Goal: Task Accomplishment & Management: Manage account settings

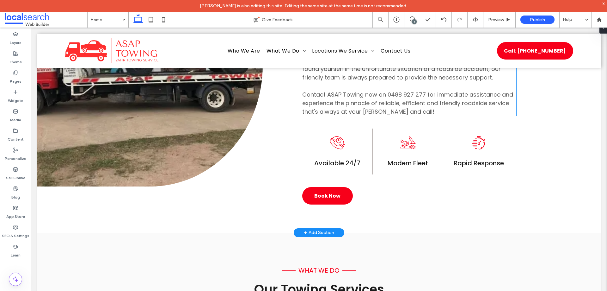
scroll to position [475, 0]
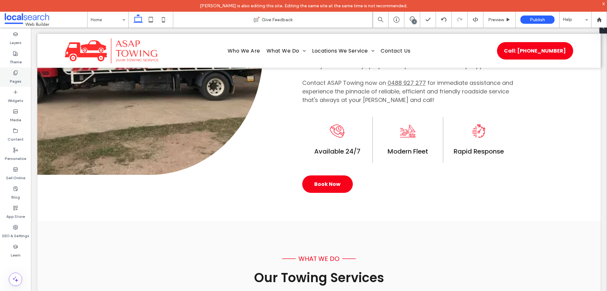
click at [18, 76] on label "Pages" at bounding box center [16, 79] width 12 height 9
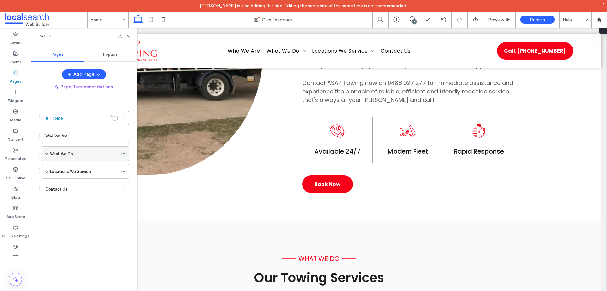
click at [60, 92] on label "What We Do" at bounding box center [61, 153] width 23 height 11
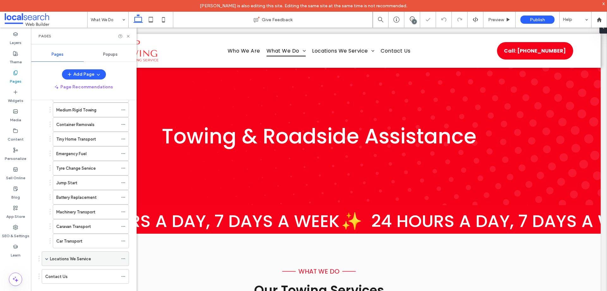
click at [59, 92] on label "Locations We Service" at bounding box center [70, 258] width 41 height 11
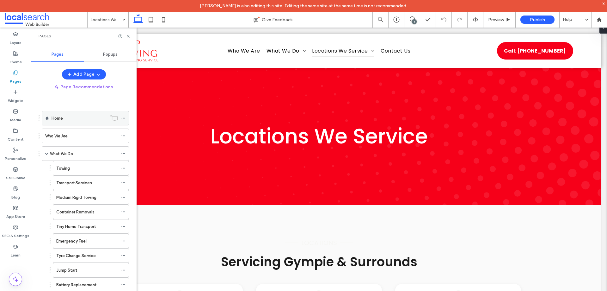
click at [71, 92] on div "Home" at bounding box center [79, 118] width 55 height 7
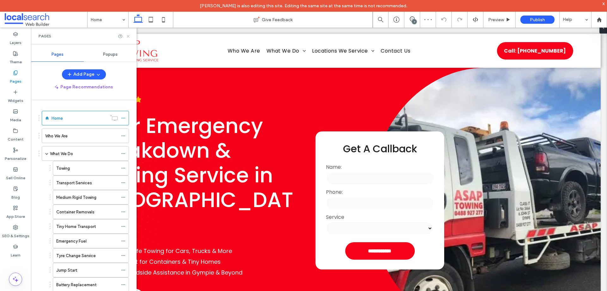
click at [127, 36] on icon at bounding box center [128, 36] width 5 height 5
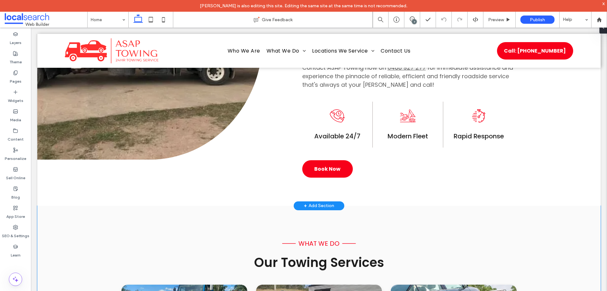
scroll to position [475, 0]
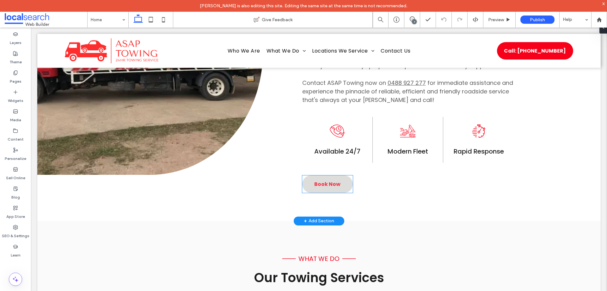
click at [240, 92] on span "Book Now" at bounding box center [327, 184] width 26 height 8
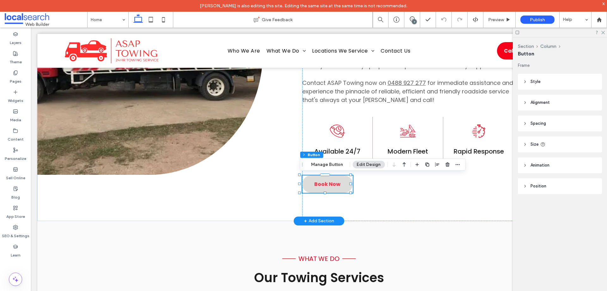
type input "**"
click at [240, 92] on div "Section Column Button Manage Button Edit Design" at bounding box center [383, 165] width 166 height 12
click at [240, 92] on button "Manage Button" at bounding box center [327, 165] width 40 height 8
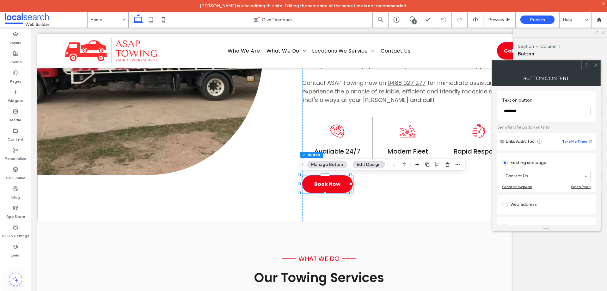
click at [240, 92] on input "********" at bounding box center [546, 111] width 89 height 8
paste input "**********"
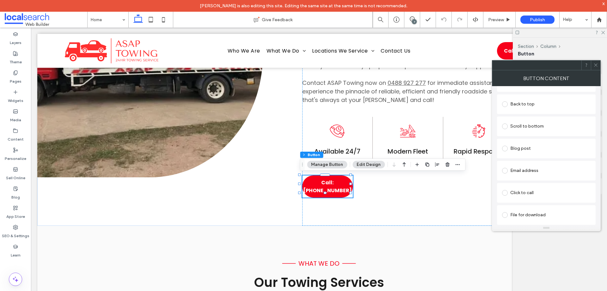
scroll to position [167, 0]
type input "**********"
click at [240, 92] on div "Click to call" at bounding box center [546, 193] width 89 height 10
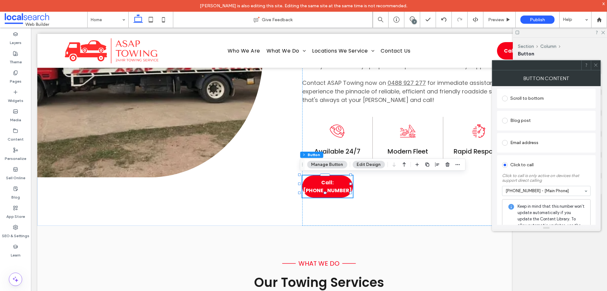
click at [240, 67] on icon at bounding box center [596, 65] width 5 height 5
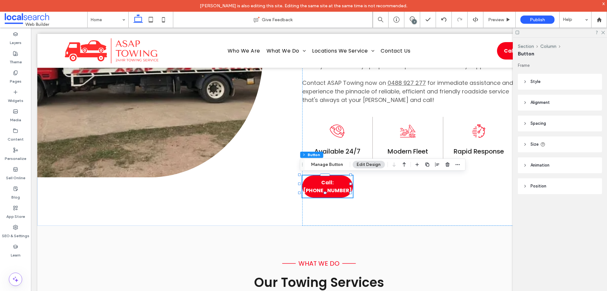
click at [240, 92] on button "Edit Design" at bounding box center [369, 165] width 32 height 8
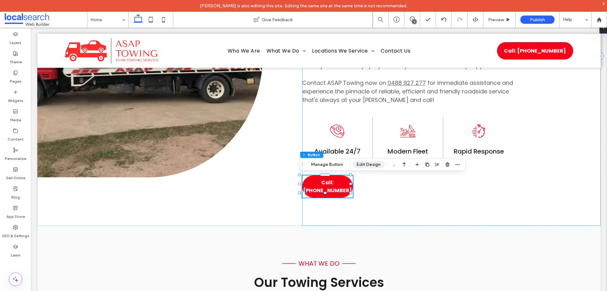
click at [240, 92] on button "Edit Design" at bounding box center [369, 165] width 32 height 8
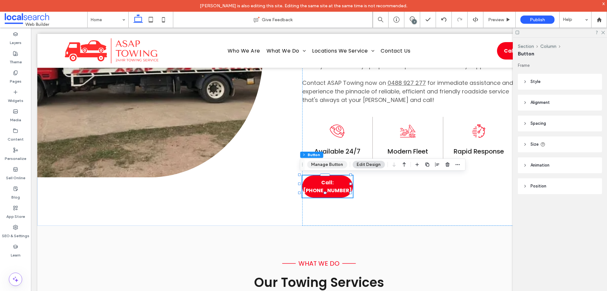
click at [240, 92] on button "Manage Button" at bounding box center [327, 165] width 40 height 8
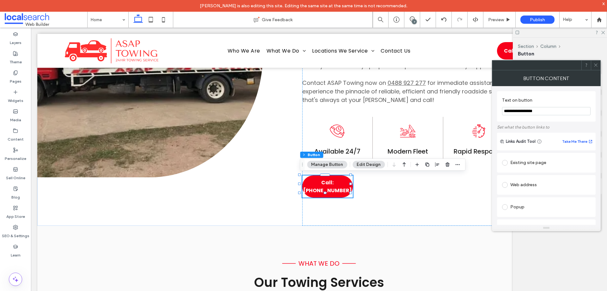
click at [240, 92] on button "Edit Design" at bounding box center [369, 165] width 32 height 8
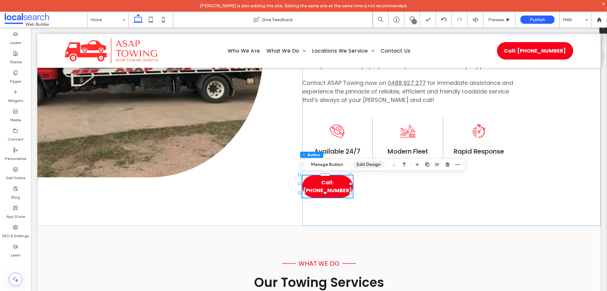
click at [240, 92] on button "Edit Design" at bounding box center [369, 165] width 32 height 8
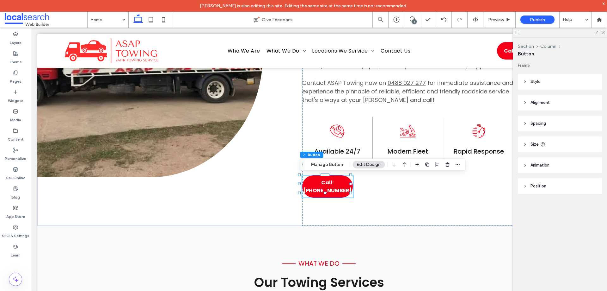
click at [240, 92] on header "Spacing" at bounding box center [560, 123] width 84 height 16
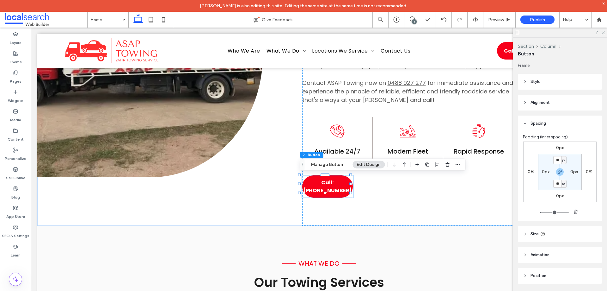
click at [240, 92] on label "0px" at bounding box center [575, 171] width 8 height 5
type input "*"
type input "**"
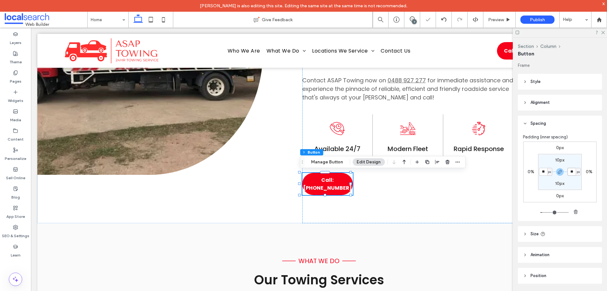
click at [240, 92] on input "**" at bounding box center [572, 172] width 8 height 8
type input "**"
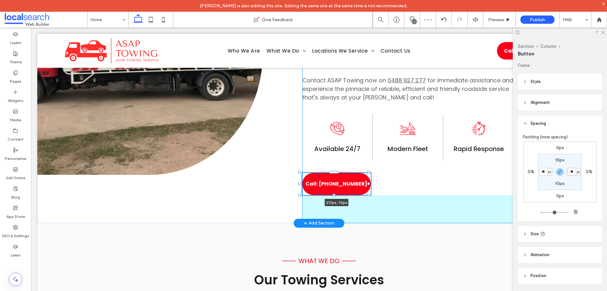
drag, startPoint x: 352, startPoint y: 184, endPoint x: 370, endPoint y: 181, distance: 18.4
click at [240, 92] on div "Available 24/7 Divider Icon Rapid Response & Roadside Assistance Welcome to ASA…" at bounding box center [319, 53] width 564 height 339
type input "***"
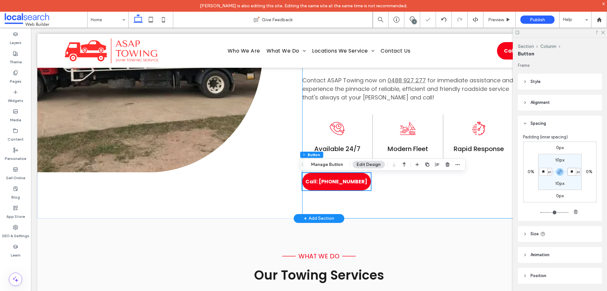
scroll to position [475, 0]
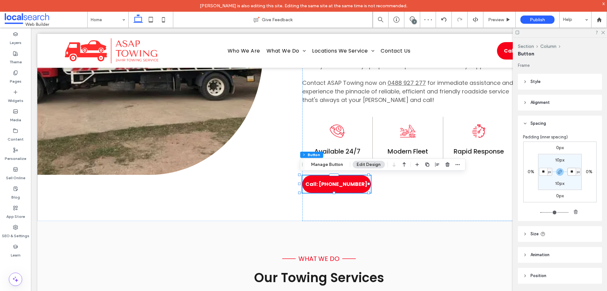
type input "*"
type input "**"
click at [240, 30] on div at bounding box center [560, 33] width 94 height 10
drag, startPoint x: 603, startPoint y: 32, endPoint x: 459, endPoint y: 103, distance: 160.6
click at [240, 32] on icon at bounding box center [603, 32] width 4 height 4
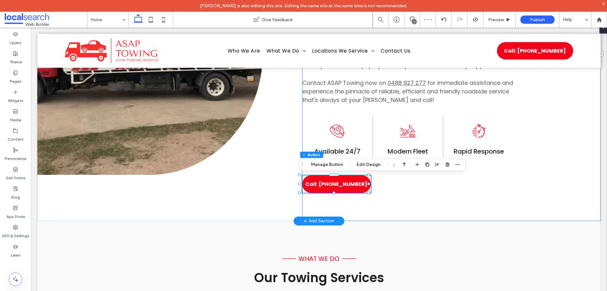
click at [240, 92] on div "Available 24/7 Divider Icon Rapid Response & Roadside Assistance Welcome to ASA…" at bounding box center [451, 54] width 299 height 334
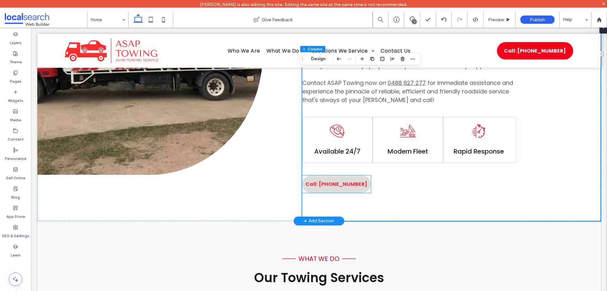
click at [240, 92] on span "Call: [PHONE_NUMBER]" at bounding box center [337, 184] width 62 height 8
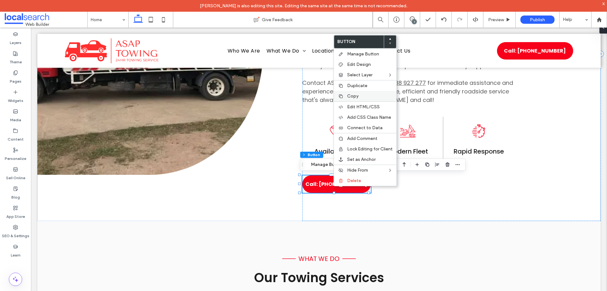
click at [240, 92] on label "Copy" at bounding box center [370, 95] width 46 height 5
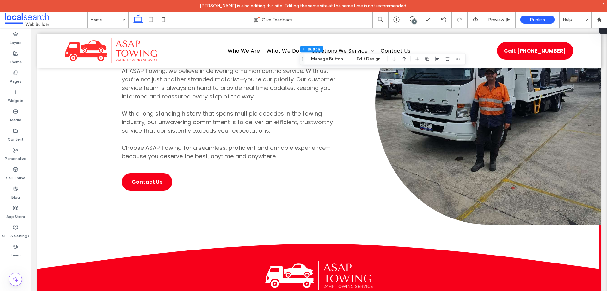
scroll to position [2308, 0]
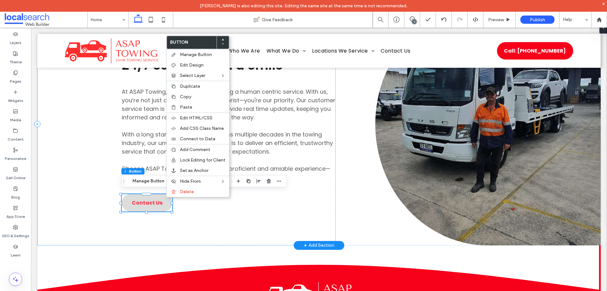
type input "**"
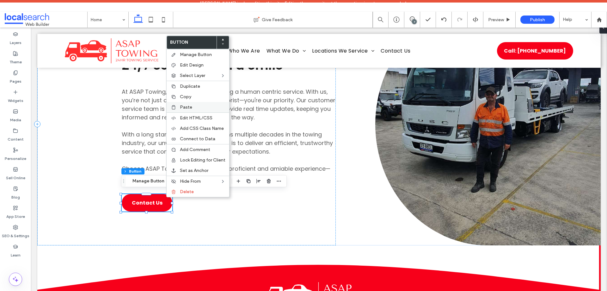
click at [189, 92] on div "Paste" at bounding box center [198, 107] width 63 height 10
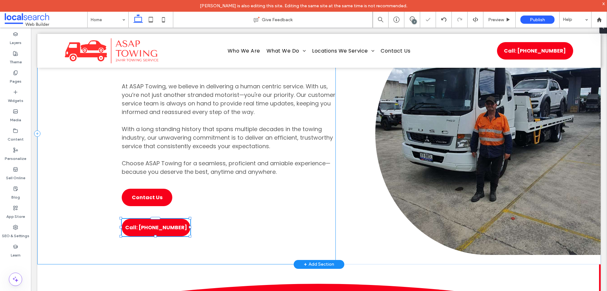
scroll to position [2302, 0]
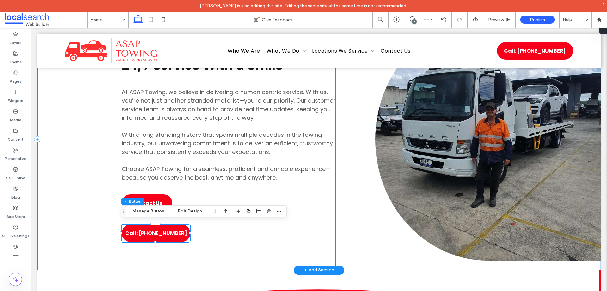
click at [202, 92] on div "Anytime & Anywhere Divider Icon 24/7 Service With a Smile At ASAP Towing, we be…" at bounding box center [186, 139] width 299 height 261
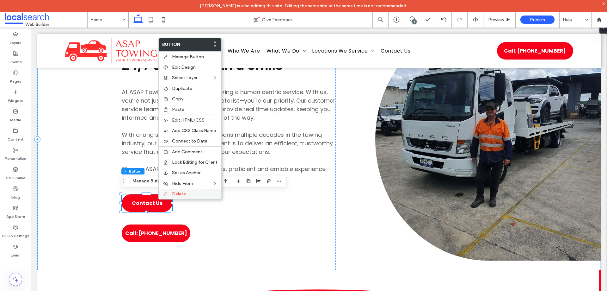
drag, startPoint x: 177, startPoint y: 194, endPoint x: 183, endPoint y: 189, distance: 7.7
click at [177, 92] on span "Delete" at bounding box center [179, 193] width 14 height 5
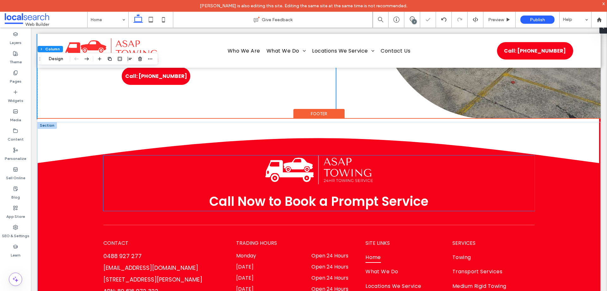
scroll to position [2340, 0]
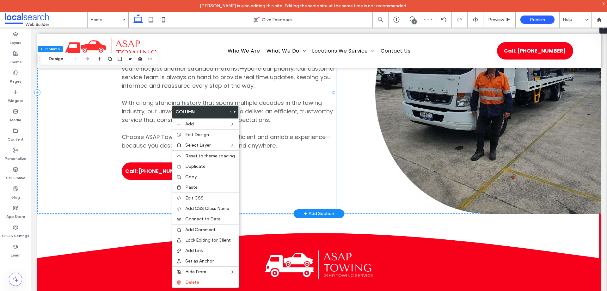
click at [240, 92] on div "Anytime & Anywhere Divider Icon 24/7 Service With a Smile At ASAP Towing, we be…" at bounding box center [186, 93] width 299 height 242
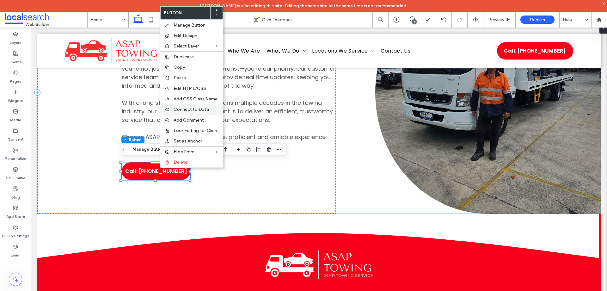
click at [202, 92] on div "Connect to Data" at bounding box center [191, 109] width 63 height 10
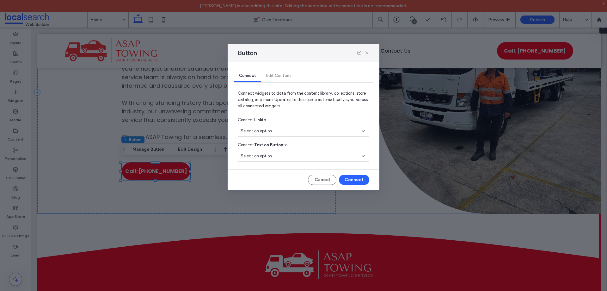
click at [240, 92] on div "Select an option" at bounding box center [300, 131] width 118 height 6
click at [240, 92] on span "0488 927 277" at bounding box center [321, 153] width 85 height 6
click at [240, 92] on button "Connect" at bounding box center [354, 180] width 30 height 10
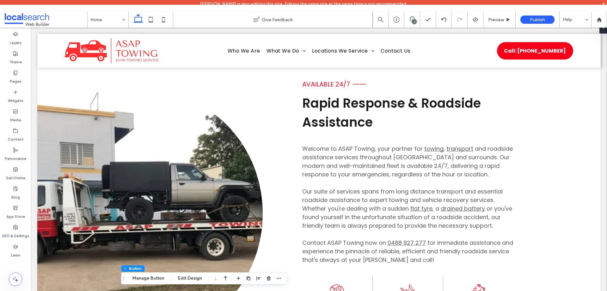
scroll to position [505, 0]
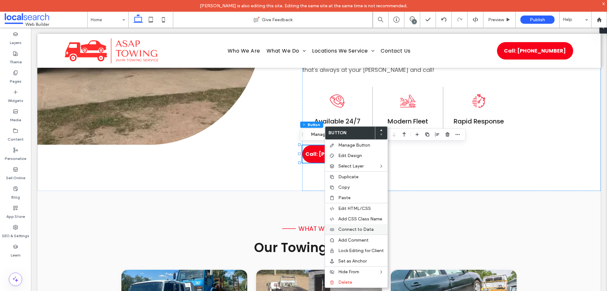
click at [240, 92] on span "Connect to Data" at bounding box center [356, 229] width 35 height 5
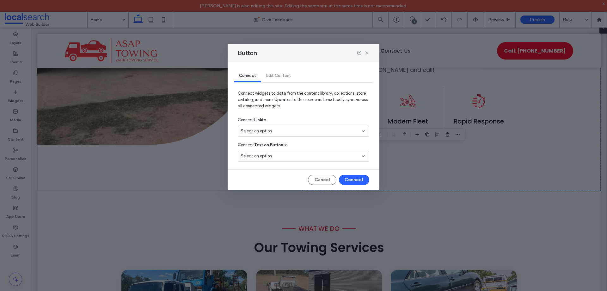
click at [240, 92] on div "Select an option" at bounding box center [300, 131] width 118 height 6
click at [240, 92] on div "Main Phone 0488 927 277" at bounding box center [303, 153] width 131 height 11
click at [240, 92] on button "Connect" at bounding box center [354, 180] width 30 height 10
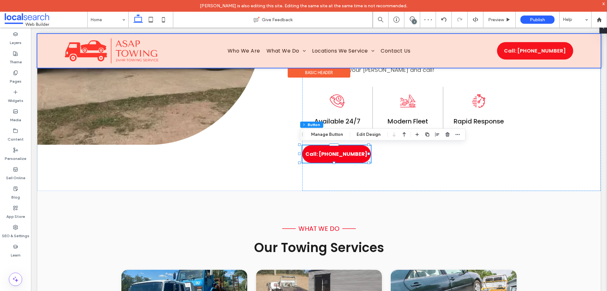
click at [240, 47] on div at bounding box center [319, 51] width 564 height 34
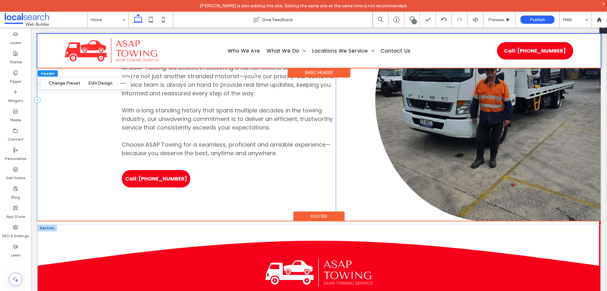
scroll to position [2403, 0]
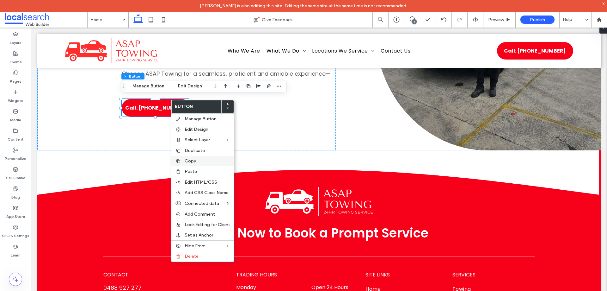
click at [209, 92] on label "Copy" at bounding box center [208, 160] width 46 height 5
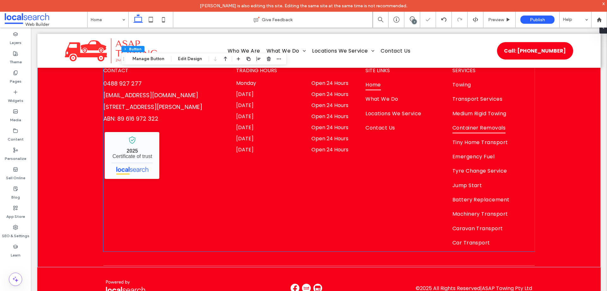
scroll to position [2624, 0]
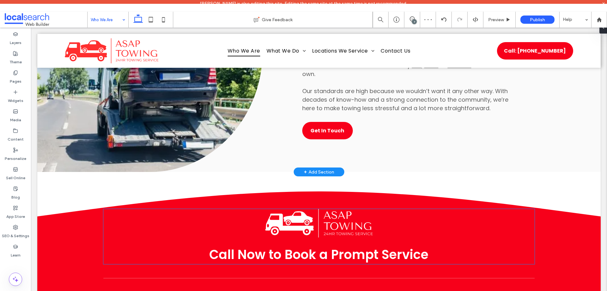
scroll to position [253, 0]
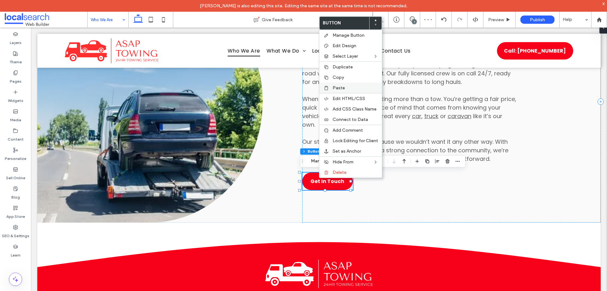
click at [240, 87] on label "Paste" at bounding box center [356, 87] width 46 height 5
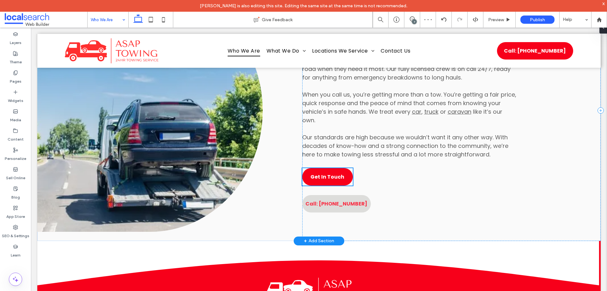
scroll to position [262, 0]
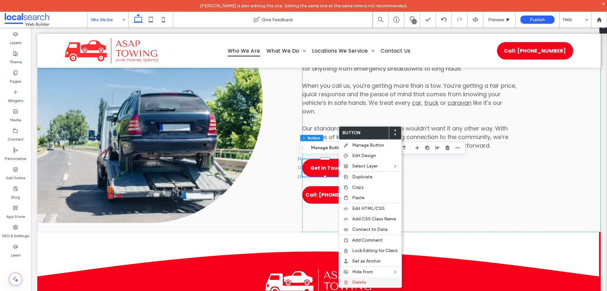
click at [240, 92] on label "Delete" at bounding box center [375, 281] width 46 height 5
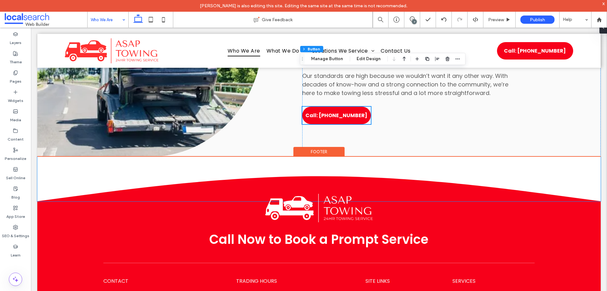
scroll to position [316, 0]
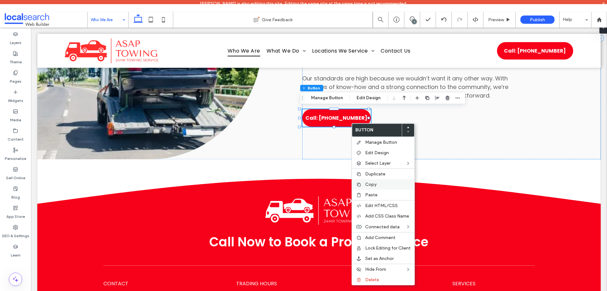
click at [240, 92] on label "Copy" at bounding box center [388, 184] width 46 height 5
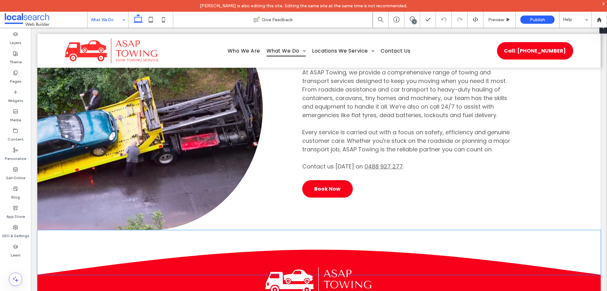
scroll to position [1392, 0]
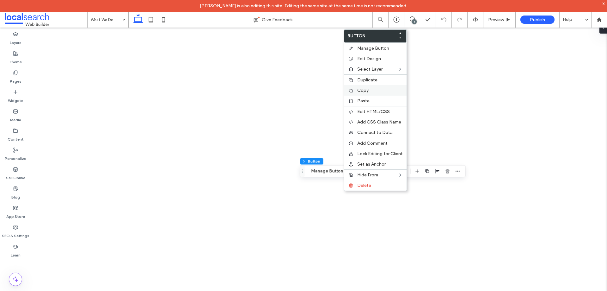
type input "**"
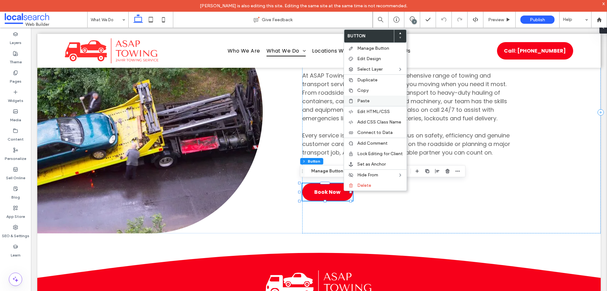
click at [383, 100] on label "Paste" at bounding box center [381, 100] width 46 height 5
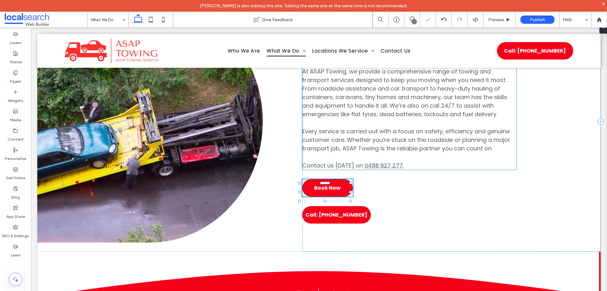
scroll to position [1401, 0]
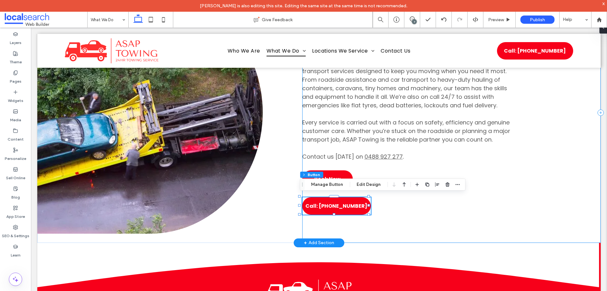
click at [406, 165] on div "Towing & Transport Divider Icon Your One-Stop Solution At ASAP Towing, we provi…" at bounding box center [451, 112] width 299 height 260
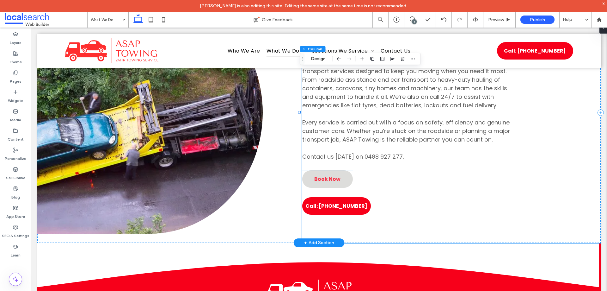
click at [349, 173] on link "Book Now" at bounding box center [327, 178] width 51 height 17
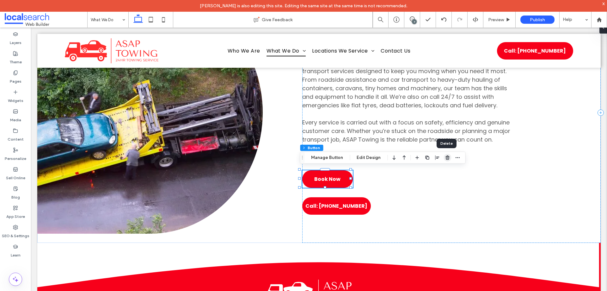
click at [446, 156] on use "button" at bounding box center [448, 157] width 4 height 4
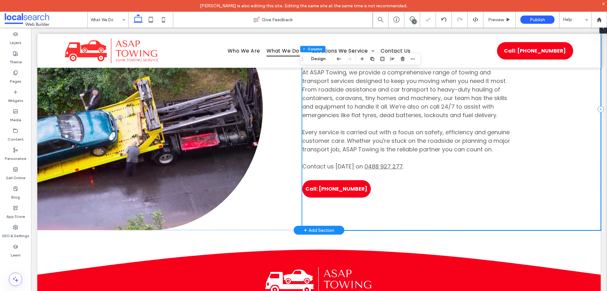
scroll to position [1360, 0]
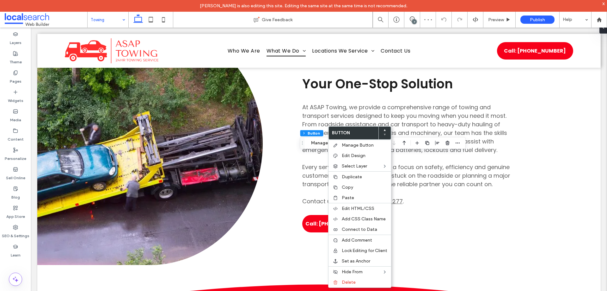
type input "**"
click at [357, 197] on label "Paste" at bounding box center [365, 197] width 46 height 5
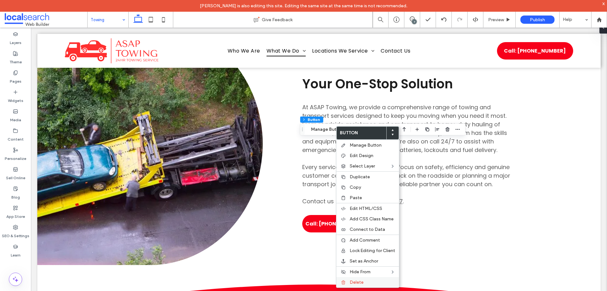
click at [372, 282] on label "Delete" at bounding box center [373, 281] width 46 height 5
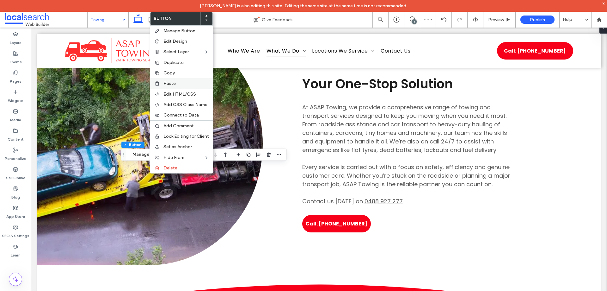
click at [191, 81] on label "Paste" at bounding box center [187, 83] width 46 height 5
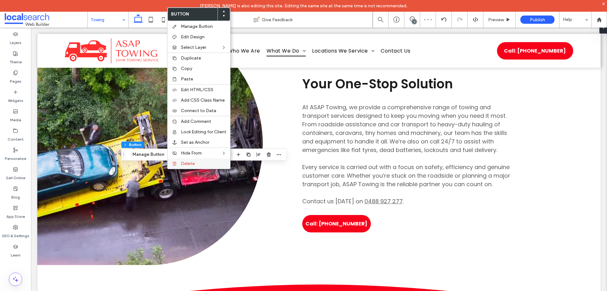
click at [180, 165] on div "Delete" at bounding box center [199, 163] width 63 height 10
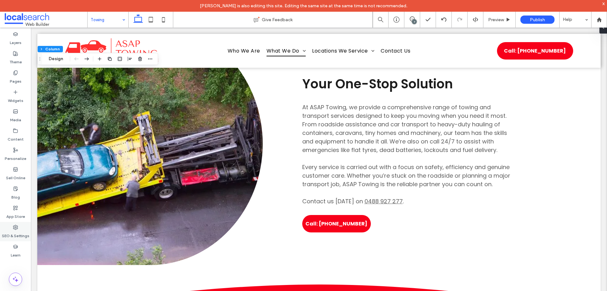
click at [25, 231] on label "SEO & Settings" at bounding box center [16, 234] width 28 height 9
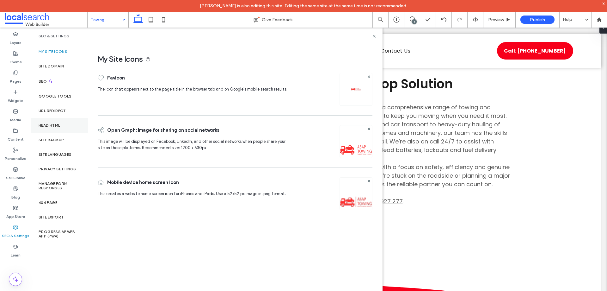
click at [64, 129] on div "Head HTML" at bounding box center [59, 125] width 57 height 15
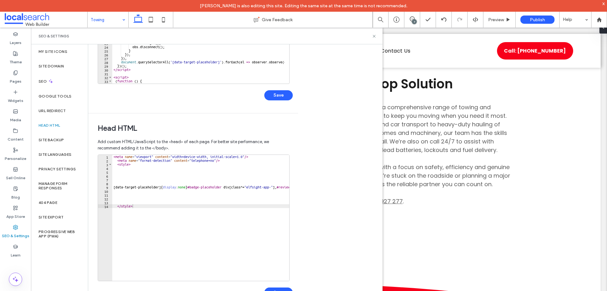
scroll to position [143, 0]
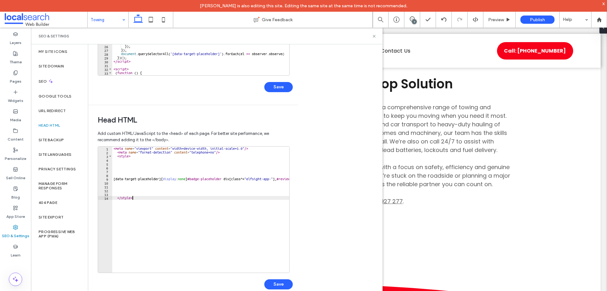
click at [169, 221] on div "< meta name = "viewport" content = "width=device-width, initial-scale=1.0" /> <…" at bounding box center [258, 210] width 293 height 129
type textarea "********"
click at [372, 36] on icon at bounding box center [374, 36] width 5 height 5
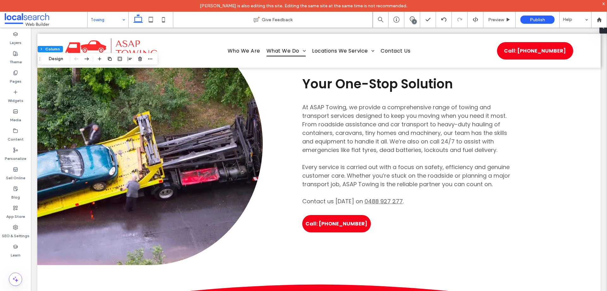
click at [96, 10] on div "Natassja Magno is also editing this site. Editing the same site at the same tim…" at bounding box center [303, 6] width 607 height 12
drag, startPoint x: 96, startPoint y: 10, endPoint x: 96, endPoint y: 17, distance: 6.7
click at [96, 14] on body "Natassja Magno is also editing this site. Editing the same site at the same tim…" at bounding box center [303, 145] width 607 height 291
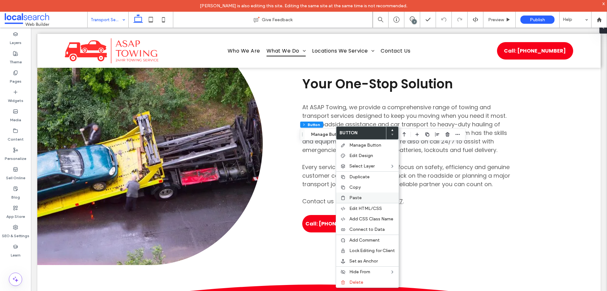
click at [359, 196] on span "Paste" at bounding box center [356, 197] width 12 height 5
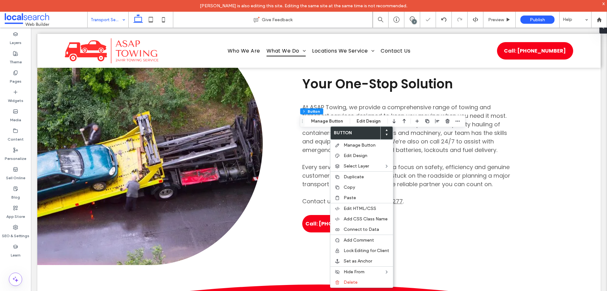
type input "**"
click at [363, 284] on label "Delete" at bounding box center [367, 281] width 46 height 5
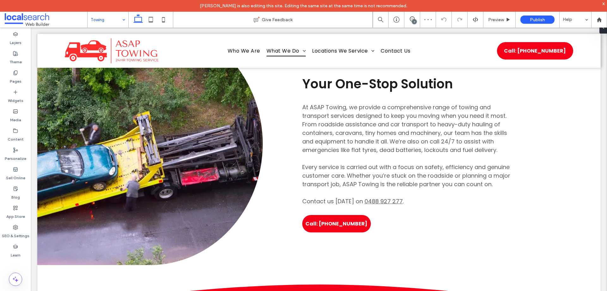
click at [105, 15] on input at bounding box center [106, 20] width 31 height 16
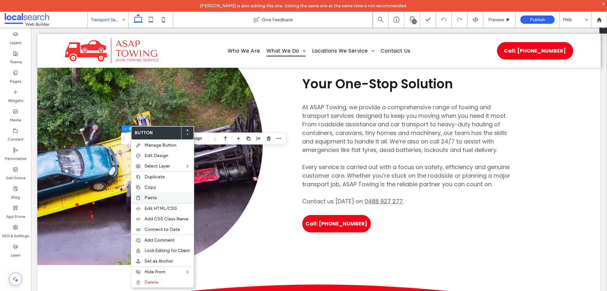
click at [151, 198] on span "Paste" at bounding box center [151, 197] width 12 height 5
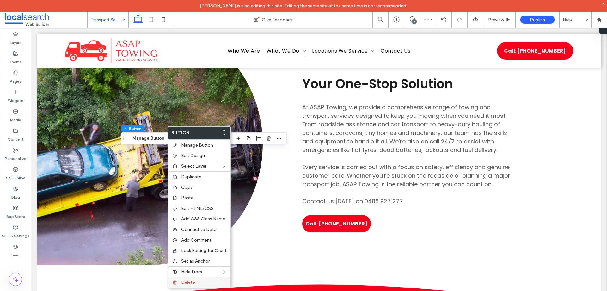
click at [190, 284] on span "Delete" at bounding box center [188, 281] width 14 height 5
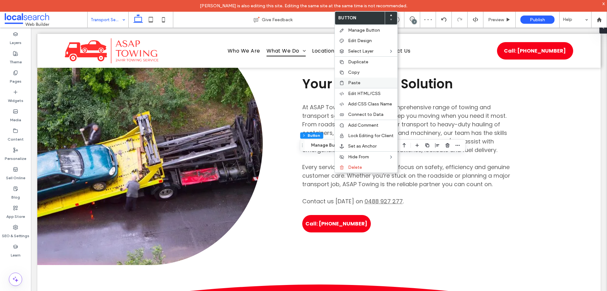
click at [357, 83] on span "Paste" at bounding box center [354, 82] width 12 height 5
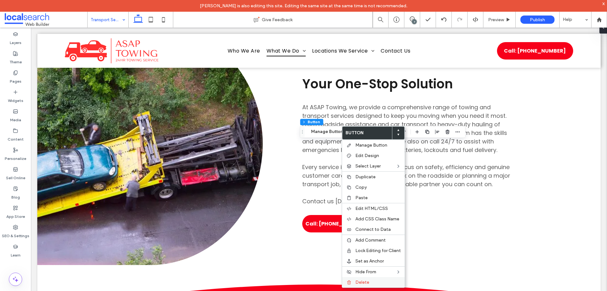
click at [370, 284] on label "Delete" at bounding box center [379, 281] width 46 height 5
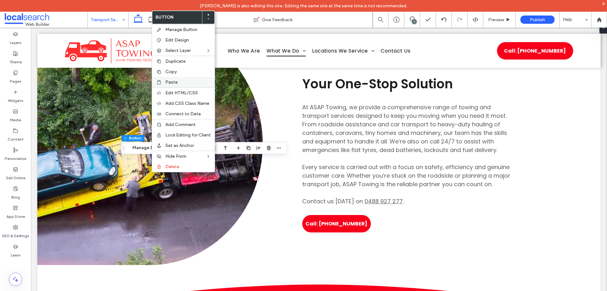
click at [187, 83] on label "Paste" at bounding box center [188, 81] width 46 height 5
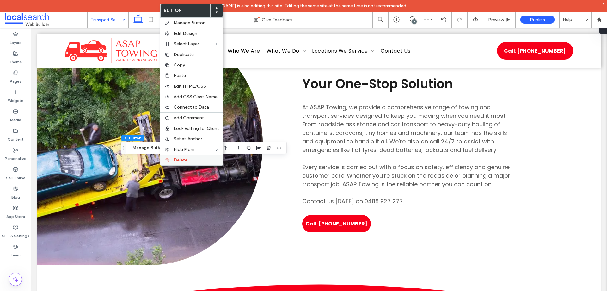
click at [199, 163] on div "Delete" at bounding box center [191, 160] width 63 height 10
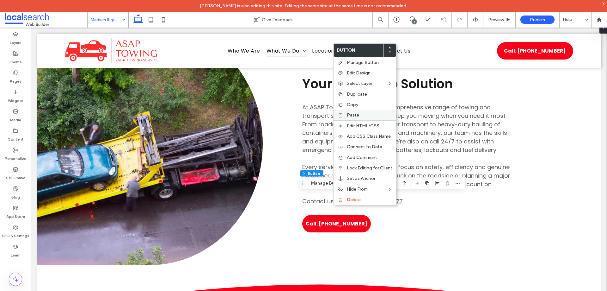
click at [355, 114] on span "Paste" at bounding box center [353, 114] width 12 height 5
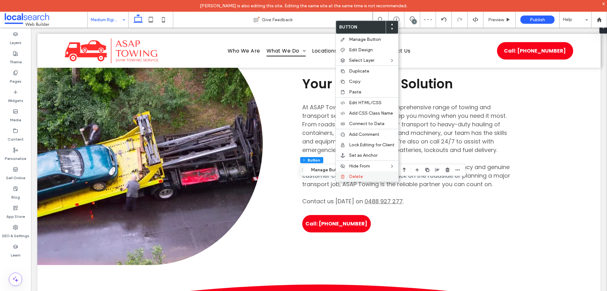
click at [357, 174] on span "Delete" at bounding box center [356, 176] width 14 height 5
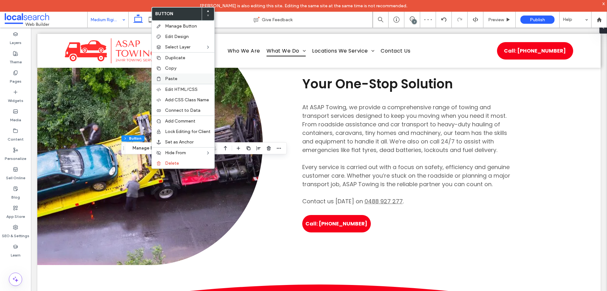
click at [184, 77] on label "Paste" at bounding box center [188, 78] width 46 height 5
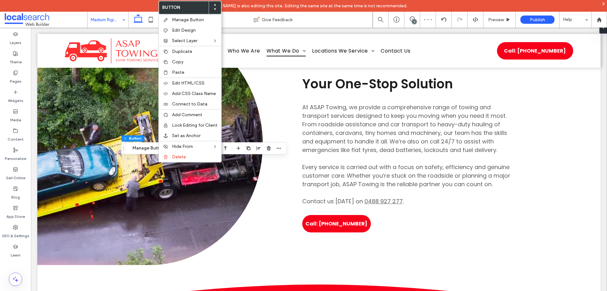
type input "**"
click at [190, 154] on label "Delete" at bounding box center [195, 156] width 46 height 5
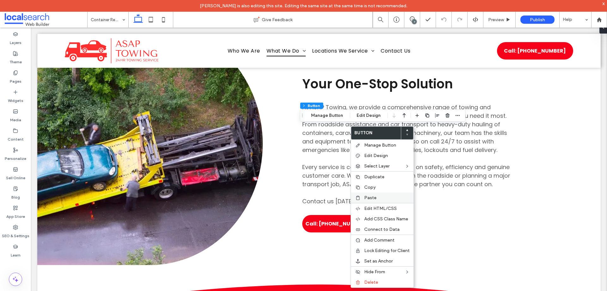
click at [392, 200] on label "Paste" at bounding box center [387, 197] width 46 height 5
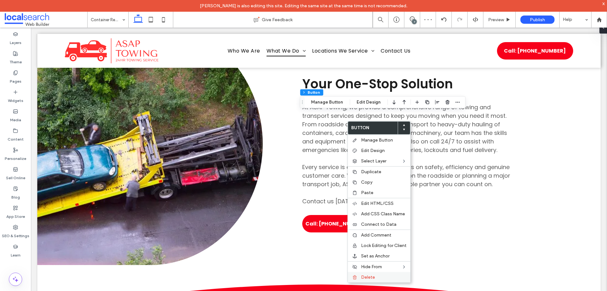
click at [370, 276] on span "Delete" at bounding box center [368, 276] width 14 height 5
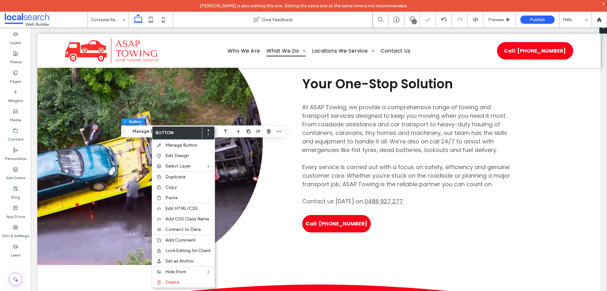
type input "**"
click at [184, 201] on div "Paste" at bounding box center [183, 197] width 63 height 10
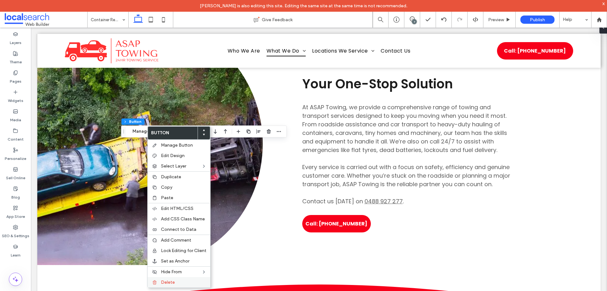
click at [182, 282] on label "Delete" at bounding box center [184, 281] width 46 height 5
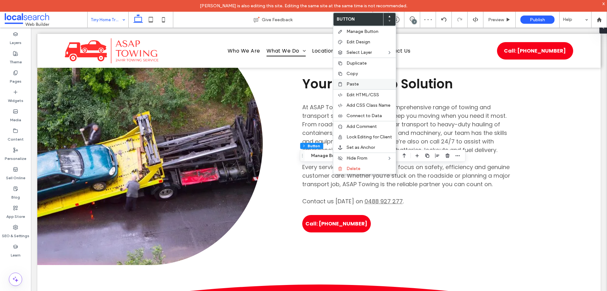
click at [353, 81] on div "Paste" at bounding box center [364, 84] width 63 height 10
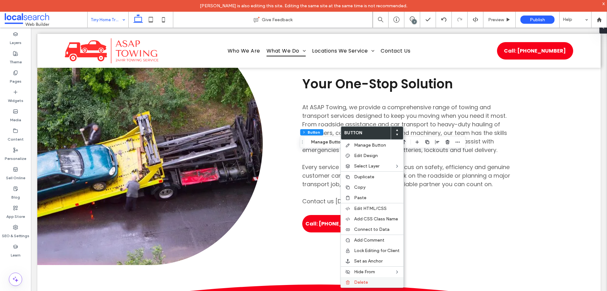
click at [368, 279] on div "Delete" at bounding box center [372, 282] width 63 height 10
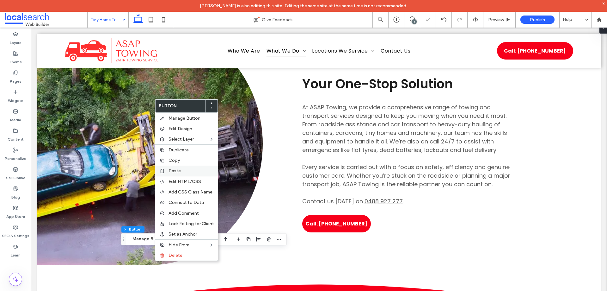
click at [179, 172] on span "Paste" at bounding box center [175, 170] width 12 height 5
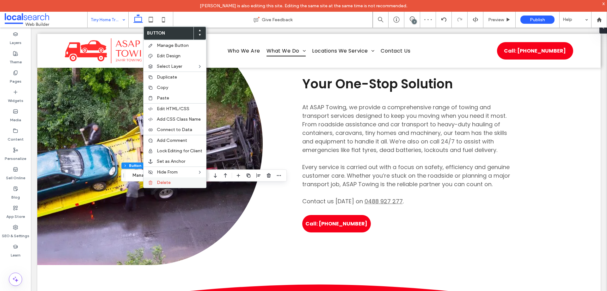
click at [164, 179] on div "Delete" at bounding box center [175, 182] width 63 height 10
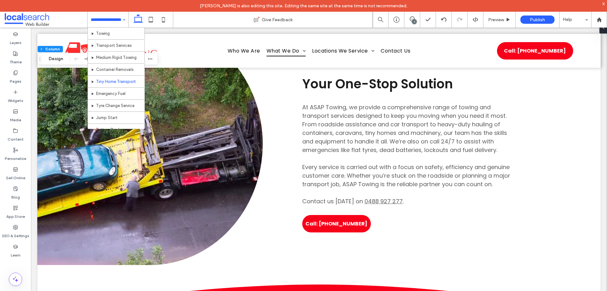
scroll to position [32, 0]
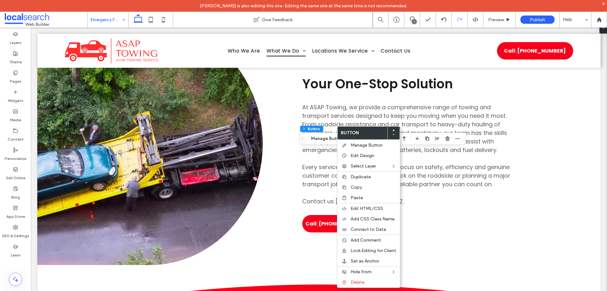
type input "**"
click at [379, 194] on div "Paste" at bounding box center [369, 197] width 63 height 10
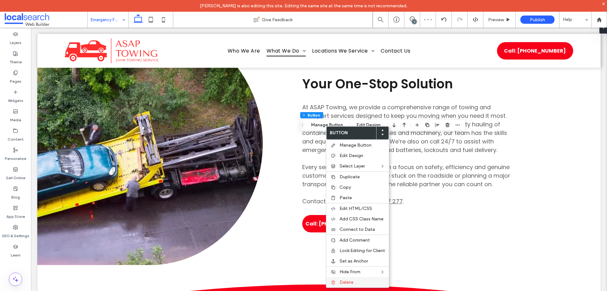
click at [359, 282] on label "Delete" at bounding box center [363, 281] width 46 height 5
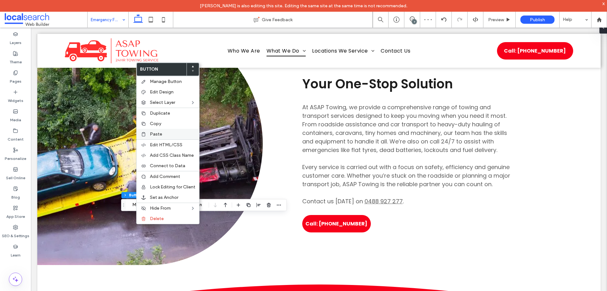
click at [158, 130] on div "Paste" at bounding box center [168, 134] width 63 height 10
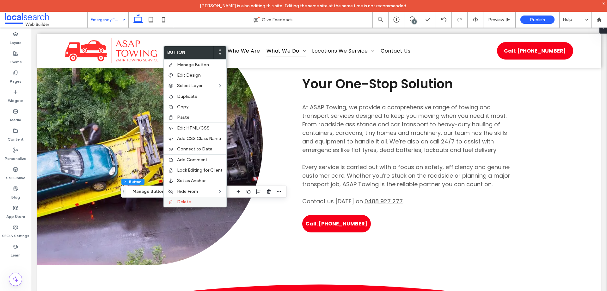
click at [178, 202] on span "Delete" at bounding box center [184, 201] width 14 height 5
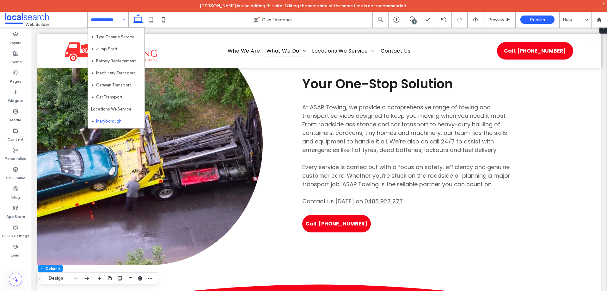
scroll to position [95, 0]
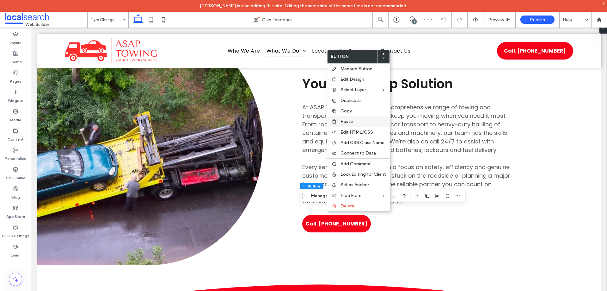
click at [370, 120] on label "Paste" at bounding box center [364, 121] width 46 height 5
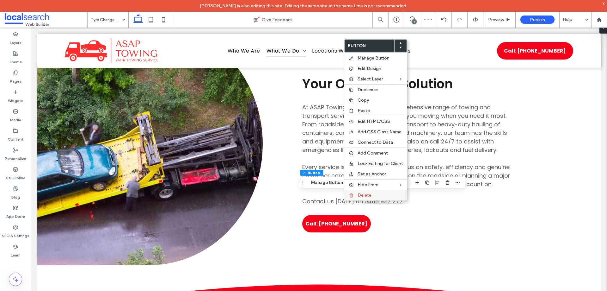
click at [373, 193] on label "Delete" at bounding box center [381, 194] width 46 height 5
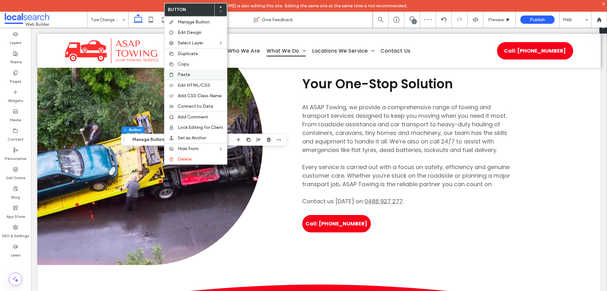
click at [202, 75] on label "Paste" at bounding box center [201, 74] width 46 height 5
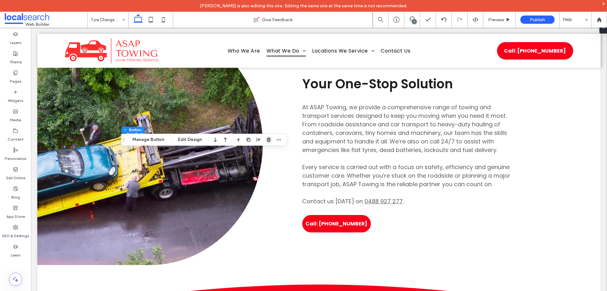
click at [267, 141] on use "button" at bounding box center [269, 140] width 4 height 4
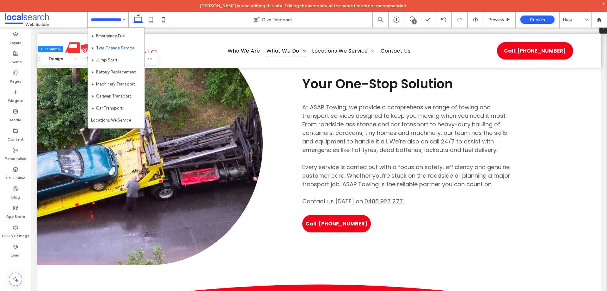
scroll to position [95, 0]
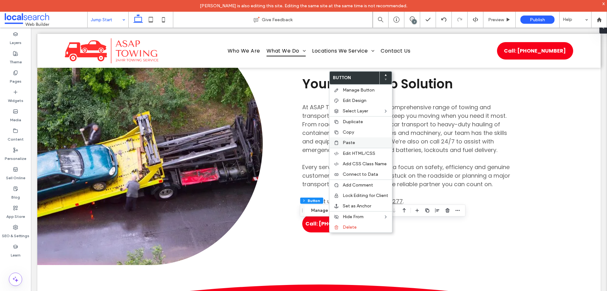
click at [352, 138] on div "Paste" at bounding box center [361, 142] width 63 height 10
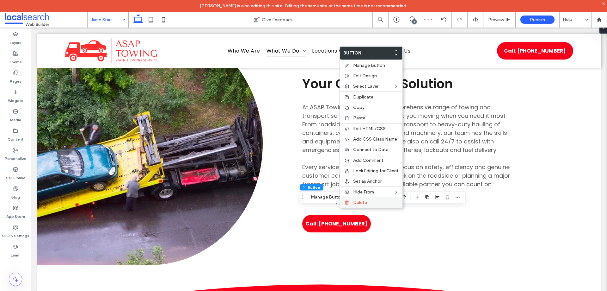
click at [359, 199] on div "Delete" at bounding box center [371, 202] width 63 height 10
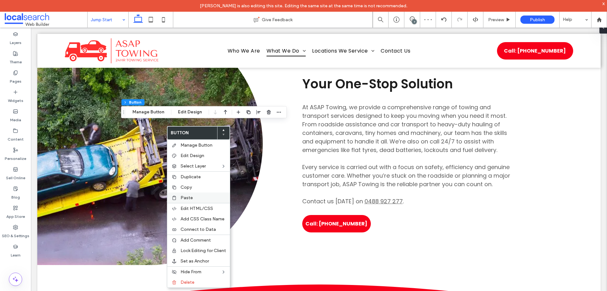
click at [190, 197] on span "Paste" at bounding box center [187, 197] width 12 height 5
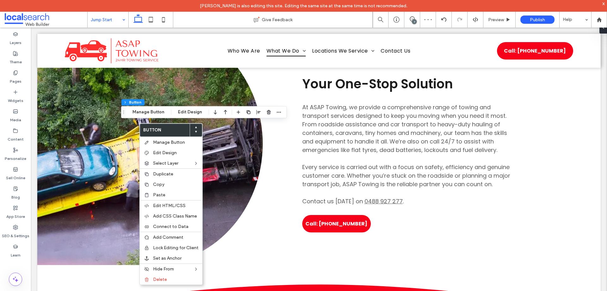
type input "**"
click at [165, 279] on span "Delete" at bounding box center [160, 279] width 14 height 5
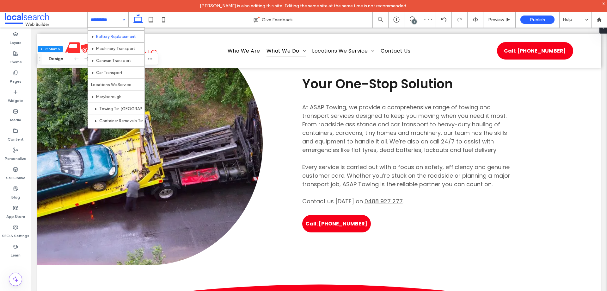
scroll to position [127, 0]
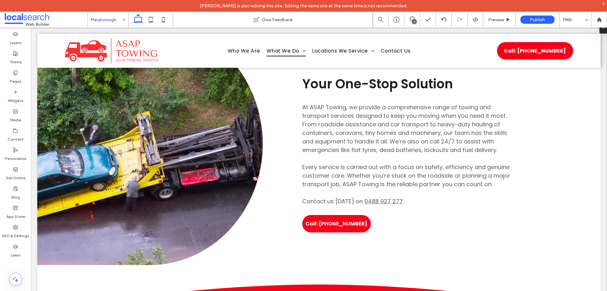
click at [116, 19] on input at bounding box center [106, 20] width 31 height 16
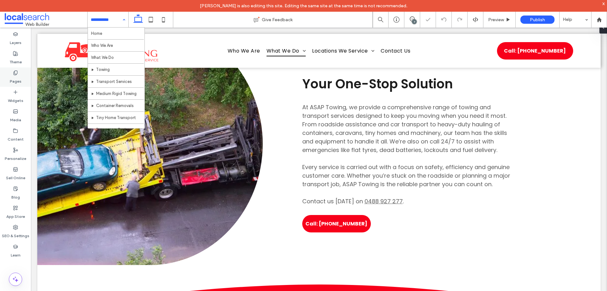
click at [14, 76] on label "Pages" at bounding box center [16, 79] width 12 height 9
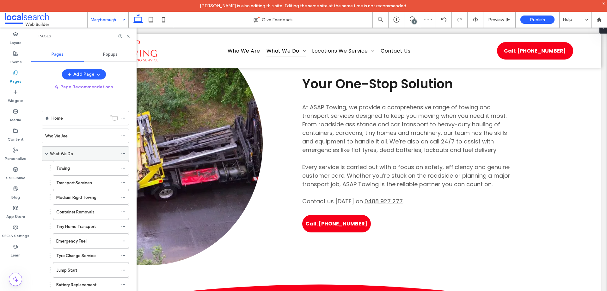
click at [45, 152] on div "What We Do" at bounding box center [85, 153] width 87 height 15
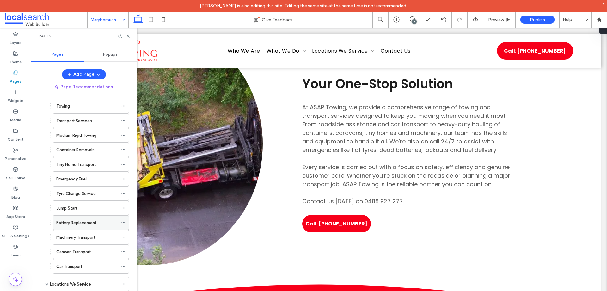
scroll to position [63, 0]
click at [87, 219] on label "Battery Replacement" at bounding box center [76, 221] width 40 height 11
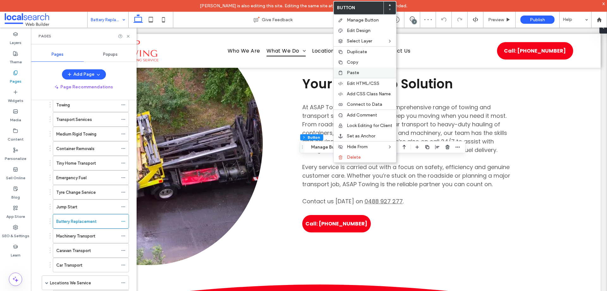
click at [369, 68] on div "Paste" at bounding box center [365, 72] width 63 height 10
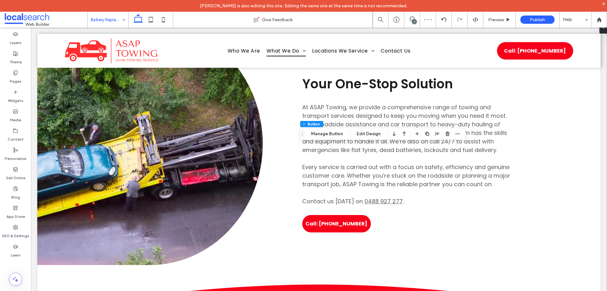
type input "**"
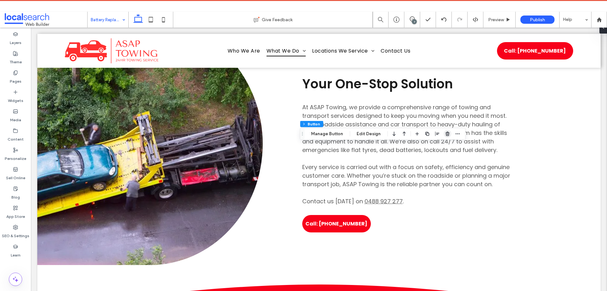
click at [447, 135] on use "button" at bounding box center [448, 134] width 4 height 4
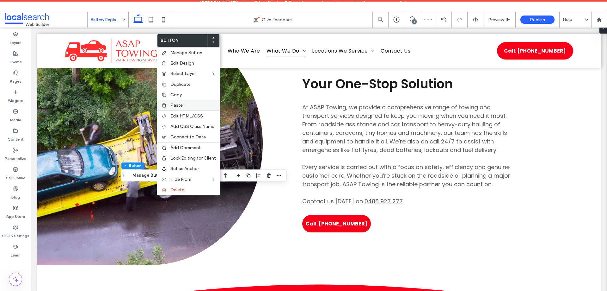
click at [179, 104] on span "Paste" at bounding box center [177, 105] width 12 height 5
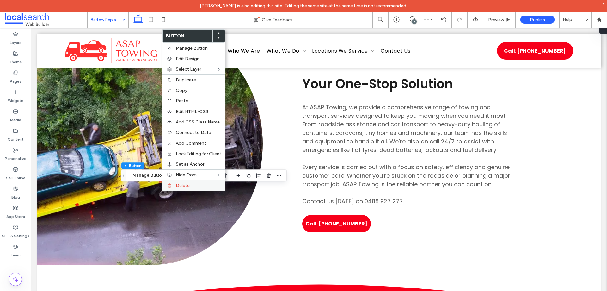
click at [191, 183] on label "Delete" at bounding box center [199, 185] width 46 height 5
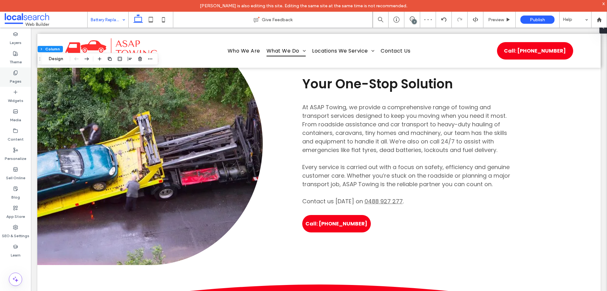
click at [16, 86] on div "Pages" at bounding box center [15, 76] width 31 height 19
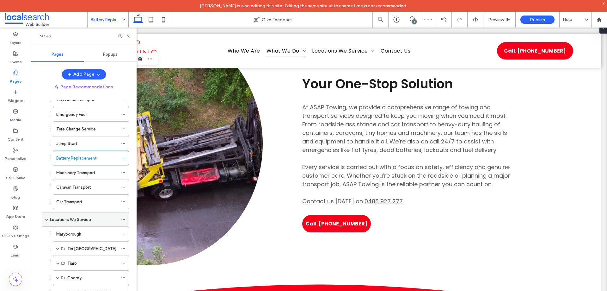
scroll to position [160, 0]
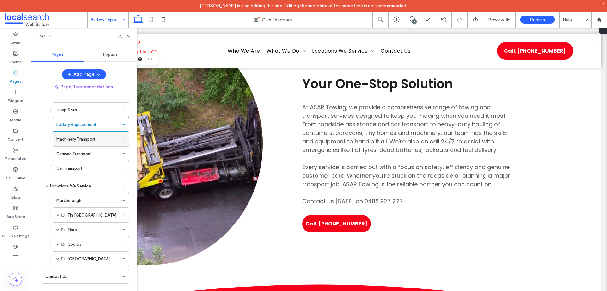
click at [101, 138] on div "Machinery Transport" at bounding box center [87, 139] width 62 height 7
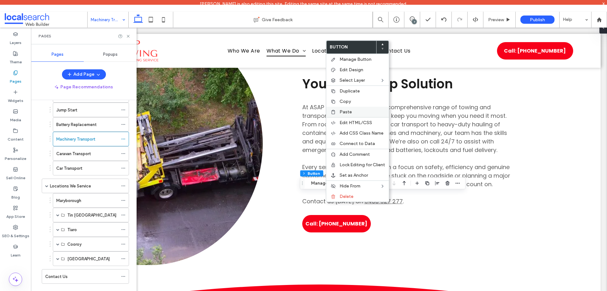
click at [354, 113] on label "Paste" at bounding box center [363, 111] width 46 height 5
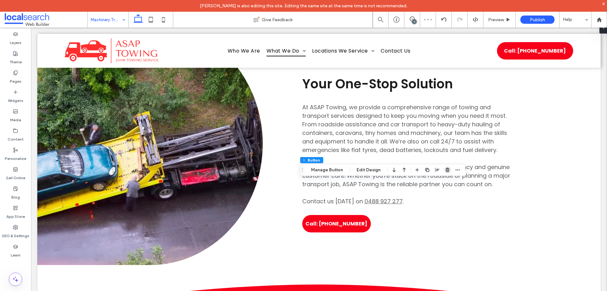
click at [446, 170] on use "button" at bounding box center [448, 170] width 4 height 4
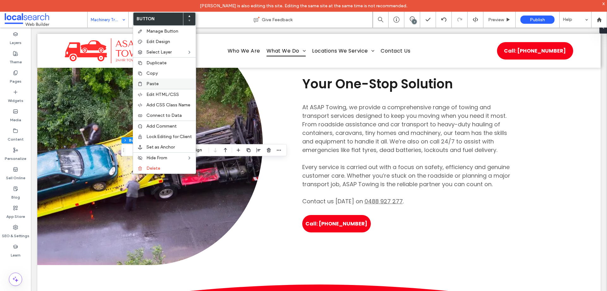
click at [166, 85] on label "Paste" at bounding box center [169, 83] width 46 height 5
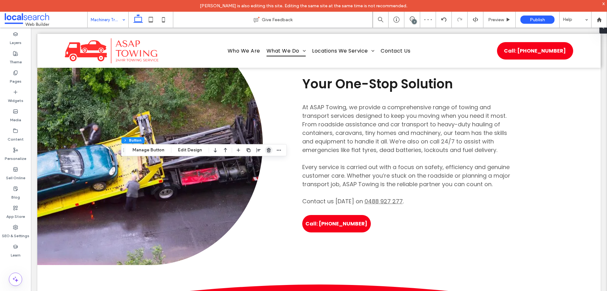
click at [271, 148] on span "button" at bounding box center [269, 150] width 8 height 8
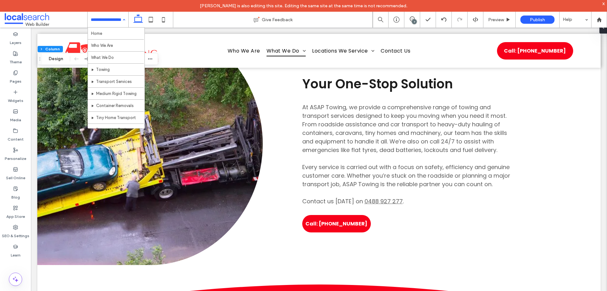
scroll to position [32, 0]
click at [19, 77] on label "Pages" at bounding box center [16, 79] width 12 height 9
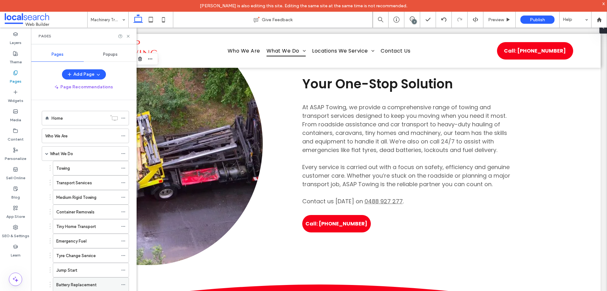
scroll to position [158, 0]
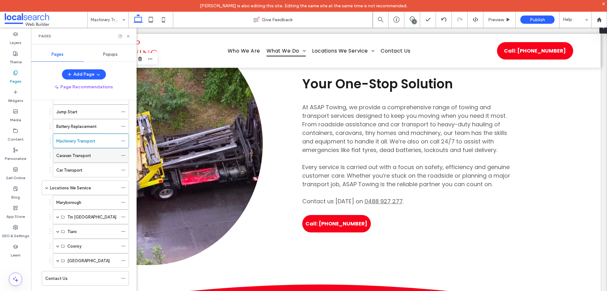
click at [85, 156] on label "Caravan Transport" at bounding box center [73, 155] width 34 height 11
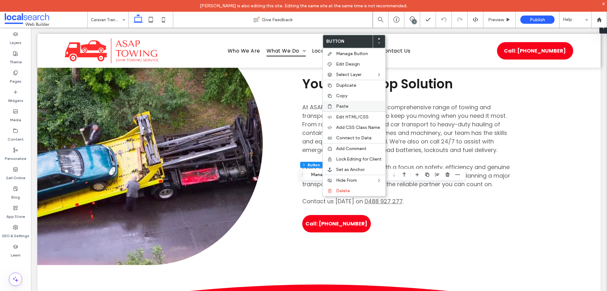
click at [358, 105] on label "Paste" at bounding box center [359, 105] width 46 height 5
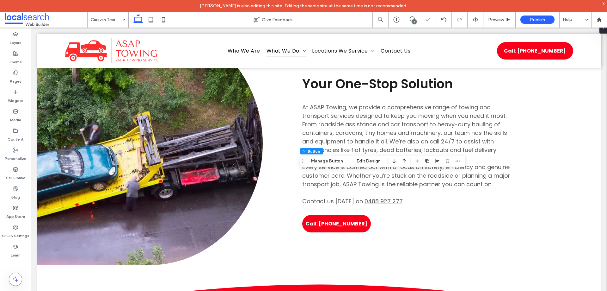
type input "**"
click at [444, 161] on span "button" at bounding box center [448, 161] width 8 height 8
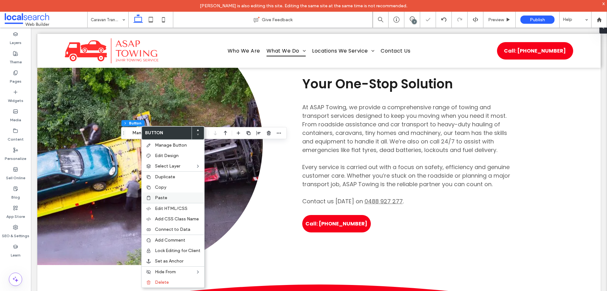
click at [182, 198] on label "Paste" at bounding box center [178, 197] width 46 height 5
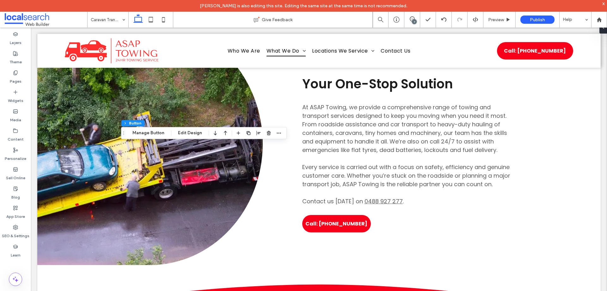
click at [266, 137] on div at bounding box center [269, 132] width 8 height 11
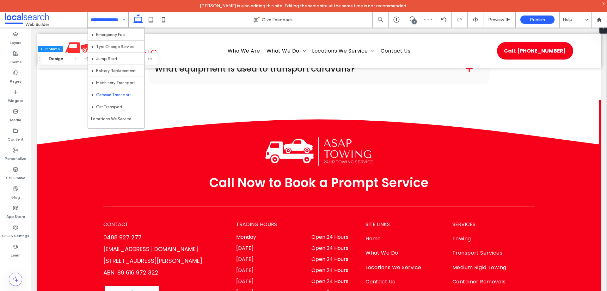
scroll to position [63, 0]
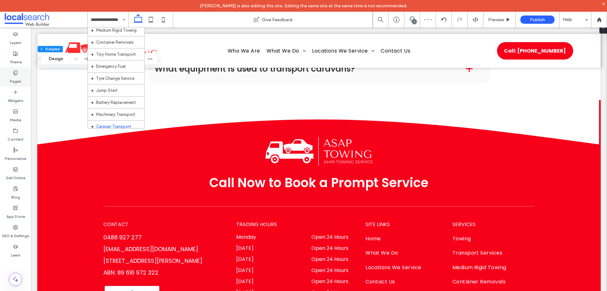
click at [17, 76] on label "Pages" at bounding box center [16, 79] width 12 height 9
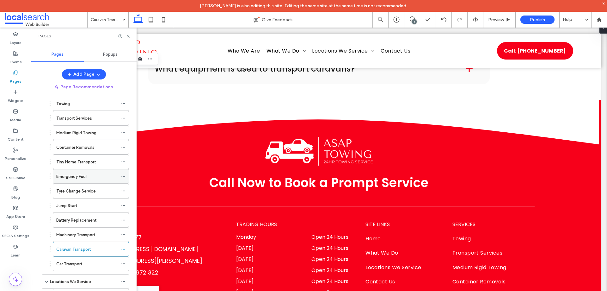
scroll to position [158, 0]
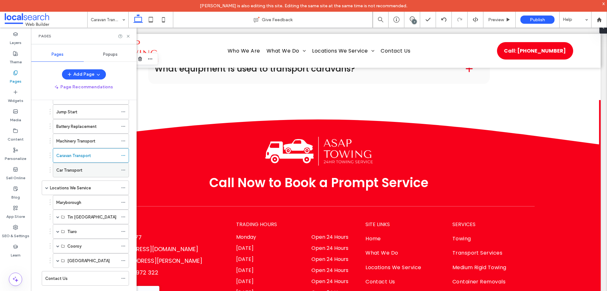
click at [83, 166] on div "Car Transport" at bounding box center [87, 170] width 62 height 14
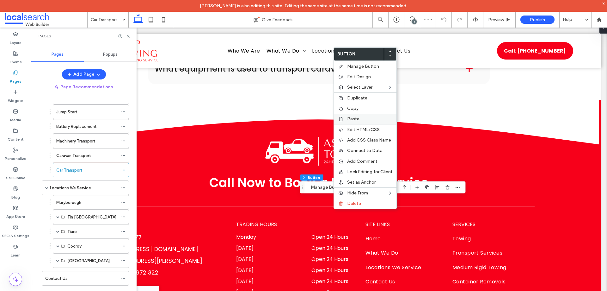
click at [356, 117] on span "Paste" at bounding box center [353, 118] width 12 height 5
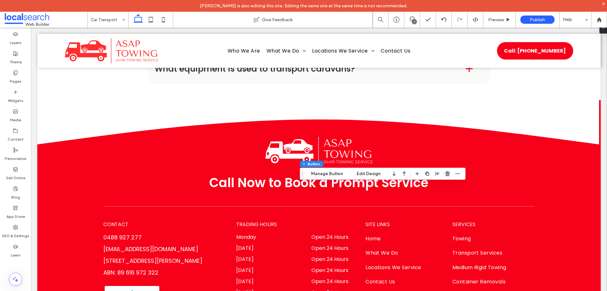
click at [448, 175] on icon "button" at bounding box center [447, 173] width 5 height 5
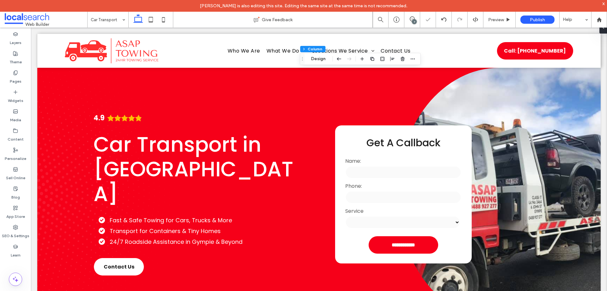
scroll to position [664, 0]
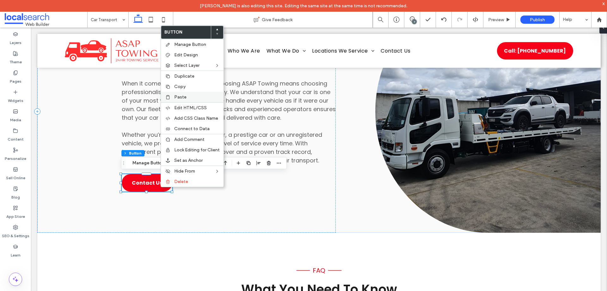
click at [199, 96] on label "Paste" at bounding box center [197, 96] width 46 height 5
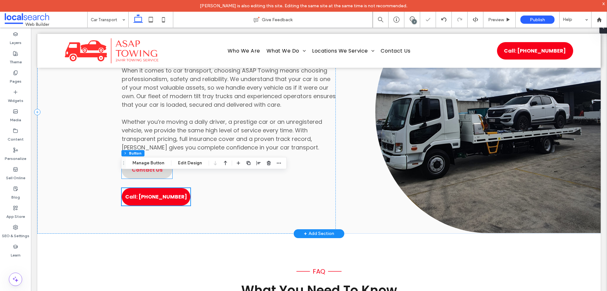
scroll to position [651, 0]
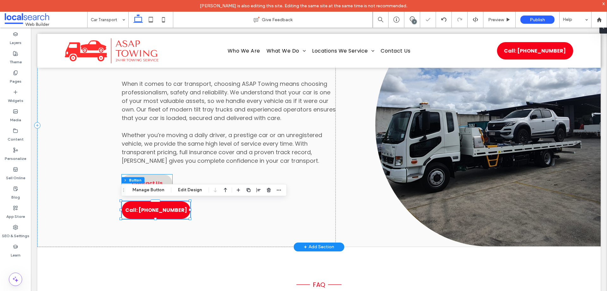
click at [168, 182] on link "Contact Us" at bounding box center [147, 182] width 51 height 17
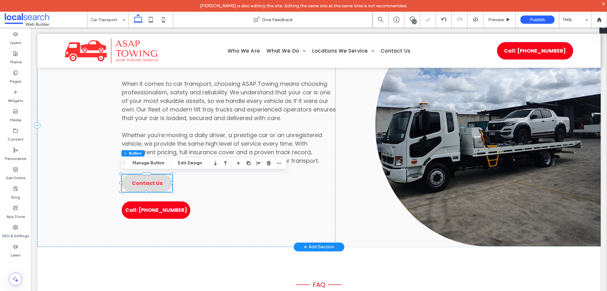
type input "**"
click at [268, 165] on use "button" at bounding box center [269, 163] width 4 height 4
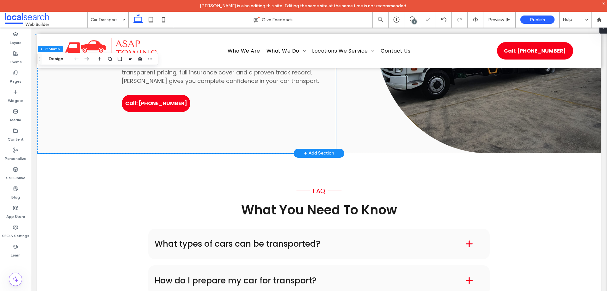
scroll to position [823, 0]
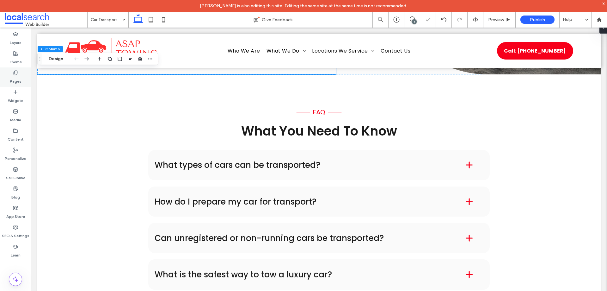
click at [10, 78] on label "Pages" at bounding box center [16, 79] width 12 height 9
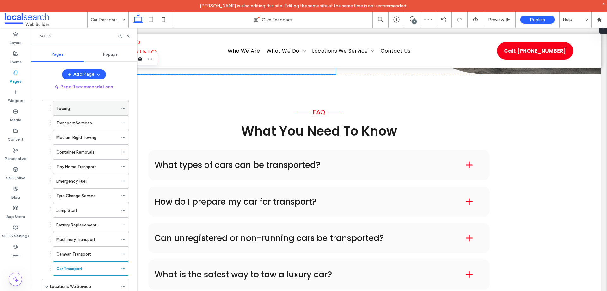
scroll to position [32, 0]
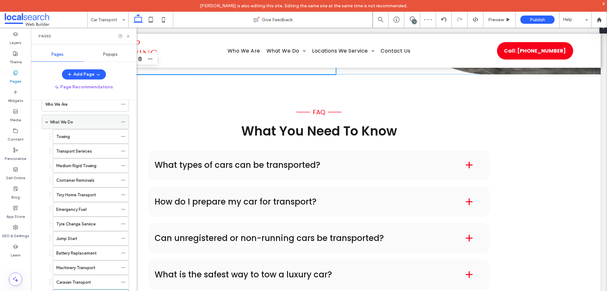
click at [48, 120] on span at bounding box center [46, 121] width 3 height 3
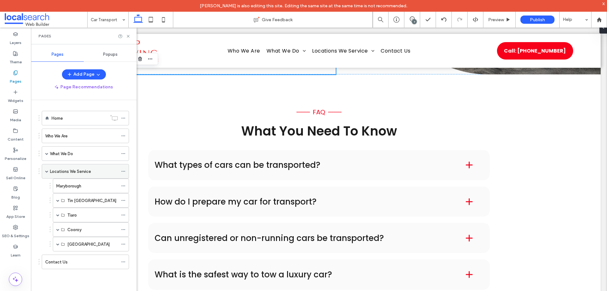
click at [90, 170] on label "Locations We Service" at bounding box center [70, 171] width 41 height 11
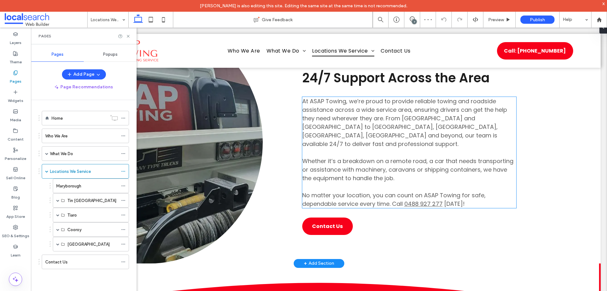
scroll to position [506, 0]
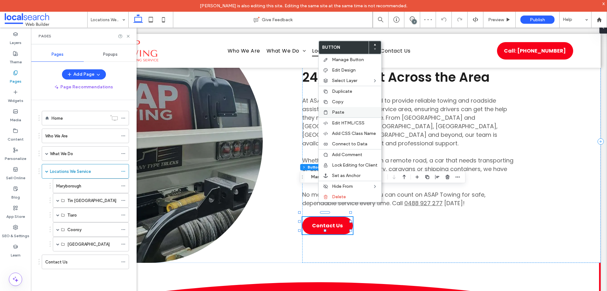
click at [341, 109] on span "Paste" at bounding box center [338, 111] width 12 height 5
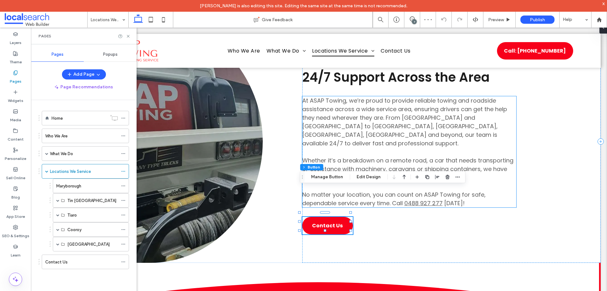
scroll to position [515, 0]
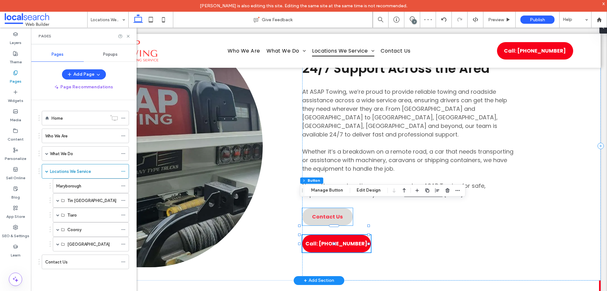
click at [337, 208] on link "Contact Us" at bounding box center [327, 216] width 51 height 17
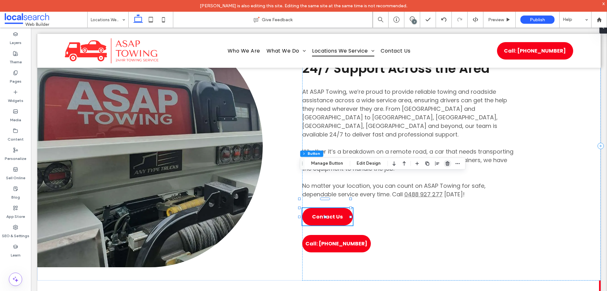
click at [447, 160] on span "button" at bounding box center [448, 163] width 8 height 8
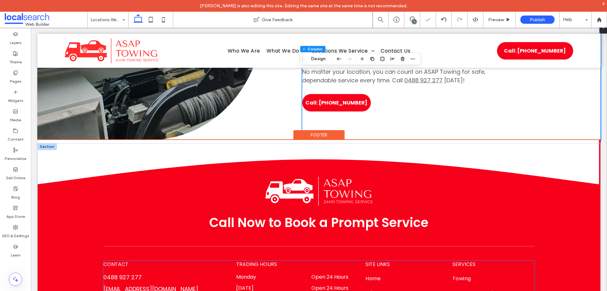
scroll to position [664, 0]
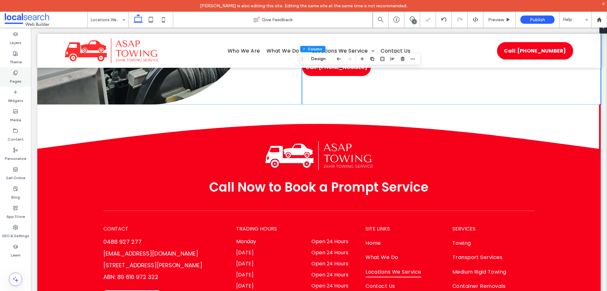
click at [16, 76] on label "Pages" at bounding box center [16, 79] width 12 height 9
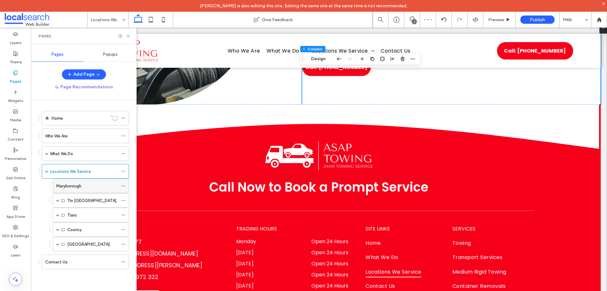
click at [77, 186] on label "Maryborough" at bounding box center [68, 185] width 25 height 11
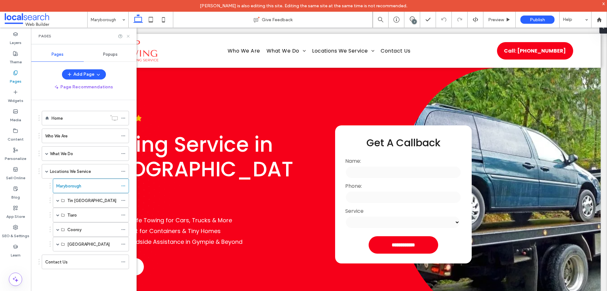
click at [130, 36] on icon at bounding box center [128, 36] width 5 height 5
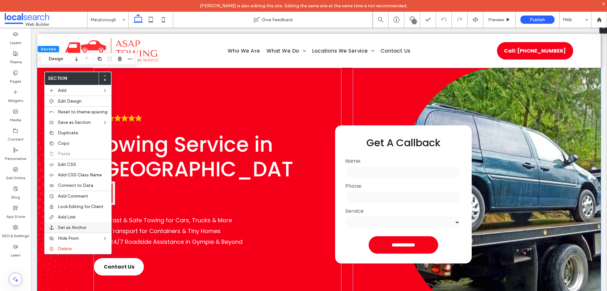
click at [86, 226] on span "Set as Anchor" at bounding box center [72, 227] width 28 height 5
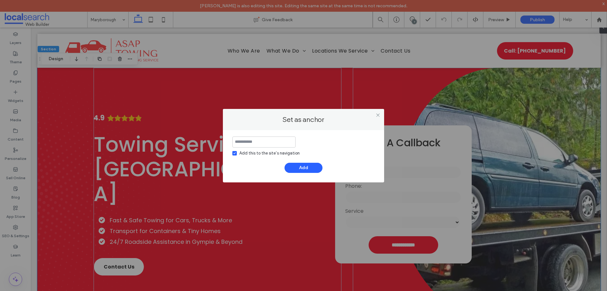
click at [235, 151] on span at bounding box center [235, 153] width 4 height 4
click at [246, 143] on input at bounding box center [264, 141] width 63 height 11
click at [257, 145] on input "**********" at bounding box center [264, 141] width 63 height 11
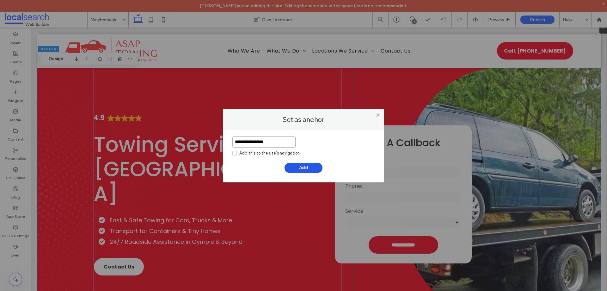
type input "**********"
click at [306, 166] on button "Add" at bounding box center [304, 168] width 38 height 10
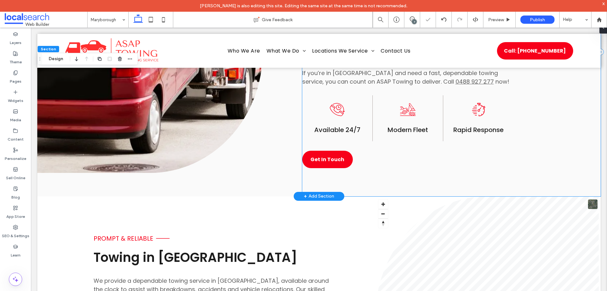
scroll to position [443, 0]
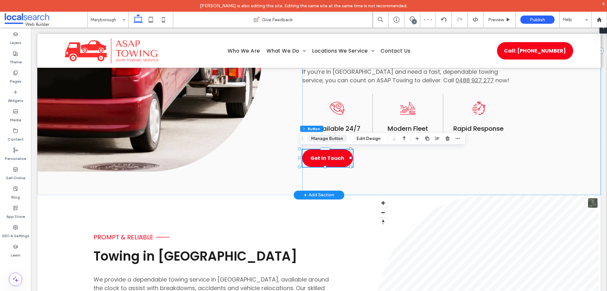
click at [340, 141] on button "Manage Button" at bounding box center [327, 139] width 40 height 8
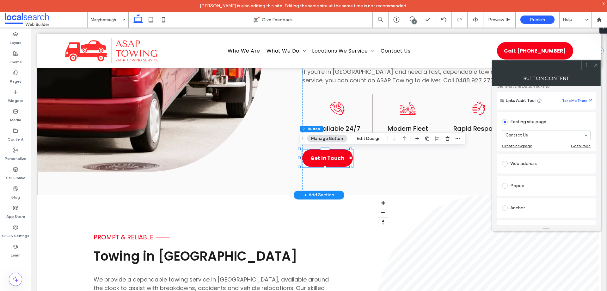
scroll to position [40, 0]
click at [521, 165] on div "Web address" at bounding box center [546, 164] width 89 height 10
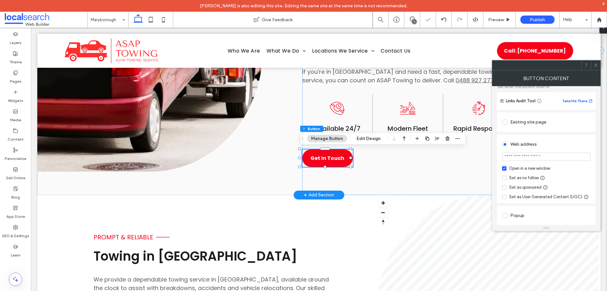
click at [524, 144] on div "Web address" at bounding box center [546, 144] width 89 height 10
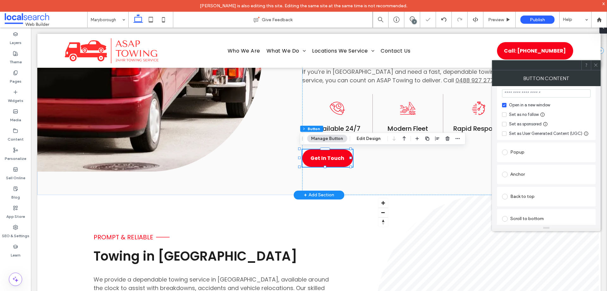
click at [523, 178] on div "Anchor" at bounding box center [546, 174] width 89 height 10
drag, startPoint x: 530, startPoint y: 183, endPoint x: 447, endPoint y: 156, distance: 86.5
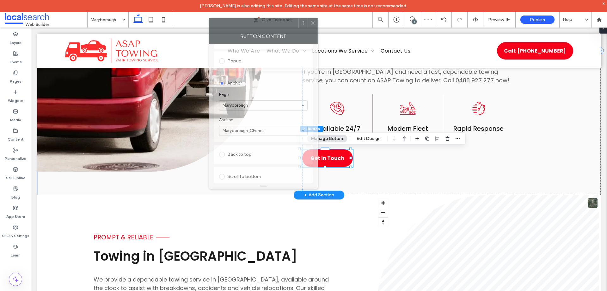
drag, startPoint x: 538, startPoint y: 64, endPoint x: 255, endPoint y: 22, distance: 286.3
click at [255, 22] on div at bounding box center [253, 22] width 89 height 9
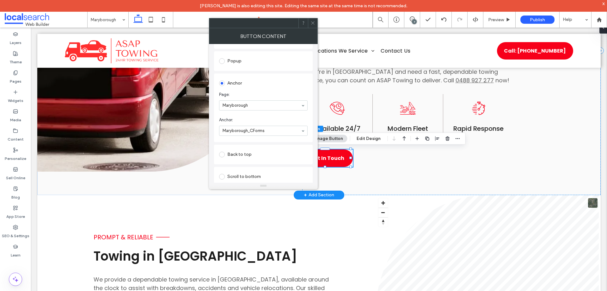
drag, startPoint x: 315, startPoint y: 23, endPoint x: 308, endPoint y: 53, distance: 29.9
click at [315, 23] on icon at bounding box center [313, 23] width 5 height 5
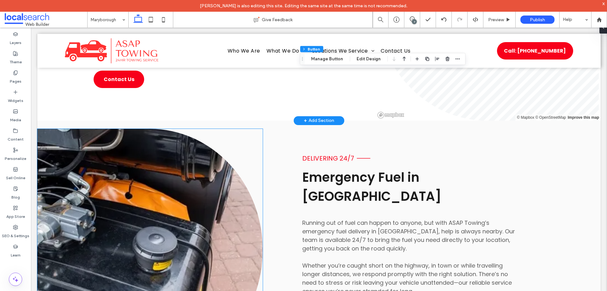
scroll to position [696, 0]
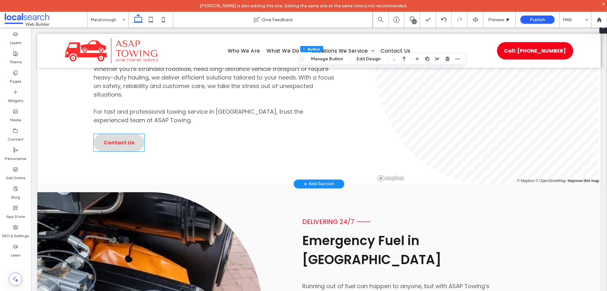
click at [122, 135] on link "Contact Us" at bounding box center [119, 142] width 51 height 17
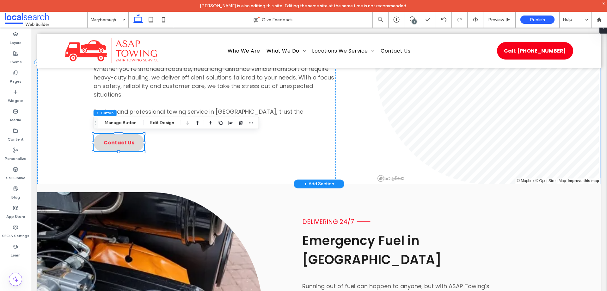
type input "**"
click at [116, 121] on button "Manage Button" at bounding box center [121, 123] width 40 height 8
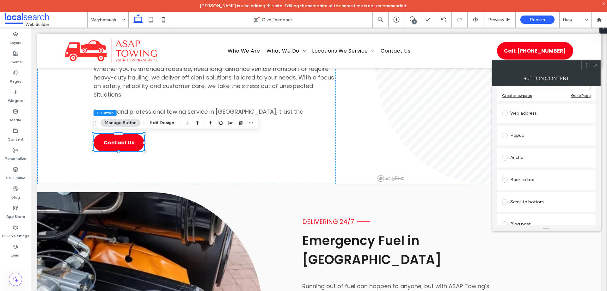
scroll to position [95, 0]
click at [514, 153] on div "Anchor" at bounding box center [546, 154] width 89 height 10
click at [595, 61] on span at bounding box center [596, 64] width 5 height 9
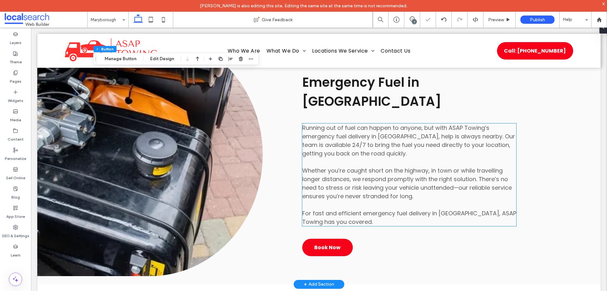
scroll to position [886, 0]
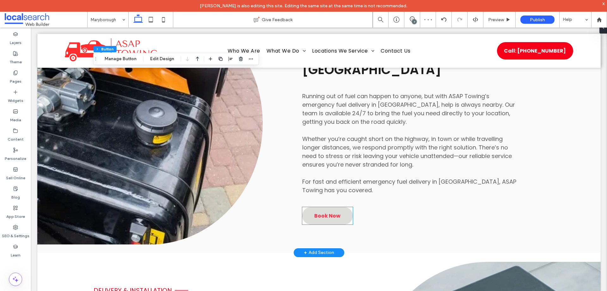
click at [315, 212] on span "Book Now" at bounding box center [327, 216] width 26 height 8
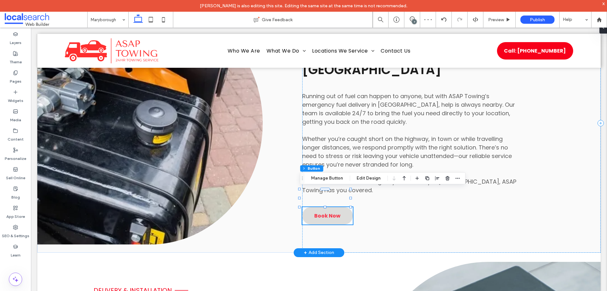
type input "**"
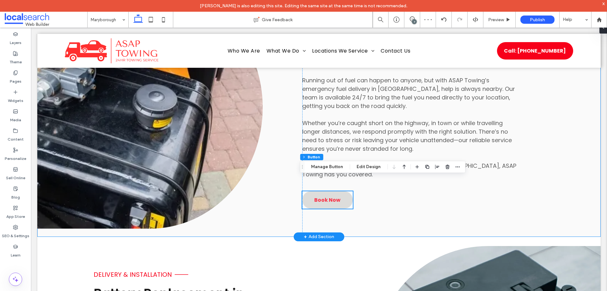
scroll to position [918, 0]
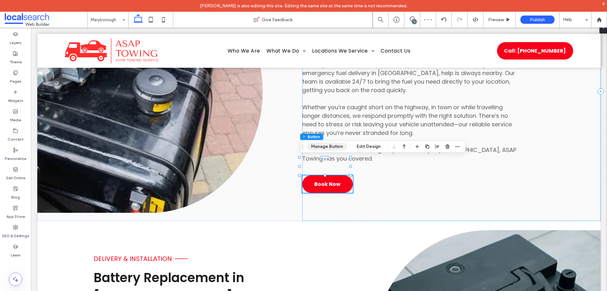
click at [339, 148] on button "Manage Button" at bounding box center [327, 147] width 40 height 8
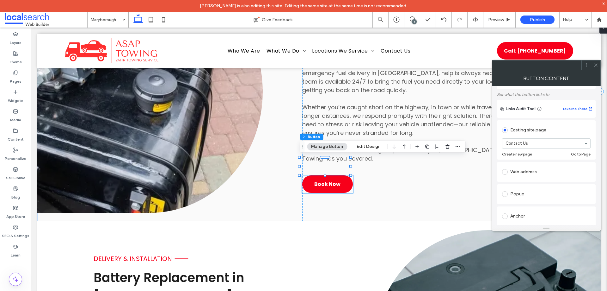
scroll to position [63, 0]
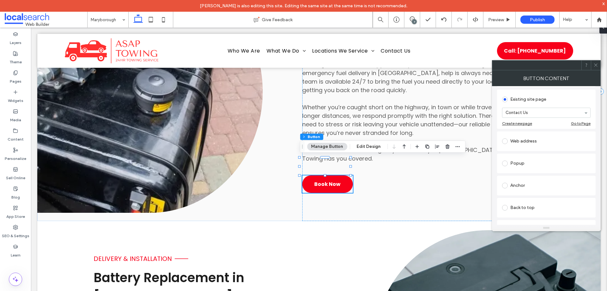
click at [521, 191] on div "Anchor" at bounding box center [546, 185] width 89 height 13
drag, startPoint x: 526, startPoint y: 208, endPoint x: 526, endPoint y: 212, distance: 4.2
click at [526, 210] on section "Anchor: Select..." at bounding box center [546, 208] width 89 height 25
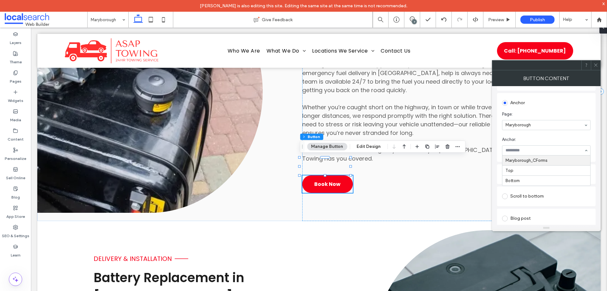
scroll to position [127, 0]
click at [593, 66] on div at bounding box center [595, 64] width 9 height 9
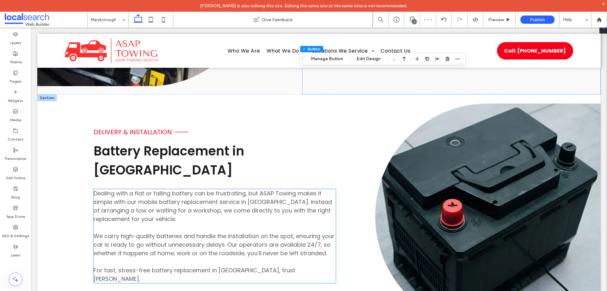
scroll to position [1139, 0]
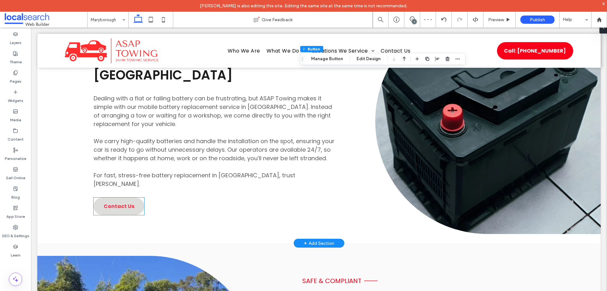
click at [118, 202] on span "Contact Us" at bounding box center [119, 206] width 31 height 8
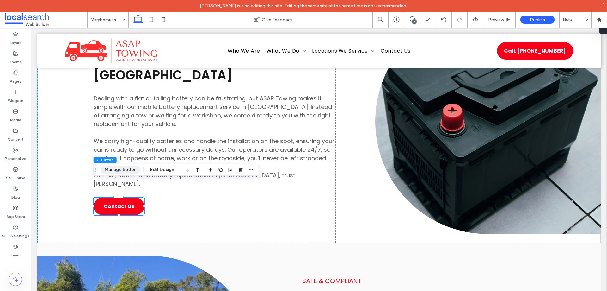
click at [112, 168] on button "Manage Button" at bounding box center [121, 170] width 40 height 8
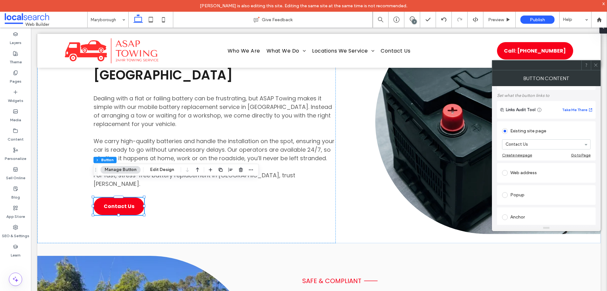
scroll to position [63, 0]
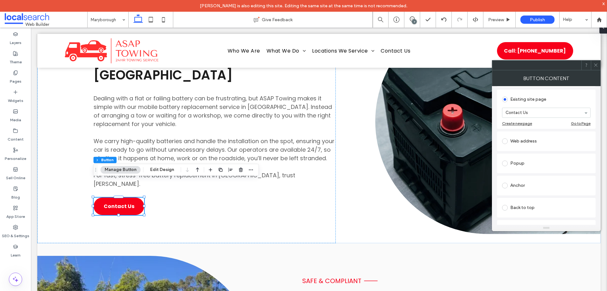
click at [526, 186] on div "Anchor" at bounding box center [546, 185] width 89 height 10
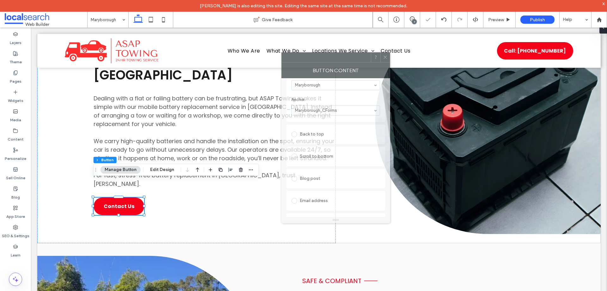
drag, startPoint x: 535, startPoint y: 65, endPoint x: 324, endPoint y: 57, distance: 210.9
click at [324, 57] on div at bounding box center [326, 57] width 89 height 9
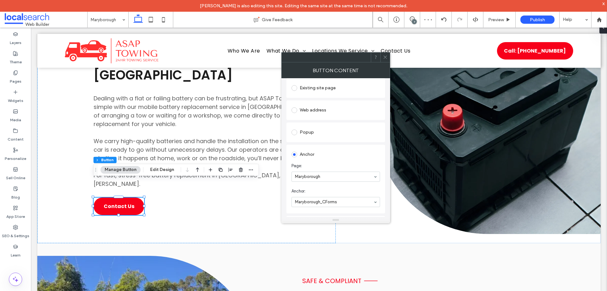
scroll to position [63, 0]
click at [388, 57] on icon at bounding box center [385, 57] width 5 height 5
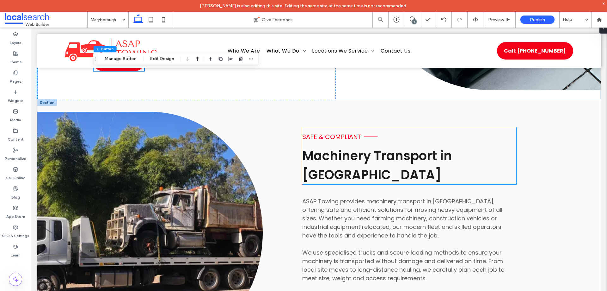
scroll to position [1392, 0]
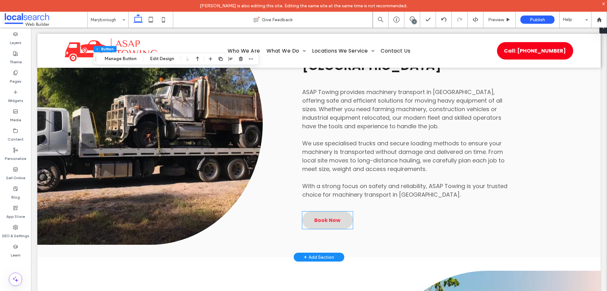
click at [329, 211] on link "Book Now" at bounding box center [327, 219] width 51 height 17
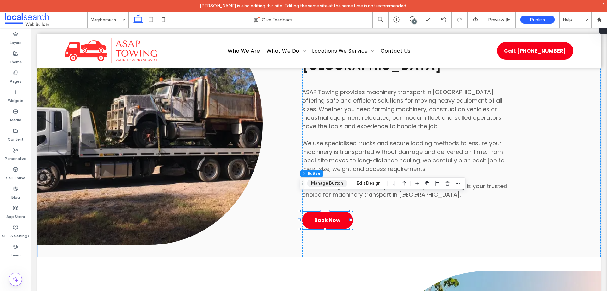
click at [335, 183] on button "Manage Button" at bounding box center [327, 183] width 40 height 8
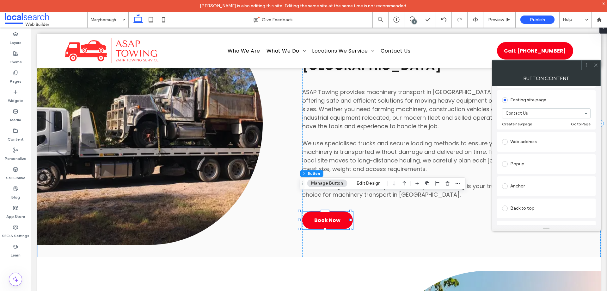
scroll to position [63, 0]
click at [537, 173] on div "Popup" at bounding box center [546, 163] width 99 height 20
click at [533, 185] on div "Anchor" at bounding box center [546, 185] width 89 height 10
click at [529, 143] on section "Anchor: Select..." at bounding box center [546, 145] width 89 height 25
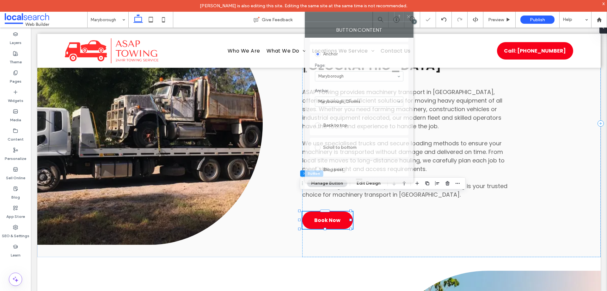
drag, startPoint x: 555, startPoint y: 70, endPoint x: 369, endPoint y: 18, distance: 193.1
click at [369, 18] on div at bounding box center [349, 16] width 89 height 9
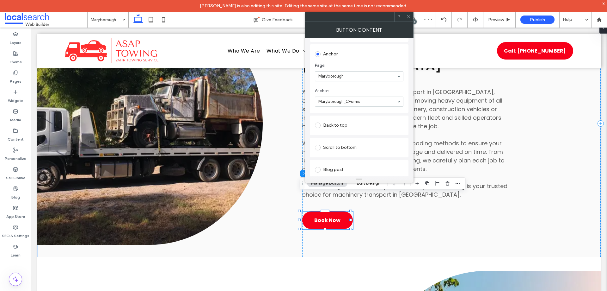
click at [410, 18] on icon at bounding box center [409, 16] width 5 height 5
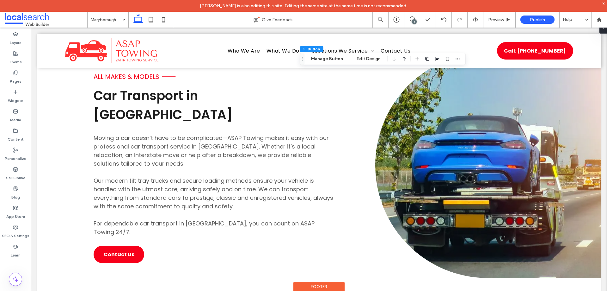
scroll to position [1708, 0]
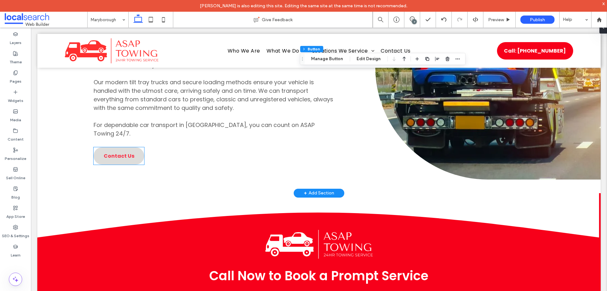
click at [124, 152] on span "Contact Us" at bounding box center [119, 156] width 31 height 8
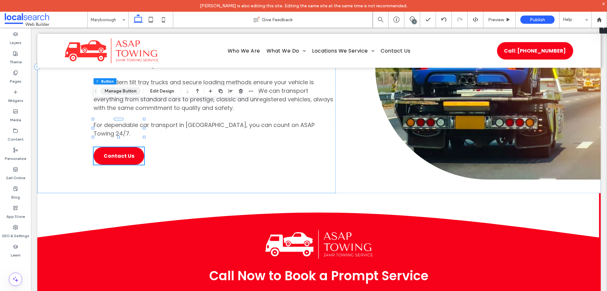
click at [127, 95] on button "Manage Button" at bounding box center [121, 91] width 40 height 8
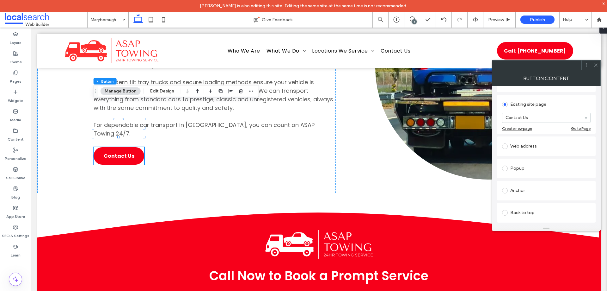
scroll to position [95, 0]
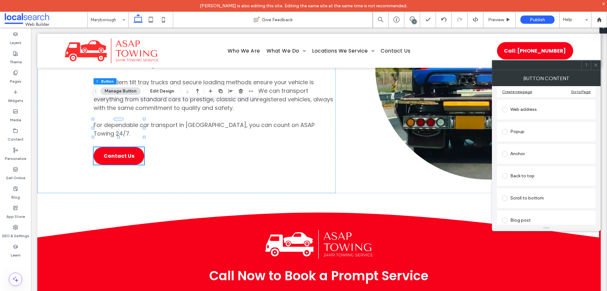
click at [539, 151] on div "Anchor" at bounding box center [546, 154] width 89 height 10
click at [597, 63] on icon at bounding box center [596, 65] width 5 height 5
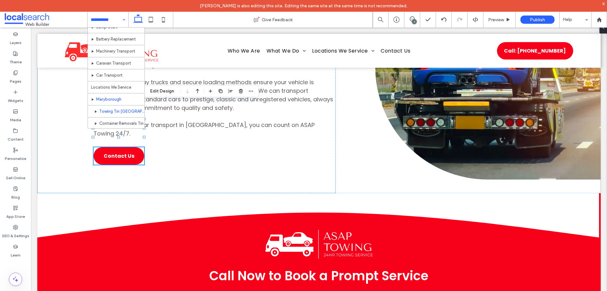
scroll to position [158, 0]
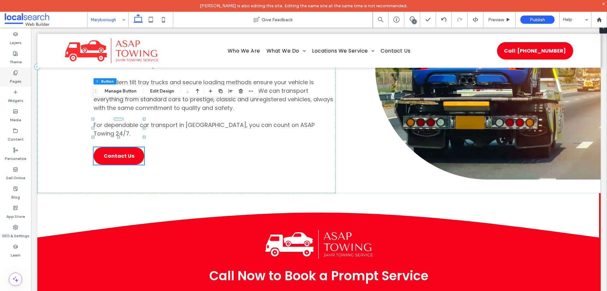
click at [24, 73] on div "Pages" at bounding box center [15, 76] width 31 height 19
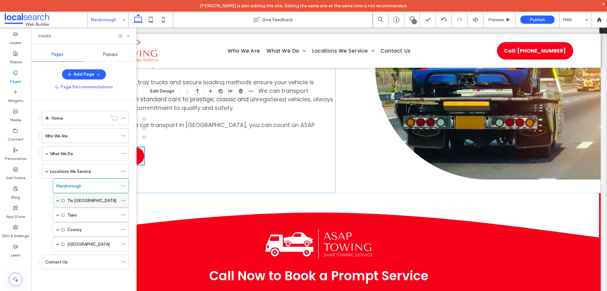
click at [75, 200] on label "Tin [GEOGRAPHIC_DATA]" at bounding box center [91, 200] width 49 height 11
click at [56, 202] on div "Tin [GEOGRAPHIC_DATA]" at bounding box center [91, 200] width 76 height 15
click at [58, 200] on span at bounding box center [57, 200] width 3 height 3
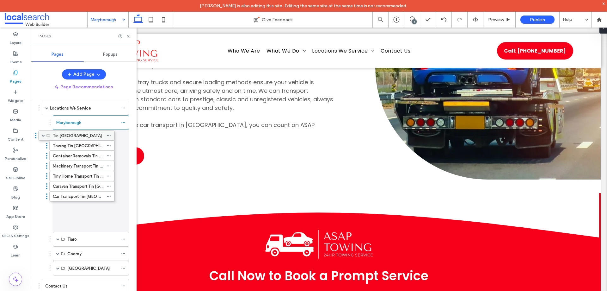
scroll to position [0, 0]
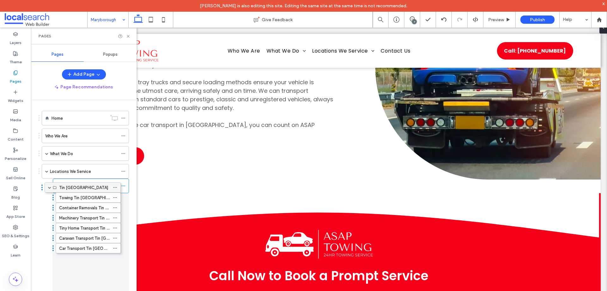
drag, startPoint x: 97, startPoint y: 138, endPoint x: 89, endPoint y: 187, distance: 50.0
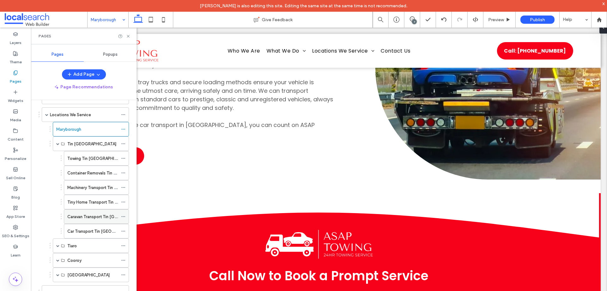
scroll to position [73, 0]
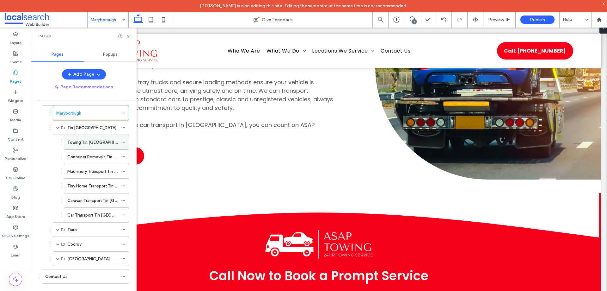
click at [97, 145] on label "Towing Tin Can Bay" at bounding box center [99, 142] width 64 height 11
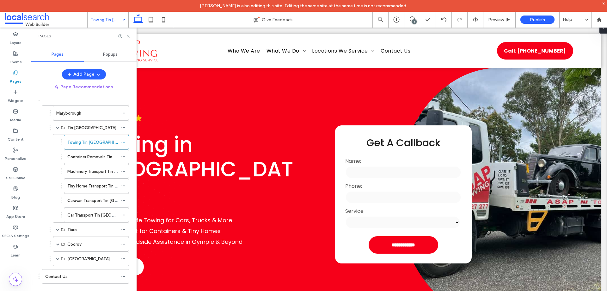
drag, startPoint x: 128, startPoint y: 37, endPoint x: 100, endPoint y: 32, distance: 28.6
click at [128, 37] on use at bounding box center [128, 36] width 3 height 3
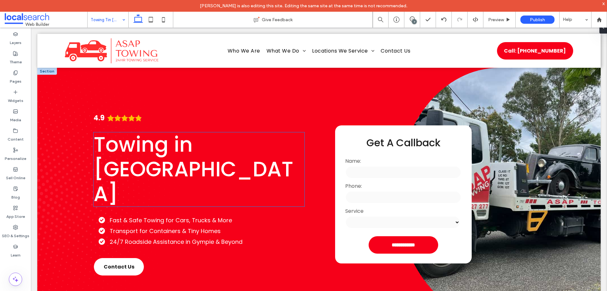
click at [193, 149] on span "Towing in Tin Can Bay" at bounding box center [194, 169] width 200 height 78
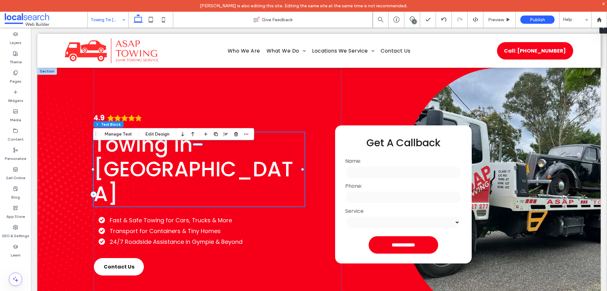
click at [193, 149] on span "Towing in Tin Can Bay" at bounding box center [194, 169] width 200 height 78
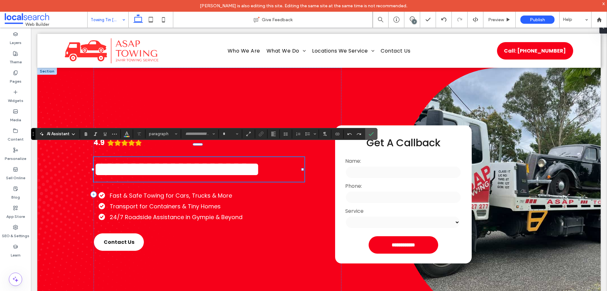
type input "*******"
type input "**"
click at [203, 159] on span "**********" at bounding box center [177, 169] width 167 height 21
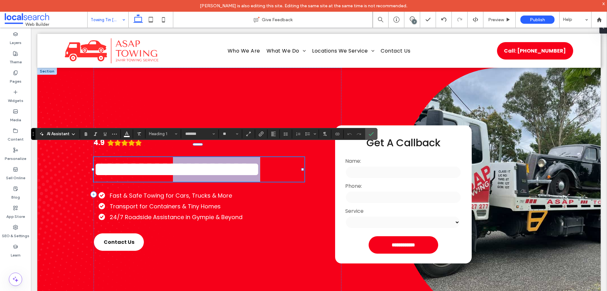
drag, startPoint x: 199, startPoint y: 150, endPoint x: 209, endPoint y: 184, distance: 35.5
click at [209, 182] on h1 "**********" at bounding box center [199, 169] width 211 height 25
copy span "**********"
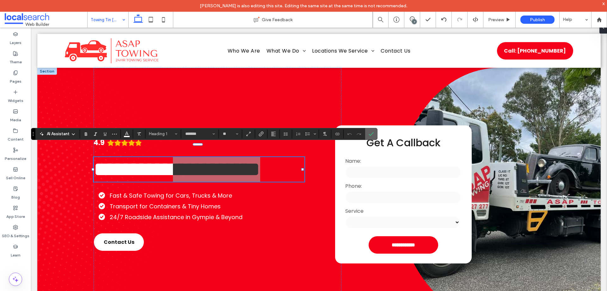
drag, startPoint x: 369, startPoint y: 136, endPoint x: 334, endPoint y: 109, distance: 43.5
click at [369, 136] on label "Confirm" at bounding box center [371, 133] width 9 height 11
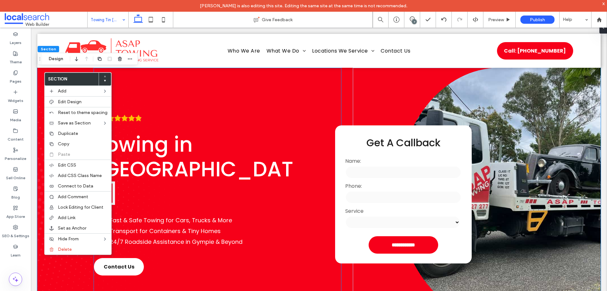
click at [246, 103] on div "4.9 Towing in Tin Can Bay Fast & Safe Towing for Cars, Trucks & More Transport …" at bounding box center [218, 194] width 248 height 253
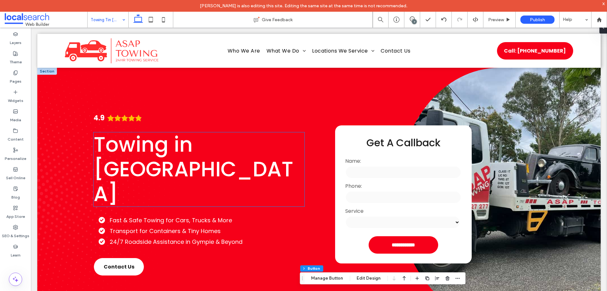
click at [241, 166] on span "Towing in Tin Can Bay" at bounding box center [194, 169] width 200 height 78
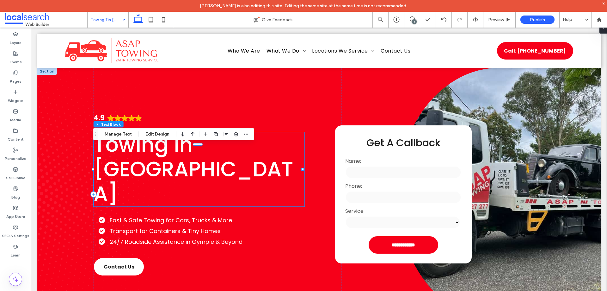
click at [231, 159] on span "Towing in Tin Can Bay" at bounding box center [194, 169] width 200 height 78
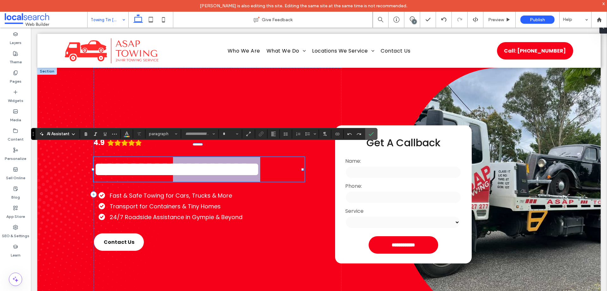
type input "*******"
type input "**"
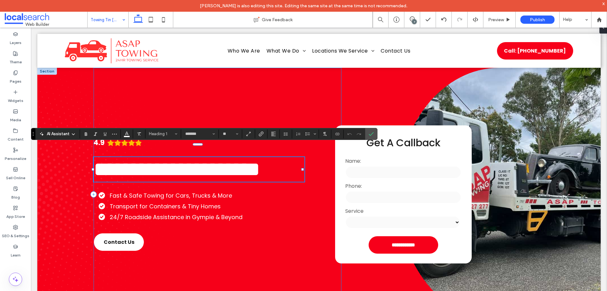
scroll to position [2, 0]
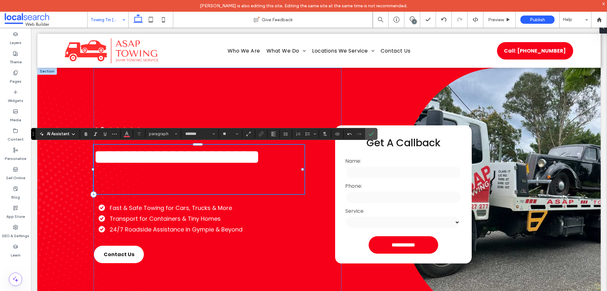
click at [281, 124] on div "**********" at bounding box center [218, 194] width 248 height 253
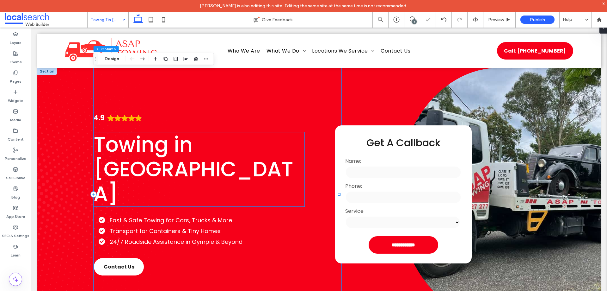
click at [233, 179] on h1 "Towing in Tin Can Bay" at bounding box center [199, 169] width 211 height 74
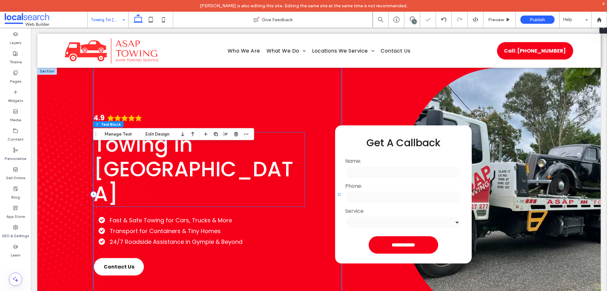
click at [233, 179] on h1 "Towing in Tin Can Bay" at bounding box center [199, 169] width 211 height 74
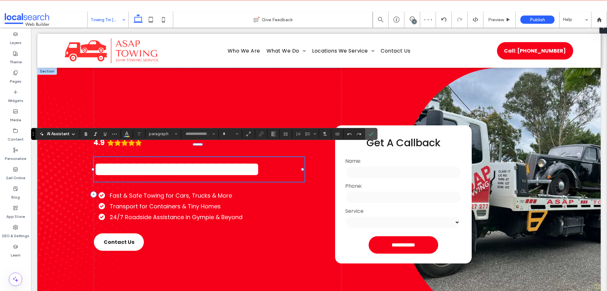
type input "*******"
type input "**"
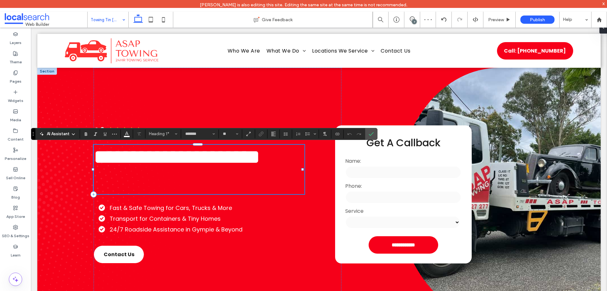
click at [222, 162] on span "**********" at bounding box center [177, 156] width 167 height 21
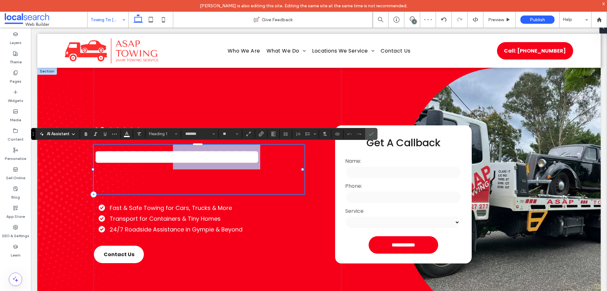
drag, startPoint x: 200, startPoint y: 152, endPoint x: 218, endPoint y: 190, distance: 41.7
click at [218, 169] on h1 "**********" at bounding box center [198, 157] width 209 height 25
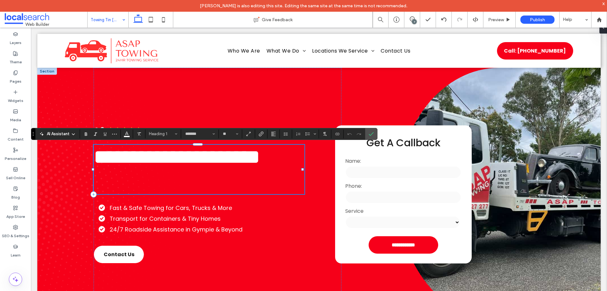
drag, startPoint x: 234, startPoint y: 143, endPoint x: 196, endPoint y: 155, distance: 39.7
click at [196, 155] on span "**********" at bounding box center [177, 156] width 167 height 21
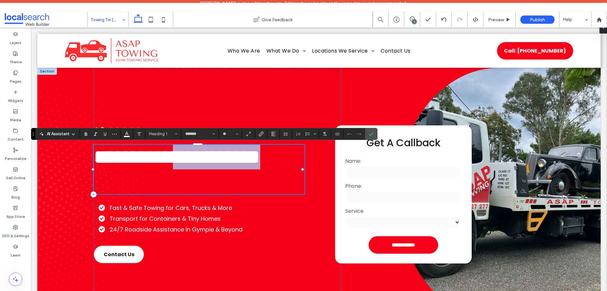
drag, startPoint x: 199, startPoint y: 153, endPoint x: 212, endPoint y: 187, distance: 35.7
click at [212, 169] on h1 "**********" at bounding box center [198, 157] width 209 height 25
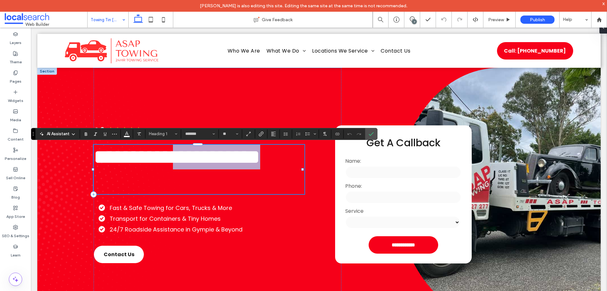
copy span "**********"
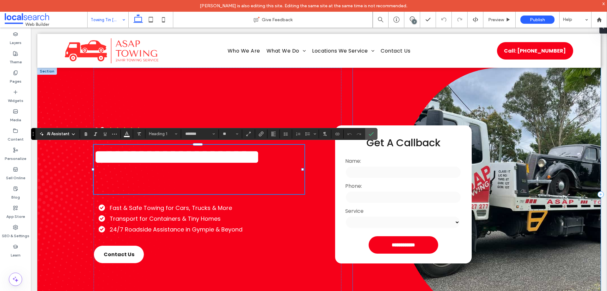
click at [368, 84] on div "**********" at bounding box center [477, 194] width 248 height 253
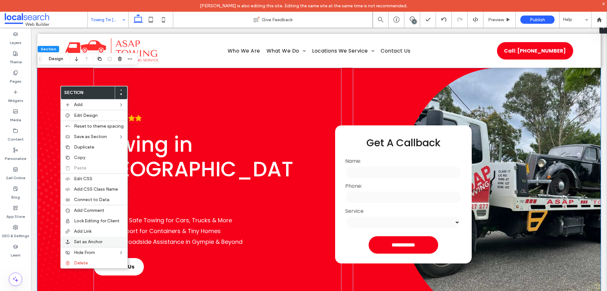
click at [93, 242] on span "Set as Anchor" at bounding box center [88, 241] width 28 height 5
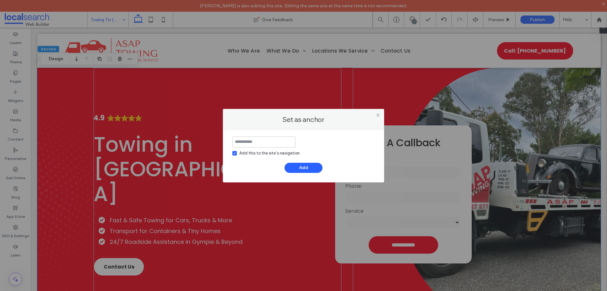
click at [267, 155] on div "Add this to the site’s navigation" at bounding box center [270, 153] width 60 height 6
click at [269, 146] on input at bounding box center [264, 141] width 63 height 11
paste input "**********"
type input "**********"
click at [316, 164] on button "Add" at bounding box center [304, 168] width 38 height 10
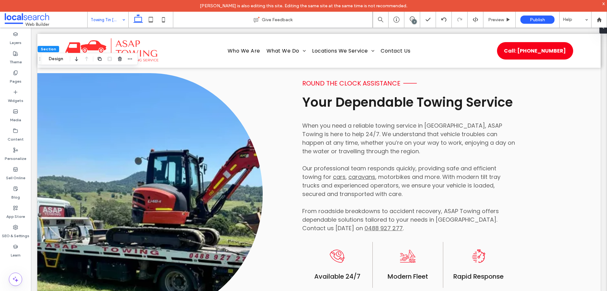
scroll to position [380, 0]
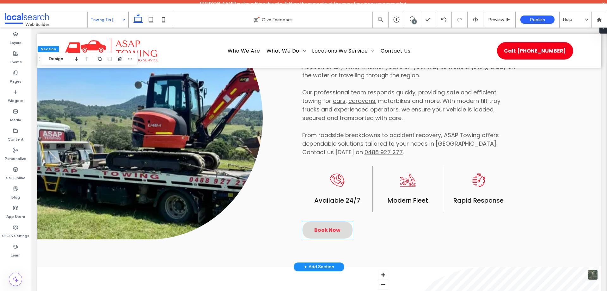
click at [329, 235] on link "Book Now" at bounding box center [327, 229] width 51 height 17
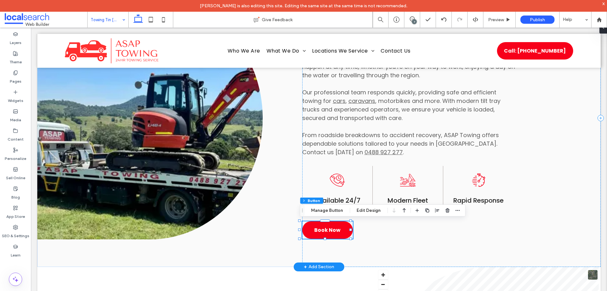
type input "**"
click at [339, 210] on button "Manage Button" at bounding box center [327, 211] width 40 height 8
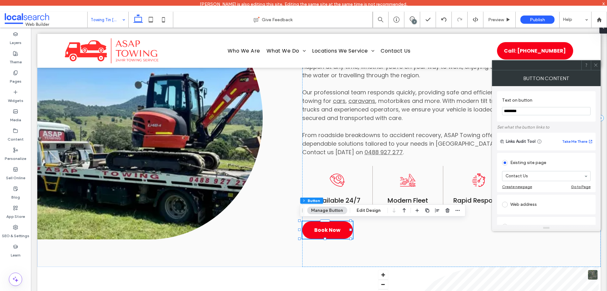
scroll to position [95, 0]
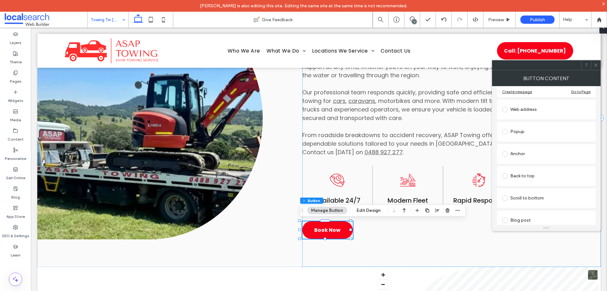
click at [564, 151] on div "Anchor" at bounding box center [546, 154] width 89 height 10
click at [549, 187] on div "Select..." at bounding box center [546, 182] width 89 height 10
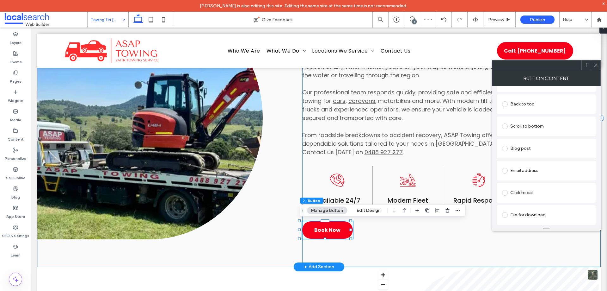
click at [460, 235] on div "Round the Clock Assistance Divider Icon Your Dependable Towing Service When you…" at bounding box center [451, 118] width 299 height 297
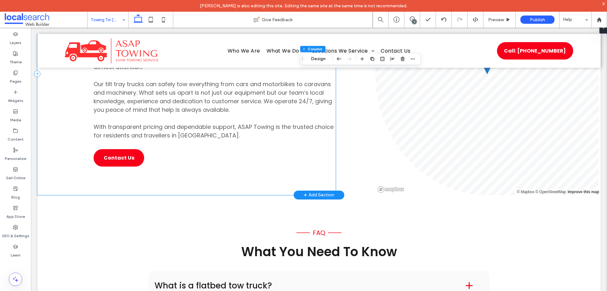
scroll to position [696, 0]
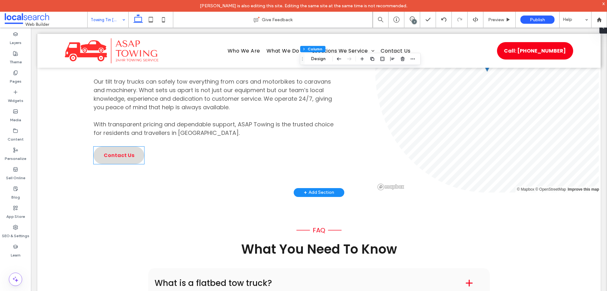
click at [124, 158] on span "Contact Us" at bounding box center [119, 155] width 31 height 8
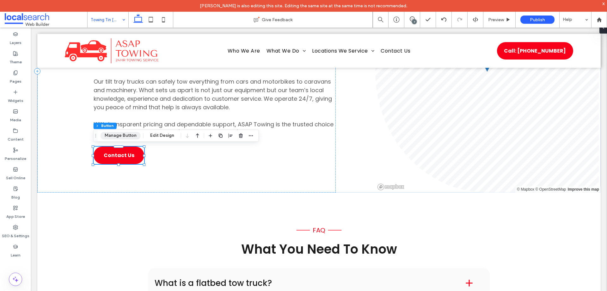
click at [124, 137] on button "Manage Button" at bounding box center [121, 136] width 40 height 8
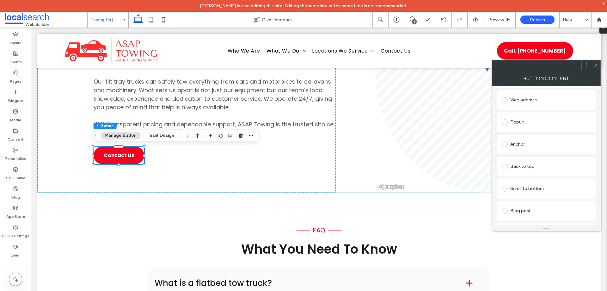
scroll to position [95, 0]
click at [527, 153] on div "Anchor" at bounding box center [546, 154] width 89 height 10
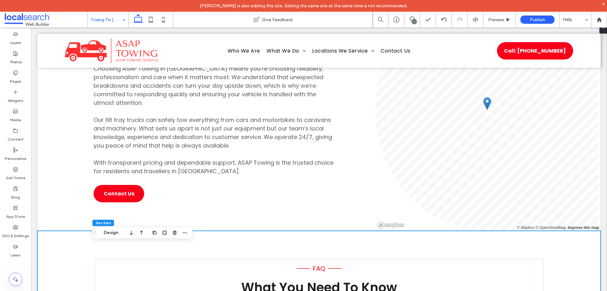
scroll to position [664, 0]
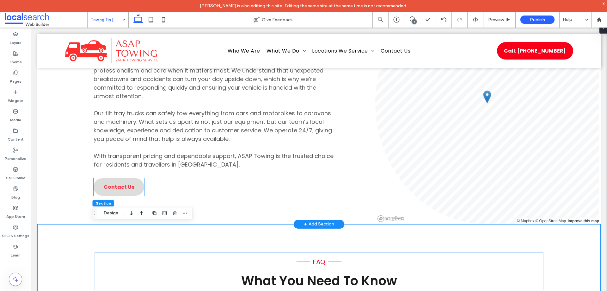
click at [115, 189] on span "Contact Us" at bounding box center [119, 187] width 31 height 8
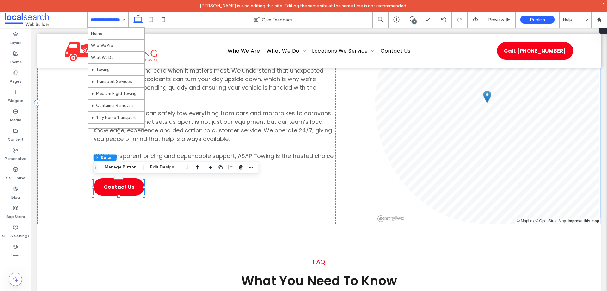
click at [125, 163] on div "Section Column Button Manage Button Edit Design" at bounding box center [176, 167] width 166 height 12
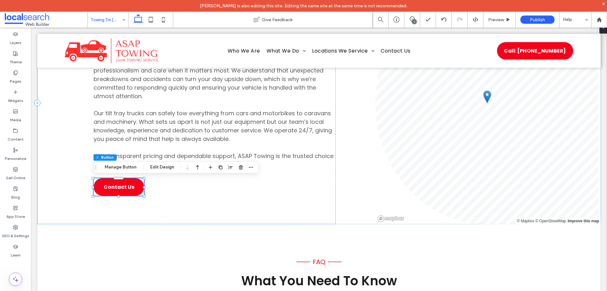
click at [125, 163] on div "Section Column Button Manage Button Edit Design" at bounding box center [176, 167] width 166 height 12
click at [123, 171] on button "Manage Button" at bounding box center [121, 167] width 40 height 8
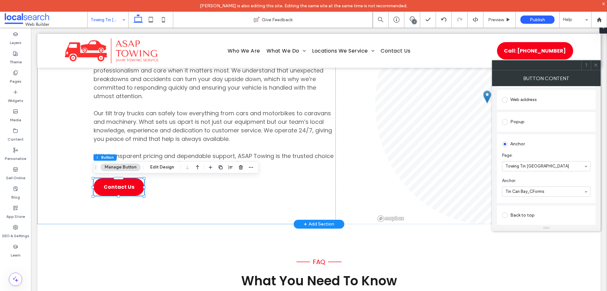
scroll to position [95, 0]
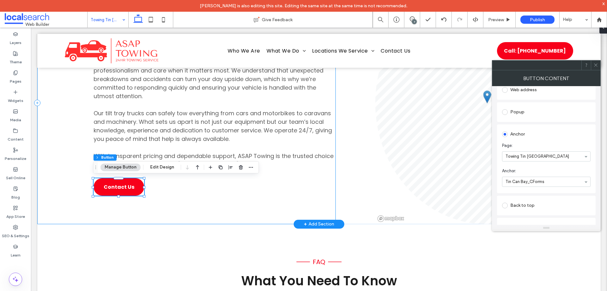
click at [218, 204] on div "Why Choose Us Divider Icon Always Available to Help Choosing ASAP Towing in Tin…" at bounding box center [186, 103] width 299 height 242
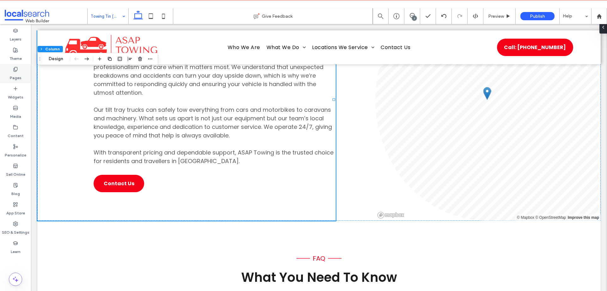
click at [15, 74] on div "Pages" at bounding box center [15, 73] width 31 height 19
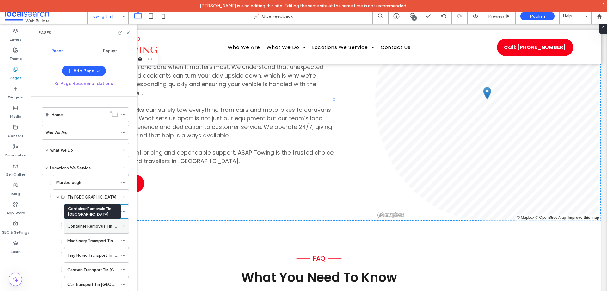
click at [91, 229] on label "Container Removals Tin Can Bay" at bounding box center [111, 226] width 88 height 11
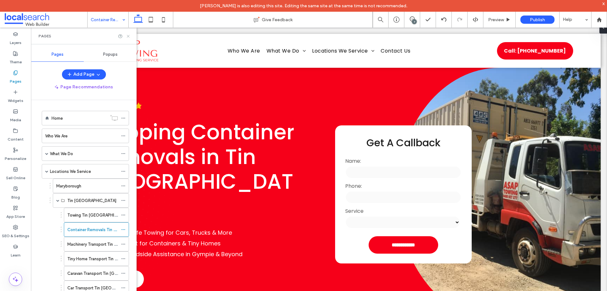
click at [129, 38] on icon at bounding box center [128, 36] width 5 height 5
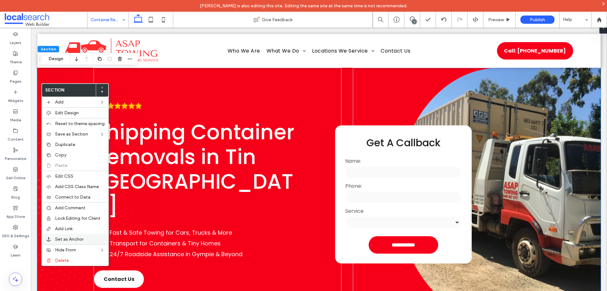
click at [71, 236] on span "Set as Anchor" at bounding box center [69, 238] width 28 height 5
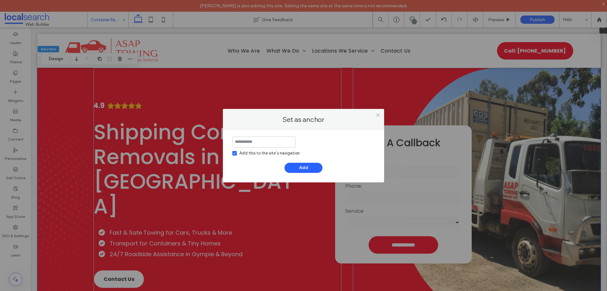
click at [249, 152] on div "Add this to the site’s navigation" at bounding box center [270, 153] width 60 height 6
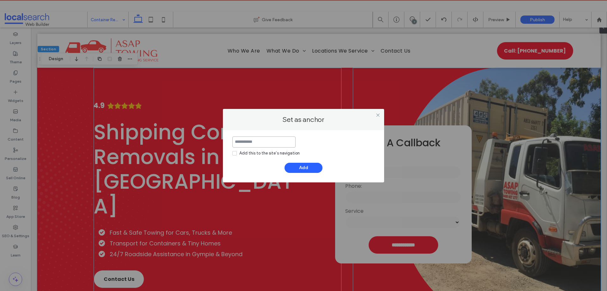
click at [263, 144] on input at bounding box center [264, 141] width 63 height 11
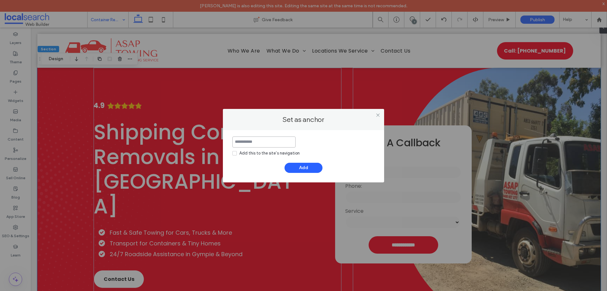
paste input "**********"
type input "**********"
click at [307, 171] on button "Add" at bounding box center [304, 168] width 38 height 10
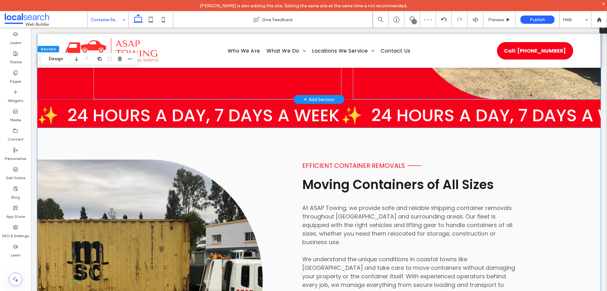
scroll to position [380, 0]
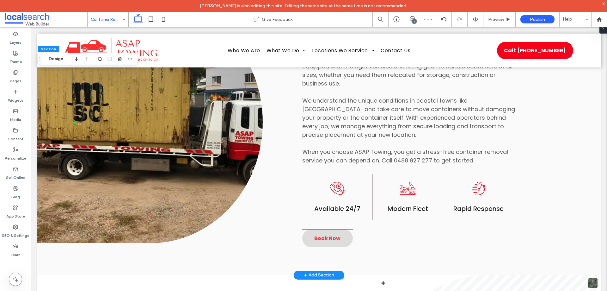
click at [335, 234] on span "Book Now" at bounding box center [327, 238] width 26 height 8
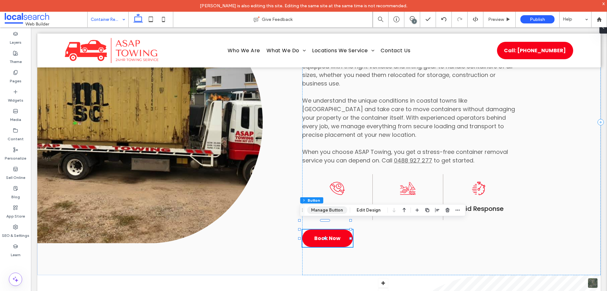
click at [338, 210] on button "Manage Button" at bounding box center [327, 210] width 40 height 8
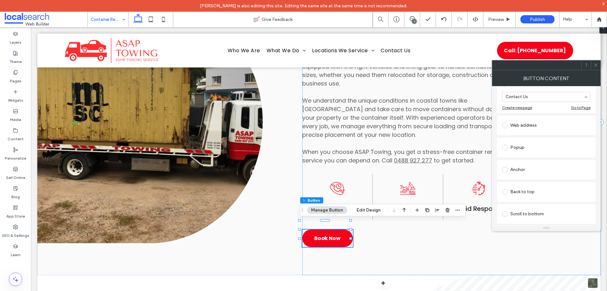
scroll to position [127, 0]
click at [531, 123] on div "Anchor" at bounding box center [546, 122] width 89 height 10
click at [590, 65] on div at bounding box center [586, 64] width 9 height 9
click at [596, 65] on use at bounding box center [595, 65] width 3 height 3
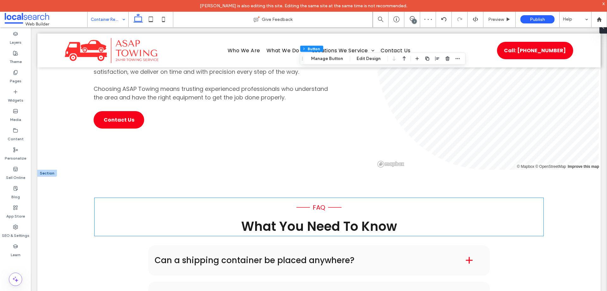
scroll to position [728, 0]
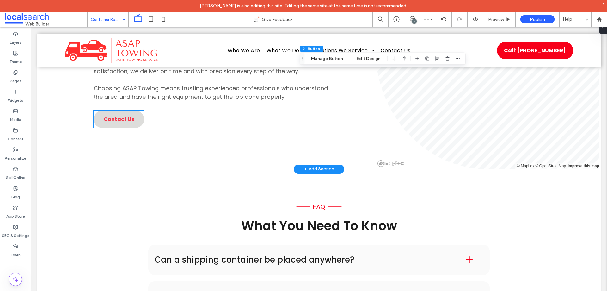
click at [138, 110] on link "Contact Us" at bounding box center [119, 118] width 51 height 17
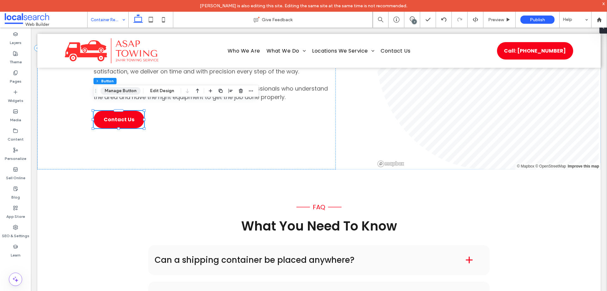
click at [122, 94] on button "Manage Button" at bounding box center [121, 91] width 40 height 8
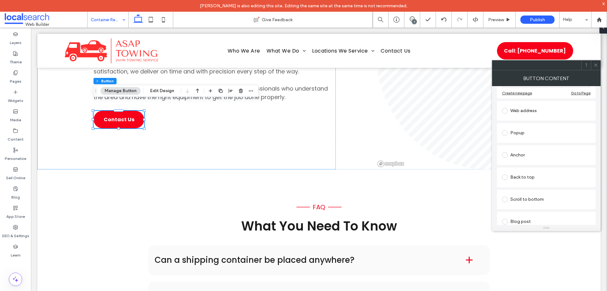
scroll to position [95, 0]
click at [544, 160] on div "Anchor" at bounding box center [546, 153] width 89 height 13
click at [595, 64] on icon at bounding box center [596, 65] width 5 height 5
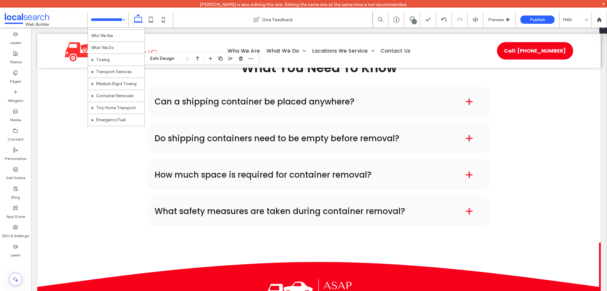
scroll to position [0, 0]
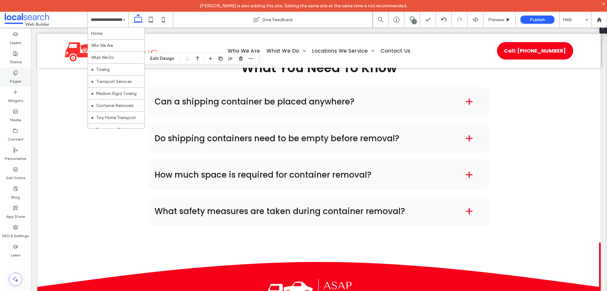
click at [19, 78] on label "Pages" at bounding box center [16, 79] width 12 height 9
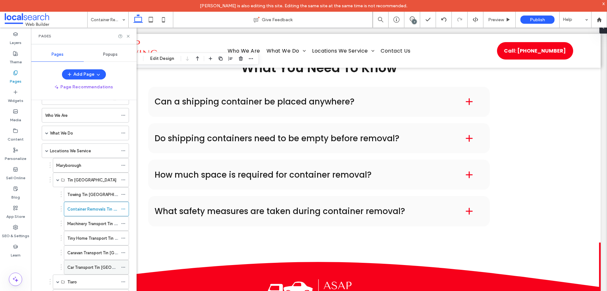
scroll to position [32, 0]
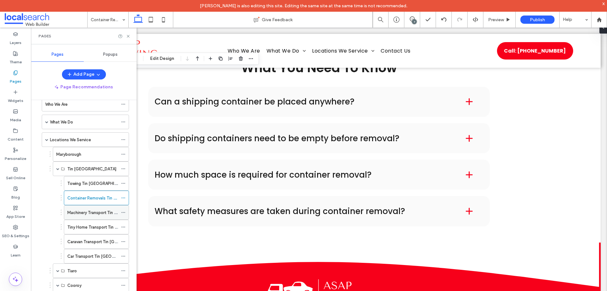
click at [89, 214] on label "Machinery Transport Tin Can Bay" at bounding box center [111, 212] width 89 height 11
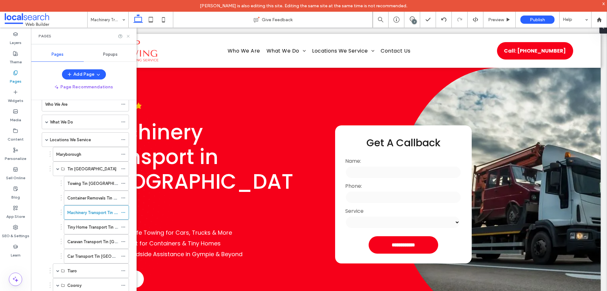
click at [128, 38] on icon at bounding box center [128, 36] width 5 height 5
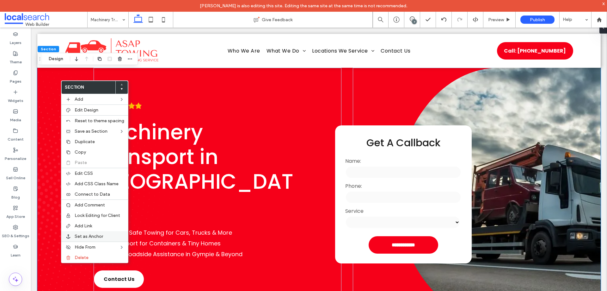
click at [86, 240] on div "Set as Anchor" at bounding box center [94, 236] width 67 height 10
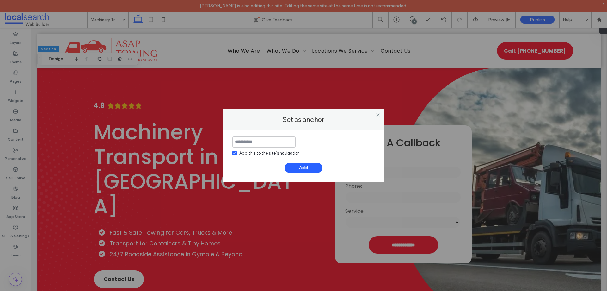
click at [259, 149] on div "Add this to the site’s navigation" at bounding box center [304, 146] width 142 height 20
click at [257, 161] on div "Add this to the site’s navigation Add" at bounding box center [304, 154] width 142 height 36
click at [260, 153] on div "Add this to the site’s navigation" at bounding box center [270, 153] width 60 height 6
click at [264, 143] on input at bounding box center [264, 141] width 63 height 11
paste input "**********"
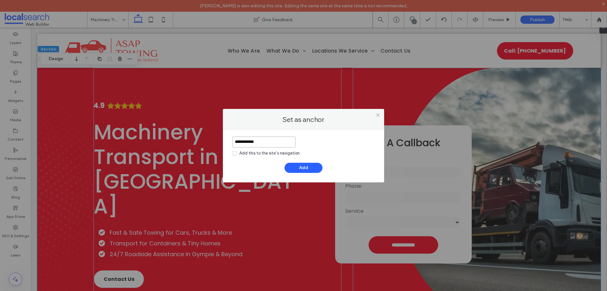
paste input "**********"
click at [269, 141] on input "**********" at bounding box center [264, 141] width 63 height 11
click at [295, 147] on input "**********" at bounding box center [264, 141] width 63 height 11
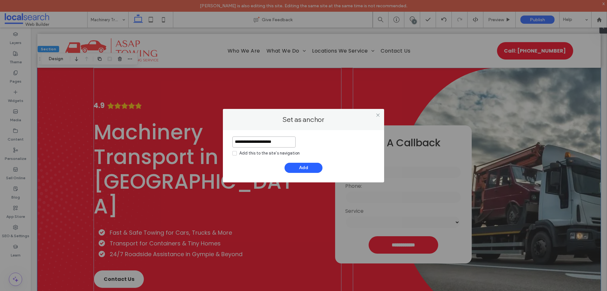
drag, startPoint x: 283, startPoint y: 144, endPoint x: 256, endPoint y: 143, distance: 27.5
click at [256, 143] on input "**********" at bounding box center [264, 141] width 63 height 11
click at [255, 143] on input "**********" at bounding box center [264, 141] width 63 height 11
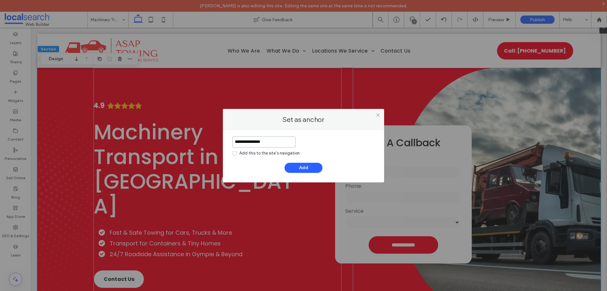
paste input
click at [277, 139] on input "**********" at bounding box center [264, 141] width 63 height 11
click at [276, 139] on input "**********" at bounding box center [264, 141] width 63 height 11
type input "**********"
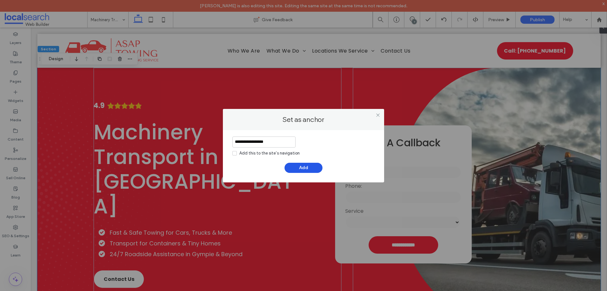
click at [313, 171] on button "Add" at bounding box center [304, 168] width 38 height 10
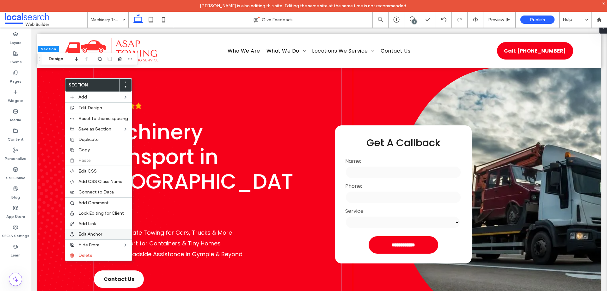
click at [112, 234] on label "Edit Anchor" at bounding box center [103, 233] width 50 height 5
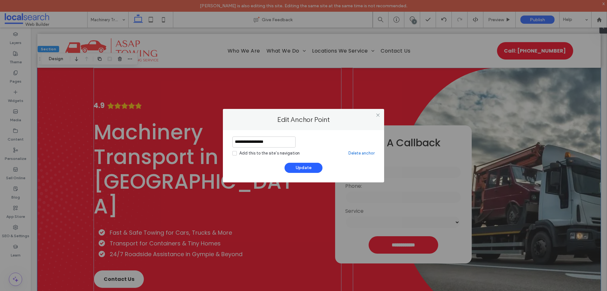
click at [292, 142] on input "**********" at bounding box center [264, 141] width 63 height 11
click at [378, 115] on icon at bounding box center [378, 115] width 5 height 5
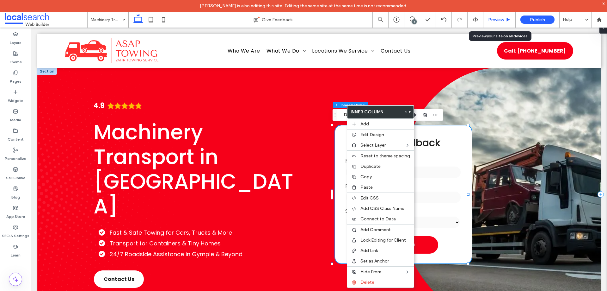
click at [498, 23] on div "Preview" at bounding box center [500, 20] width 32 height 16
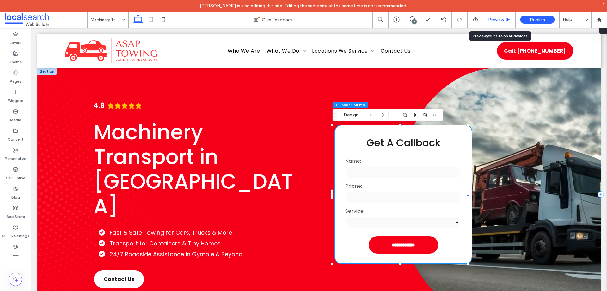
click at [497, 20] on span "Preview" at bounding box center [496, 19] width 16 height 5
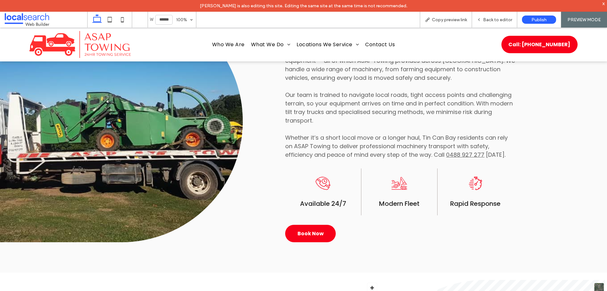
scroll to position [443, 0]
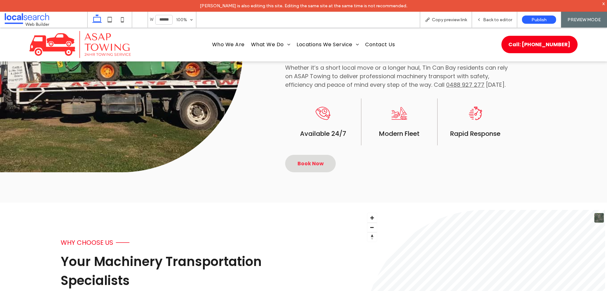
click at [319, 165] on span "Book Now" at bounding box center [311, 163] width 26 height 8
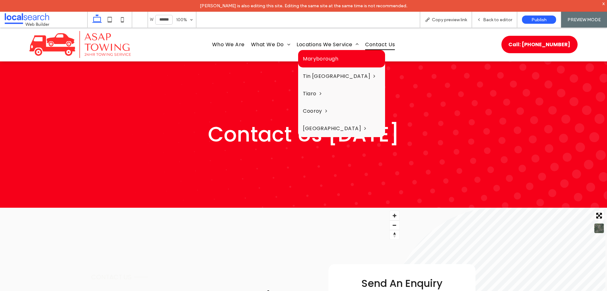
click at [327, 57] on span "Maryborough" at bounding box center [320, 59] width 35 height 8
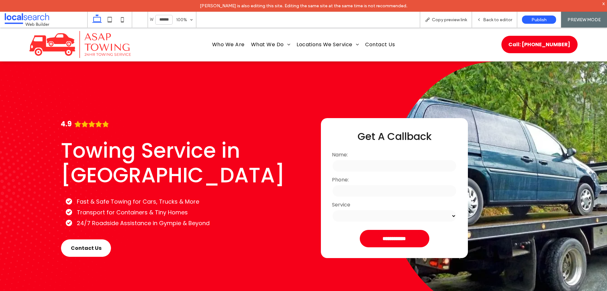
scroll to position [127, 0]
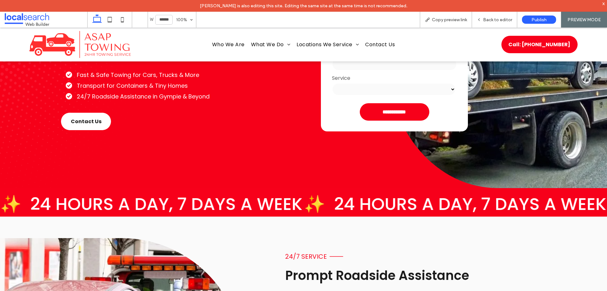
click at [80, 120] on span "Contact Us" at bounding box center [86, 121] width 31 height 8
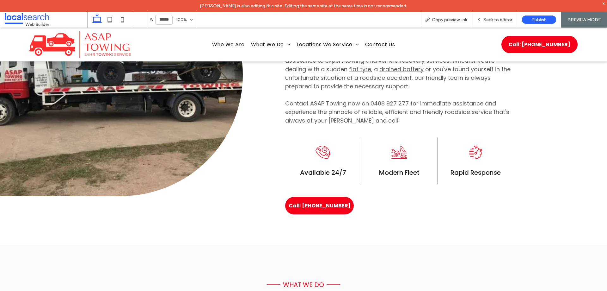
scroll to position [506, 0]
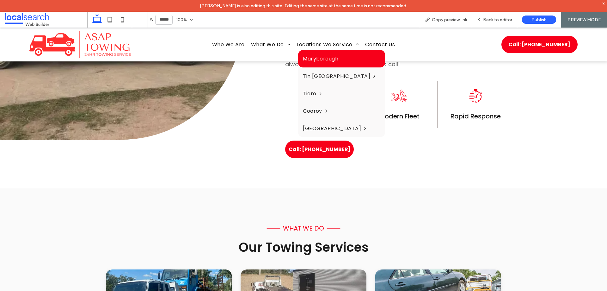
click at [326, 56] on span "Maryborough" at bounding box center [320, 59] width 35 height 8
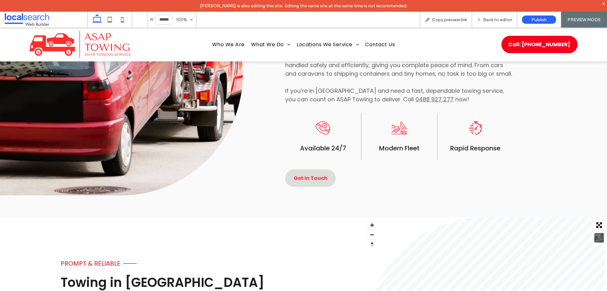
click at [309, 177] on span "Get In Touch" at bounding box center [311, 178] width 34 height 8
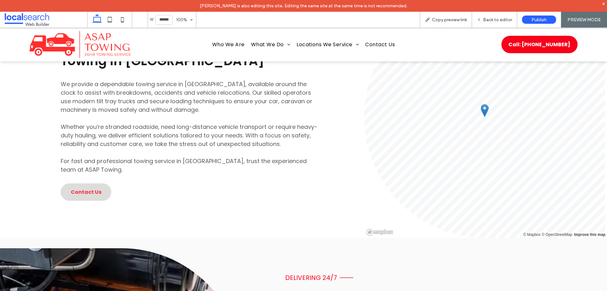
click at [100, 198] on link "Contact Us" at bounding box center [86, 191] width 51 height 17
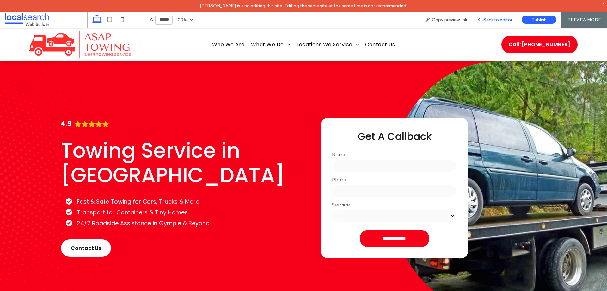
click at [483, 21] on div "Back to editor" at bounding box center [494, 19] width 45 height 5
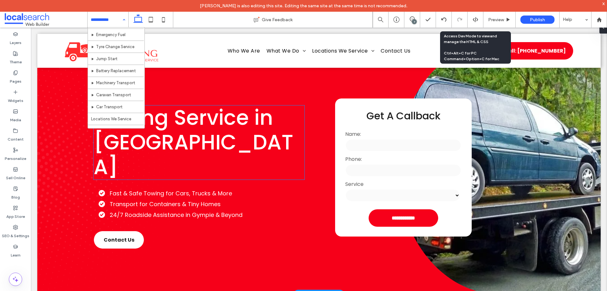
scroll to position [63, 0]
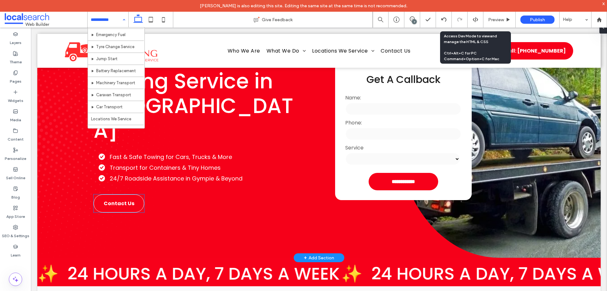
click at [134, 194] on link "Contact Us" at bounding box center [119, 203] width 51 height 18
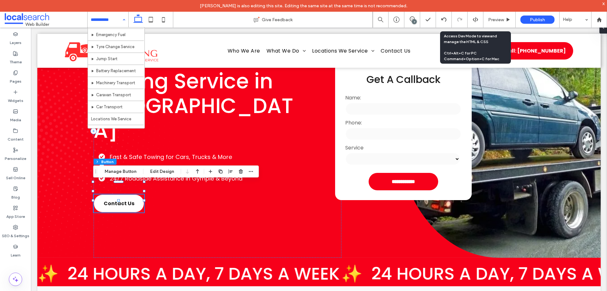
click at [133, 176] on div "Section Column Button Manage Button Edit Design" at bounding box center [176, 171] width 166 height 12
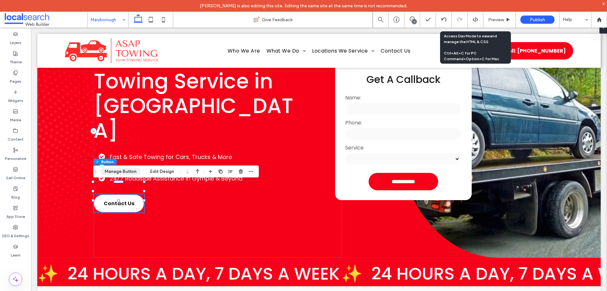
click at [130, 171] on button "Manage Button" at bounding box center [121, 172] width 40 height 8
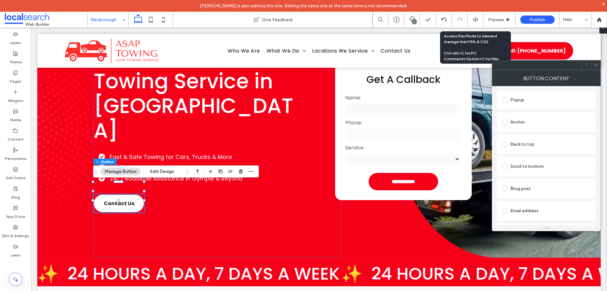
click at [537, 122] on div "Anchor" at bounding box center [546, 122] width 89 height 10
click at [596, 63] on icon at bounding box center [596, 65] width 5 height 5
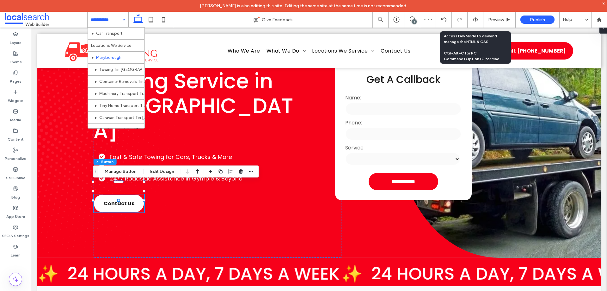
scroll to position [158, 0]
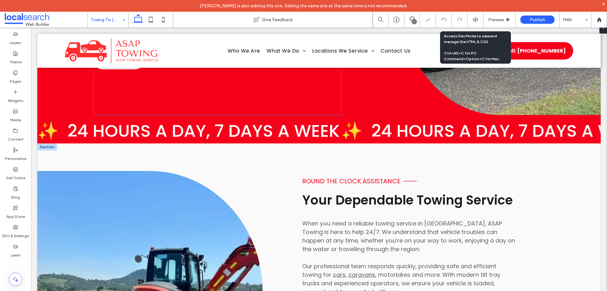
scroll to position [63, 0]
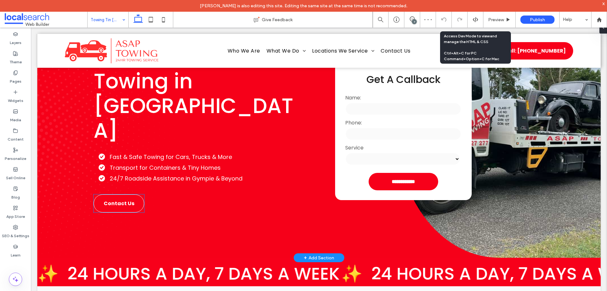
click at [120, 199] on span "Contact Us" at bounding box center [119, 203] width 31 height 8
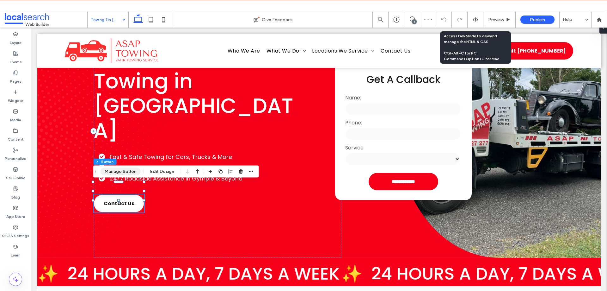
click at [118, 169] on button "Manage Button" at bounding box center [121, 172] width 40 height 8
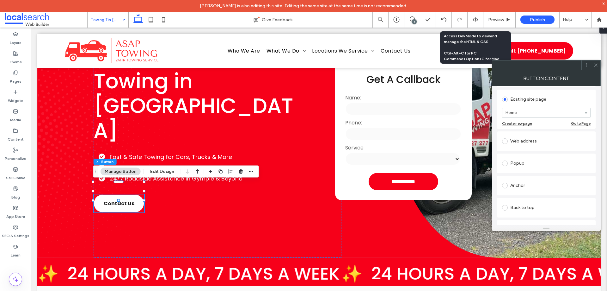
click at [534, 168] on div "Popup" at bounding box center [546, 163] width 89 height 10
click at [530, 176] on div "Anchor" at bounding box center [546, 175] width 89 height 10
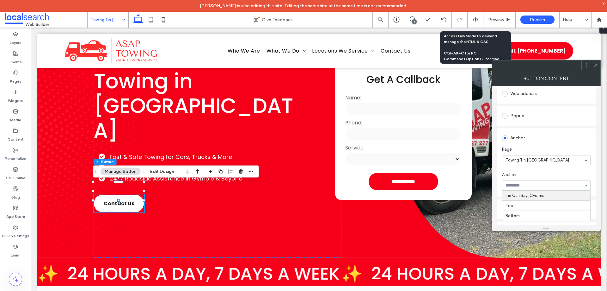
scroll to position [127, 0]
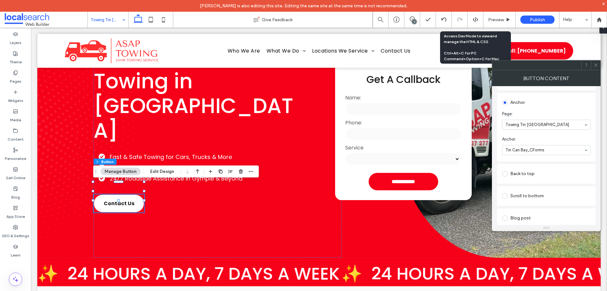
click at [595, 64] on icon at bounding box center [596, 65] width 5 height 5
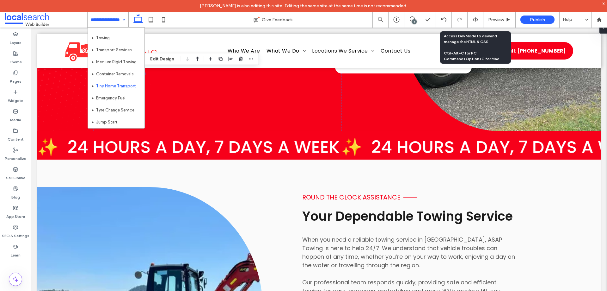
scroll to position [0, 0]
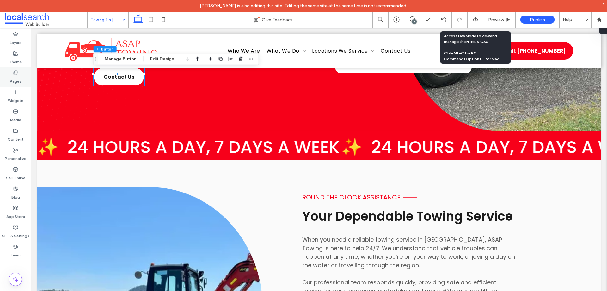
click at [16, 78] on label "Pages" at bounding box center [16, 79] width 12 height 9
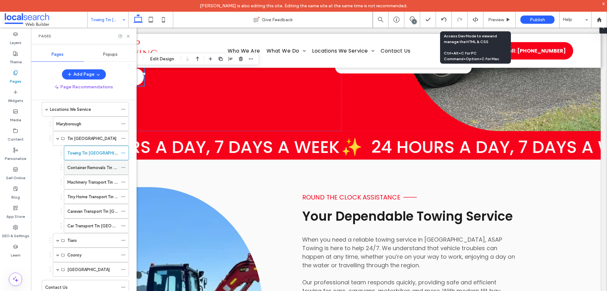
scroll to position [63, 0]
click at [95, 168] on label "Container Removals Tin [GEOGRAPHIC_DATA]" at bounding box center [111, 166] width 88 height 11
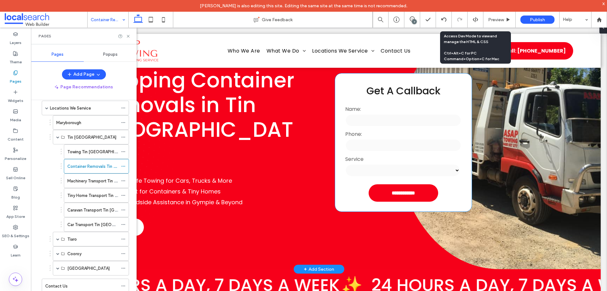
scroll to position [127, 0]
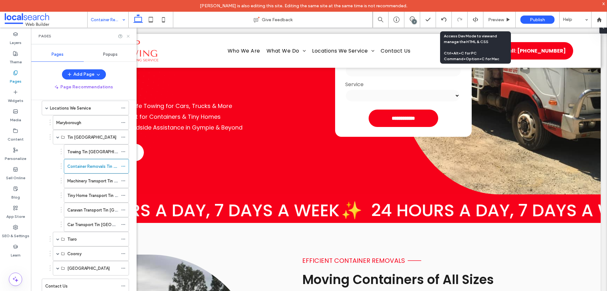
click at [128, 36] on use at bounding box center [128, 36] width 3 height 3
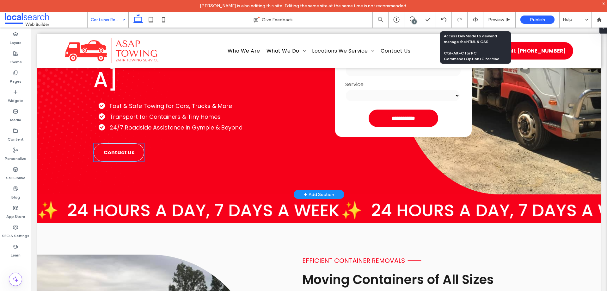
click at [120, 145] on link "Contact Us" at bounding box center [119, 152] width 51 height 18
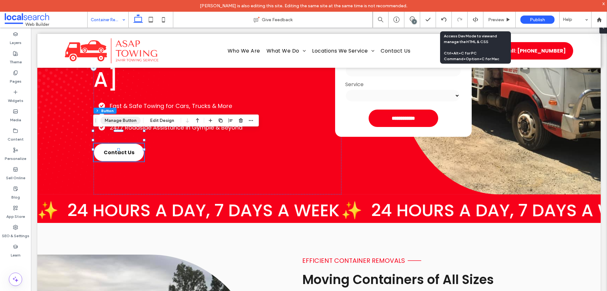
click at [134, 117] on button "Manage Button" at bounding box center [121, 121] width 40 height 8
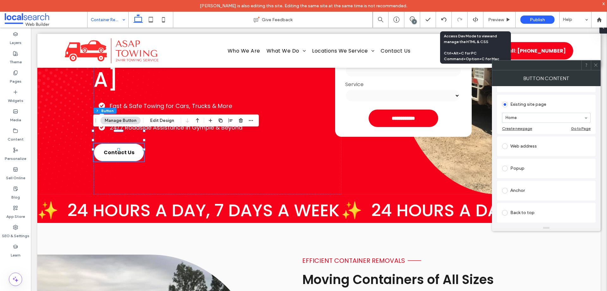
scroll to position [95, 0]
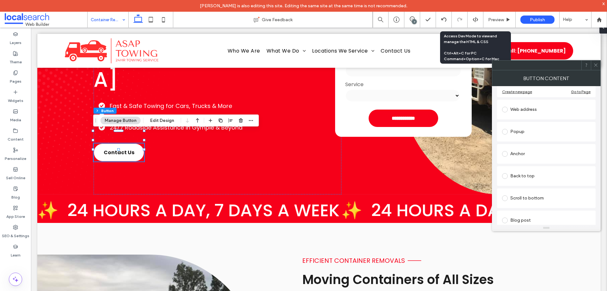
click at [563, 156] on div "Anchor" at bounding box center [546, 154] width 89 height 10
click at [24, 72] on div "Pages" at bounding box center [15, 76] width 31 height 19
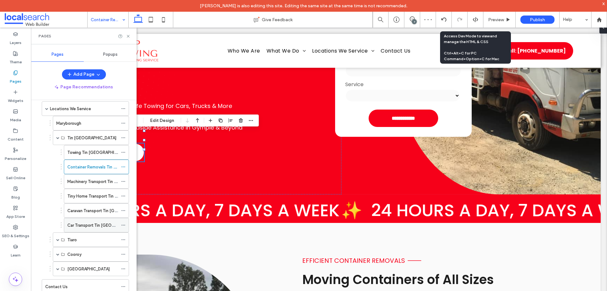
scroll to position [63, 0]
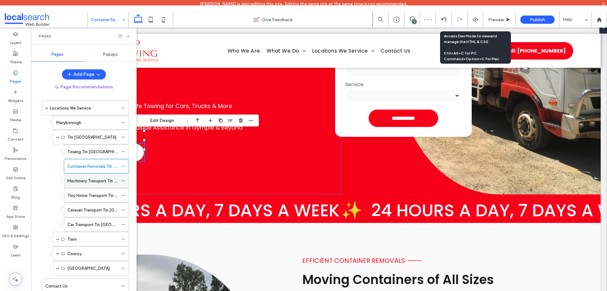
click at [107, 180] on label "Machinery Transport Tin Can Bay" at bounding box center [111, 180] width 89 height 11
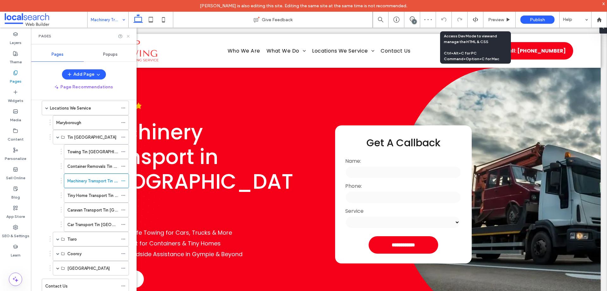
click at [129, 37] on use at bounding box center [128, 36] width 3 height 3
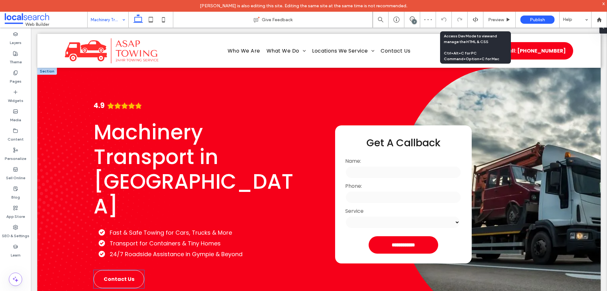
click at [118, 272] on link "Contact Us" at bounding box center [119, 279] width 51 height 18
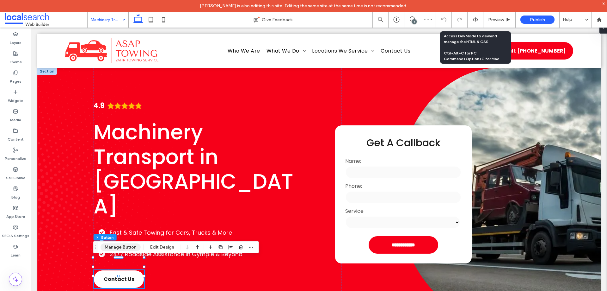
click at [127, 248] on button "Manage Button" at bounding box center [121, 247] width 40 height 8
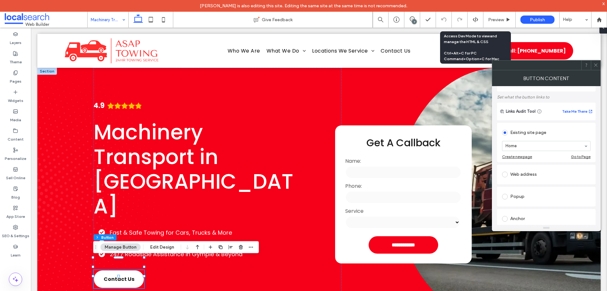
scroll to position [63, 0]
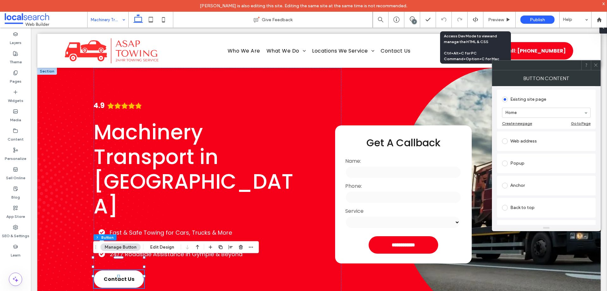
click at [598, 63] on icon at bounding box center [596, 65] width 5 height 5
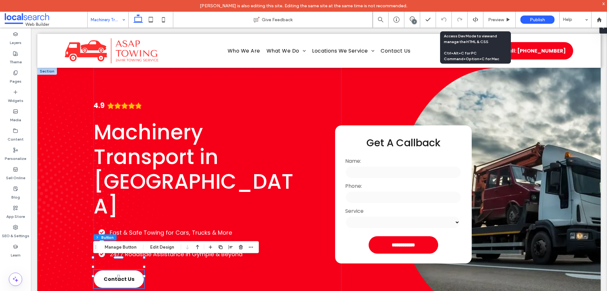
click at [51, 96] on div "**********" at bounding box center [319, 194] width 564 height 253
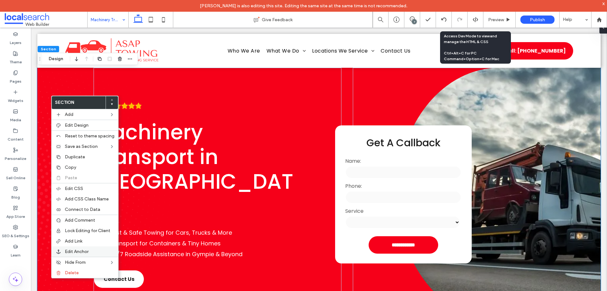
click at [78, 249] on span "Edit Anchor" at bounding box center [77, 251] width 24 height 5
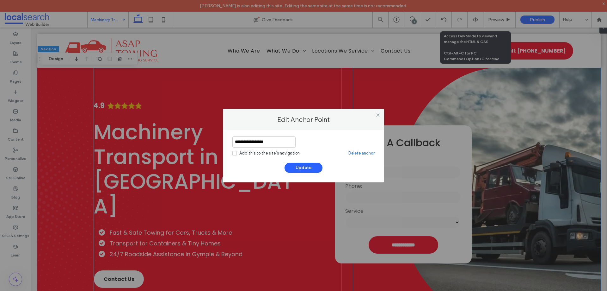
click at [277, 142] on input "**********" at bounding box center [264, 141] width 63 height 11
click at [379, 115] on icon at bounding box center [378, 115] width 5 height 5
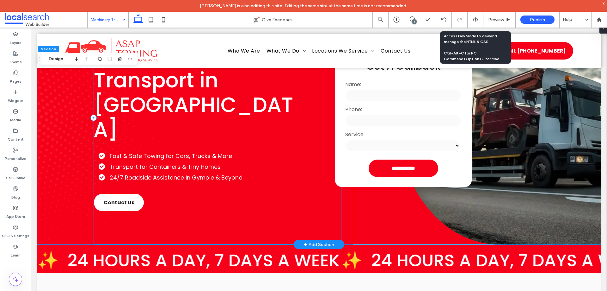
scroll to position [95, 0]
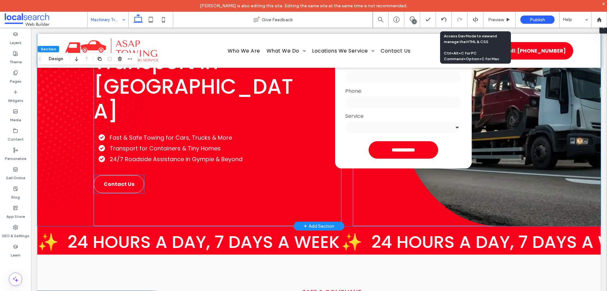
click at [127, 175] on link "Contact Us" at bounding box center [119, 184] width 51 height 18
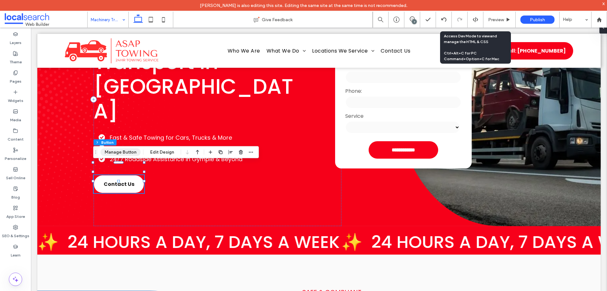
click at [123, 149] on button "Manage Button" at bounding box center [121, 152] width 40 height 8
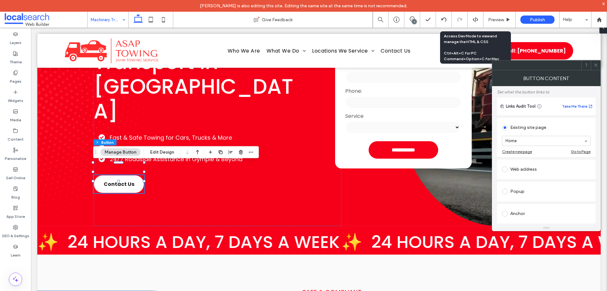
scroll to position [63, 0]
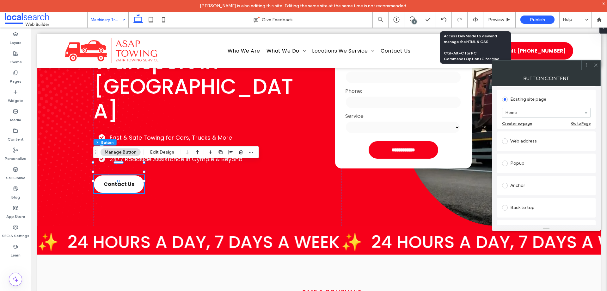
click at [541, 190] on div "Anchor" at bounding box center [546, 185] width 89 height 10
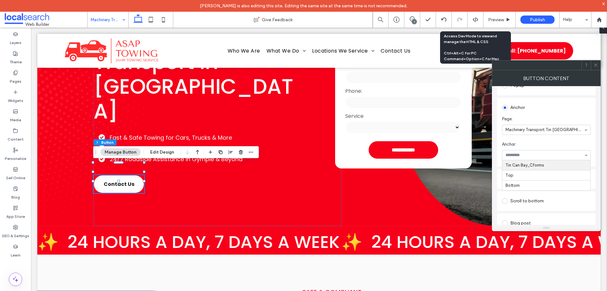
scroll to position [127, 0]
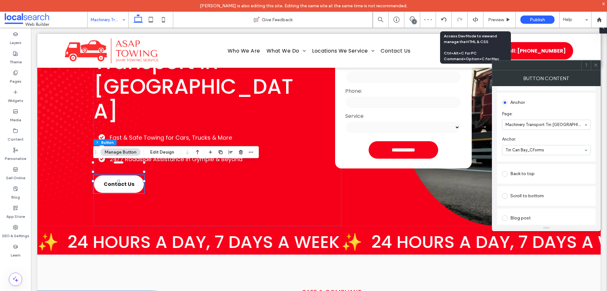
click at [594, 68] on span at bounding box center [596, 64] width 5 height 9
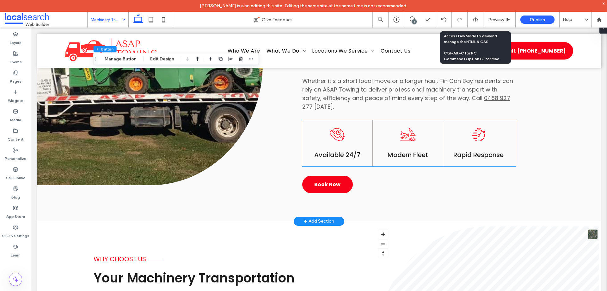
scroll to position [443, 0]
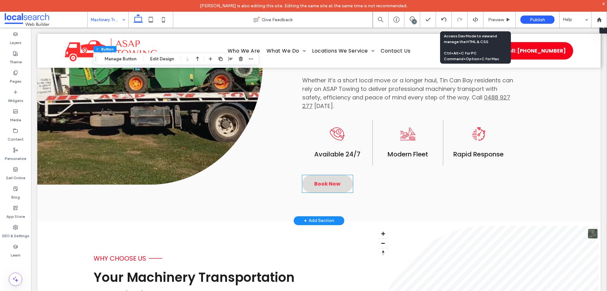
click at [346, 182] on link "Book Now" at bounding box center [327, 183] width 51 height 17
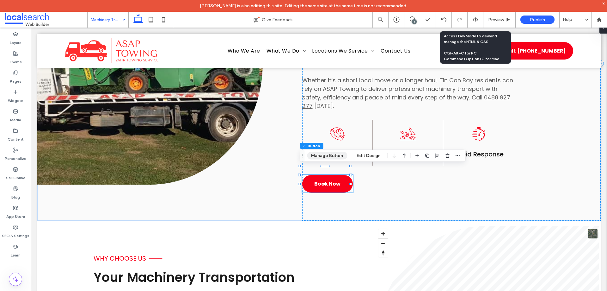
click at [320, 153] on button "Manage Button" at bounding box center [327, 156] width 40 height 8
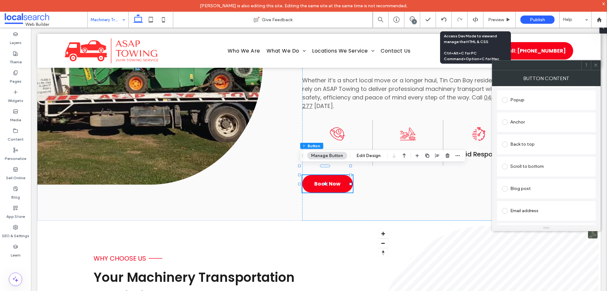
click at [527, 124] on div "Anchor" at bounding box center [546, 122] width 89 height 10
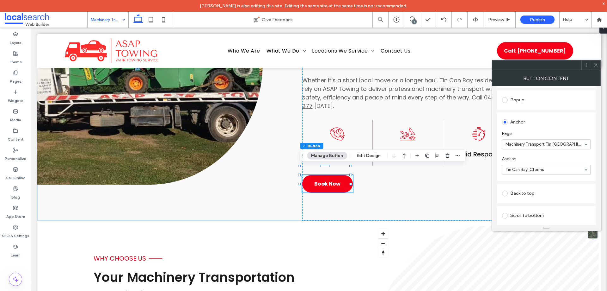
click at [595, 66] on icon at bounding box center [596, 65] width 5 height 5
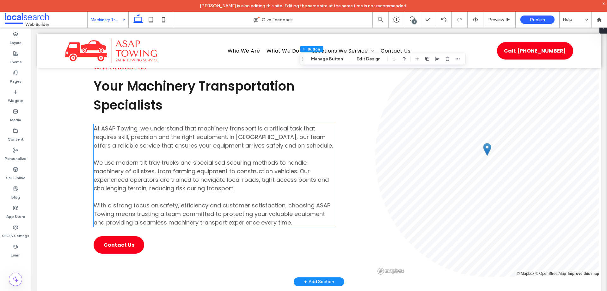
scroll to position [664, 0]
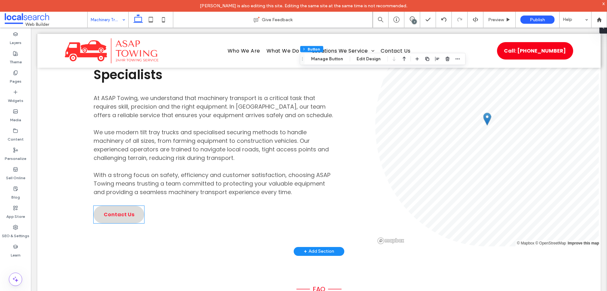
click at [118, 210] on span "Contact Us" at bounding box center [119, 214] width 31 height 8
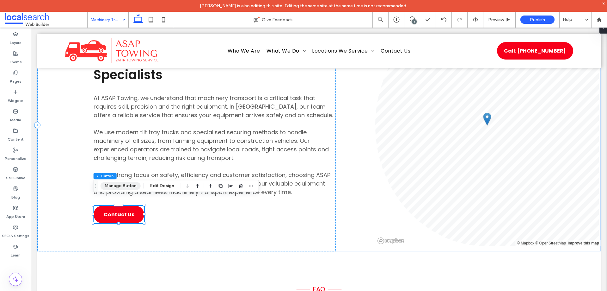
click at [128, 188] on button "Manage Button" at bounding box center [121, 186] width 40 height 8
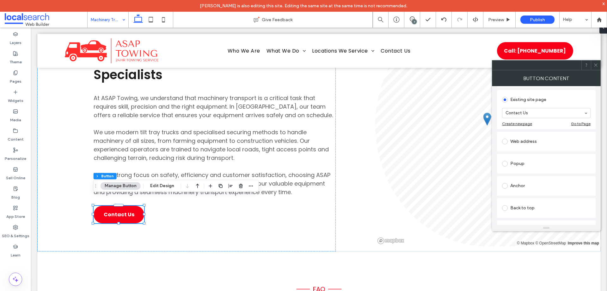
scroll to position [95, 0]
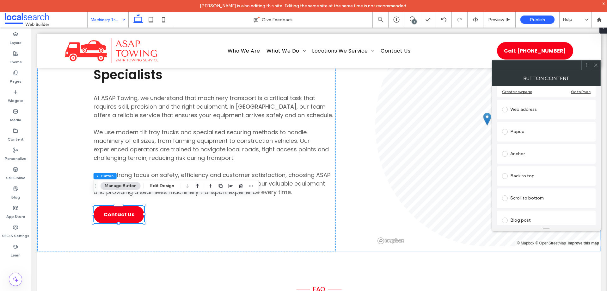
click at [553, 149] on div "Anchor" at bounding box center [546, 154] width 89 height 10
drag, startPoint x: 594, startPoint y: 65, endPoint x: 586, endPoint y: 74, distance: 12.5
click at [594, 65] on icon at bounding box center [596, 65] width 5 height 5
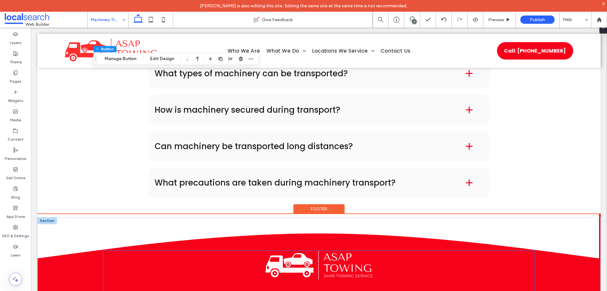
scroll to position [1012, 0]
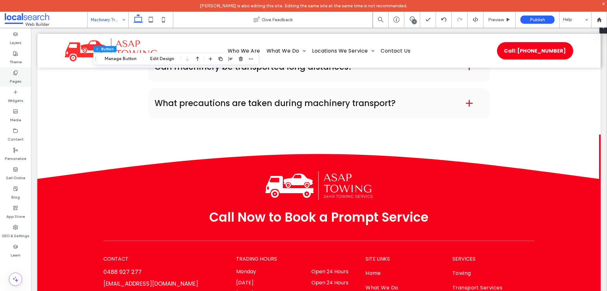
click at [12, 84] on label "Pages" at bounding box center [16, 79] width 12 height 9
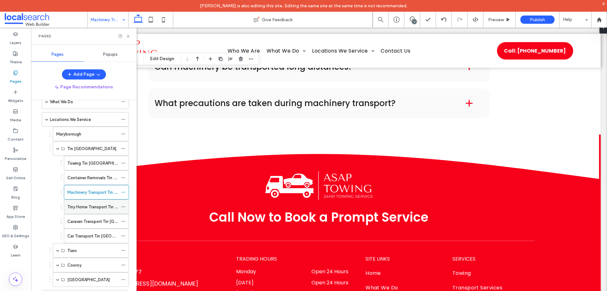
scroll to position [73, 0]
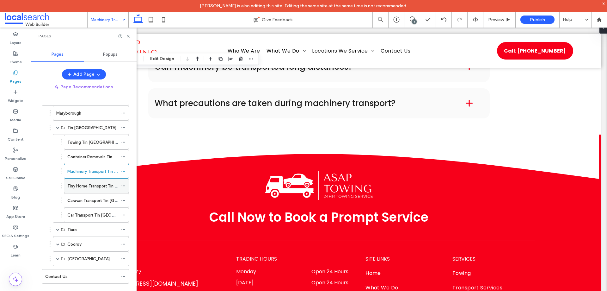
click at [95, 188] on label "Tiny Home Transport Tin Can Bay" at bounding box center [112, 185] width 90 height 11
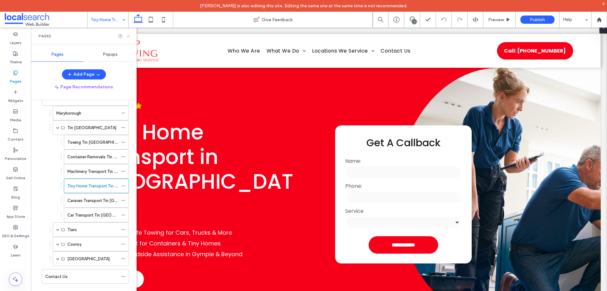
click at [129, 37] on icon at bounding box center [128, 36] width 5 height 5
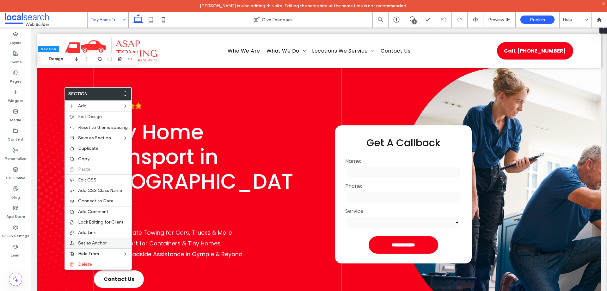
click at [95, 240] on span "Set as Anchor" at bounding box center [92, 242] width 28 height 5
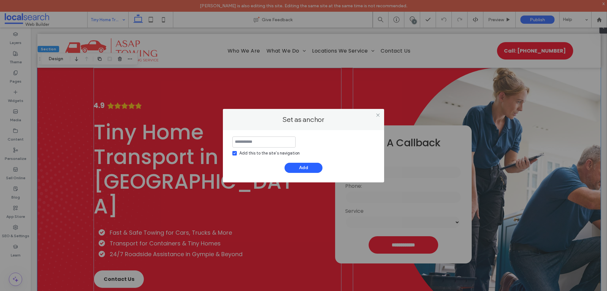
click at [277, 153] on div "Add this to the site’s navigation" at bounding box center [270, 153] width 60 height 6
click at [276, 140] on input at bounding box center [264, 141] width 63 height 11
paste input "**********"
type input "**********"
click at [308, 170] on button "Add" at bounding box center [304, 168] width 38 height 10
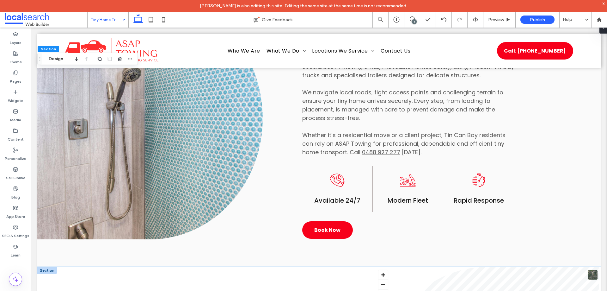
scroll to position [443, 0]
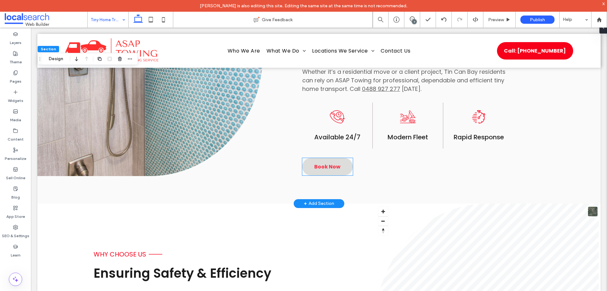
click at [326, 167] on span "Book Now" at bounding box center [327, 167] width 26 height 8
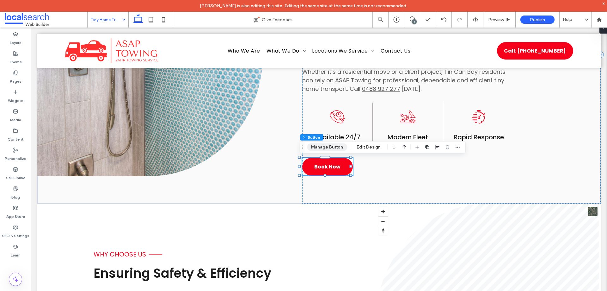
click at [313, 144] on button "Manage Button" at bounding box center [327, 147] width 40 height 8
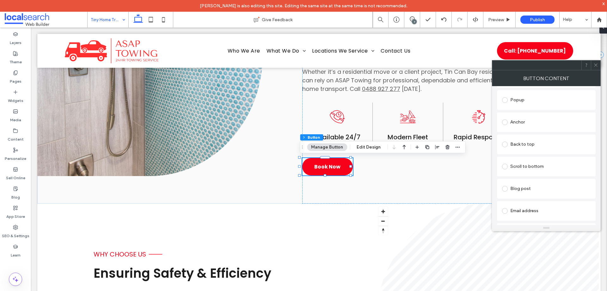
scroll to position [95, 0]
click at [534, 157] on div "Anchor" at bounding box center [546, 154] width 89 height 10
click at [598, 65] on icon at bounding box center [596, 65] width 5 height 5
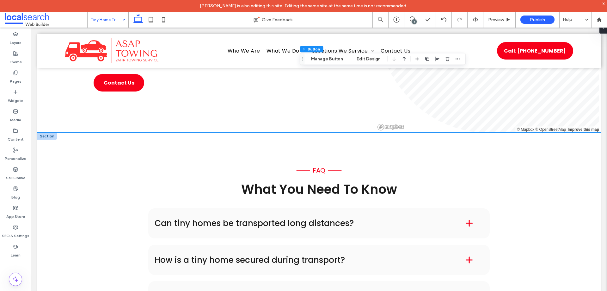
scroll to position [759, 0]
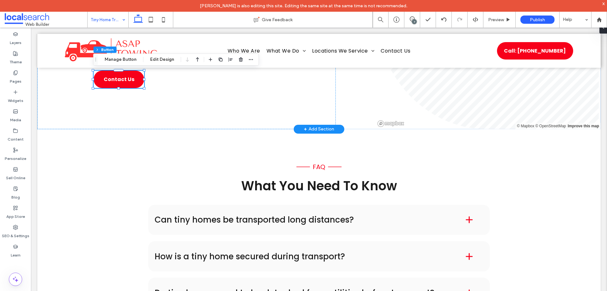
type input "**"
click at [133, 58] on button "Manage Button" at bounding box center [121, 60] width 40 height 8
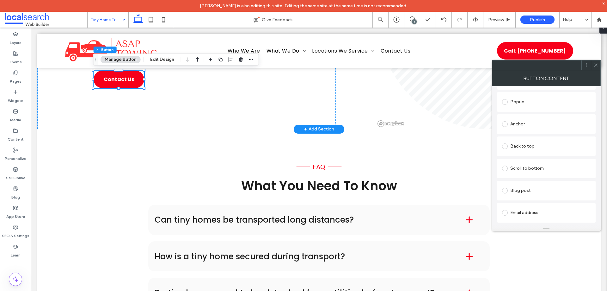
scroll to position [127, 0]
click at [548, 124] on div "Anchor" at bounding box center [546, 122] width 89 height 10
click at [594, 65] on icon at bounding box center [596, 65] width 5 height 5
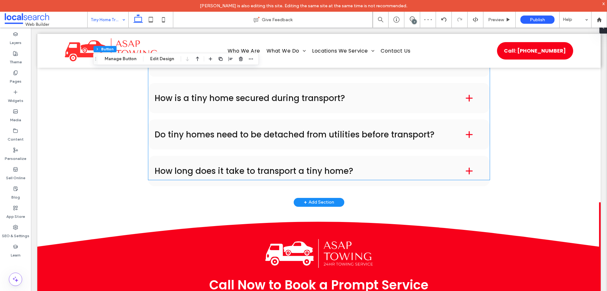
scroll to position [981, 0]
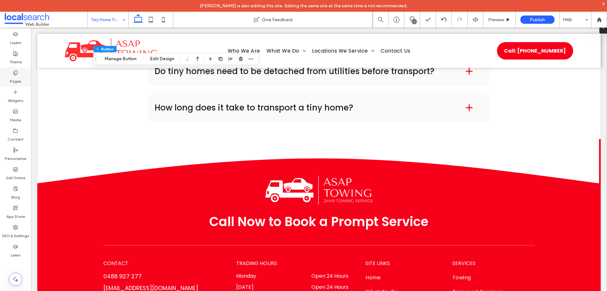
click at [20, 75] on label "Pages" at bounding box center [16, 79] width 12 height 9
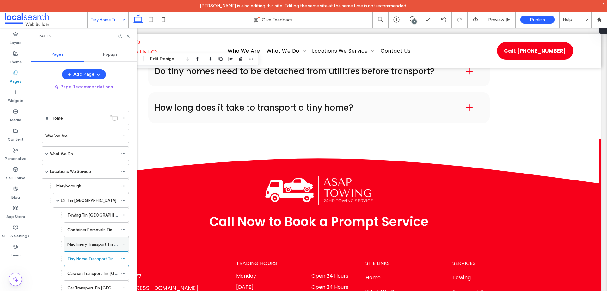
scroll to position [63, 0]
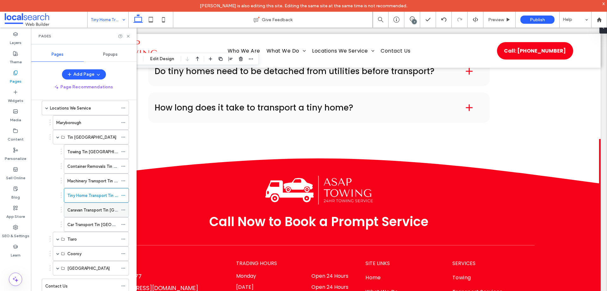
click at [95, 214] on div "Caravan Transport Tin Can Bay" at bounding box center [92, 210] width 51 height 14
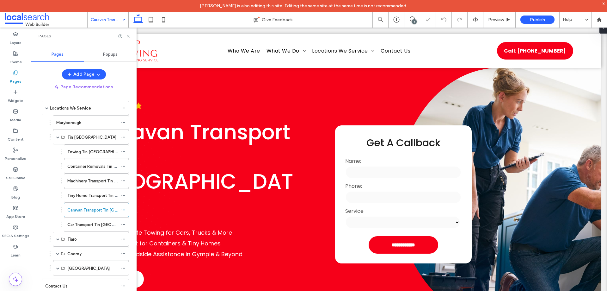
click at [127, 36] on icon at bounding box center [128, 36] width 5 height 5
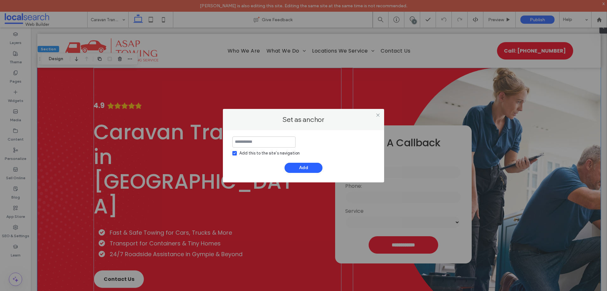
click at [245, 145] on input at bounding box center [264, 141] width 63 height 11
type input "**********"
click at [241, 152] on div "Add this to the site’s navigation" at bounding box center [270, 153] width 60 height 6
click at [300, 169] on button "Add" at bounding box center [304, 168] width 38 height 10
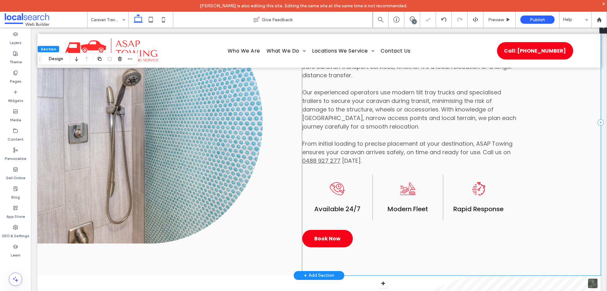
scroll to position [475, 0]
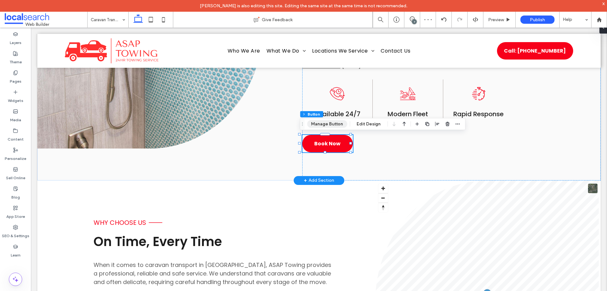
click at [334, 124] on button "Manage Button" at bounding box center [327, 124] width 40 height 8
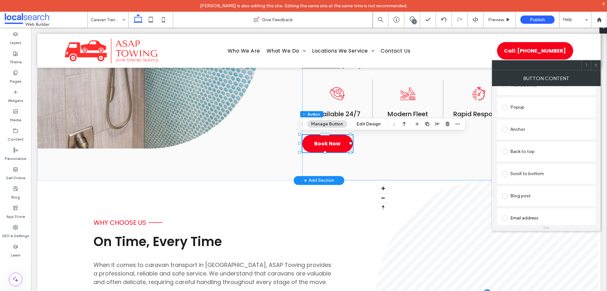
scroll to position [127, 0]
click at [530, 125] on div "Anchor" at bounding box center [546, 122] width 89 height 10
click at [597, 67] on icon at bounding box center [596, 65] width 5 height 5
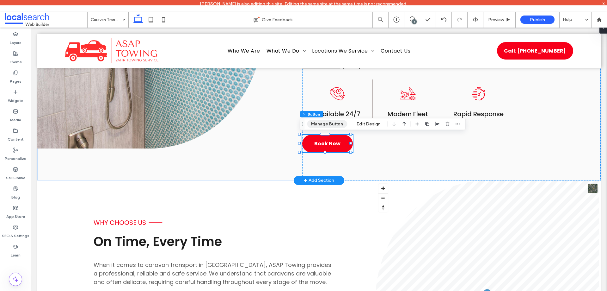
click at [330, 126] on button "Manage Button" at bounding box center [327, 124] width 40 height 8
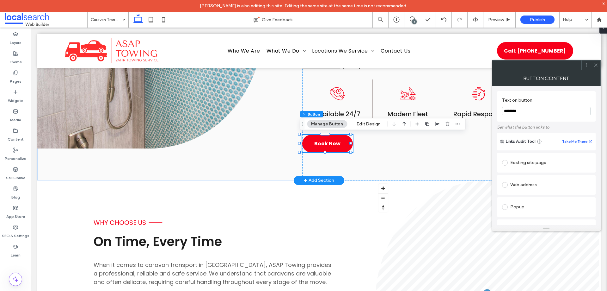
scroll to position [127, 0]
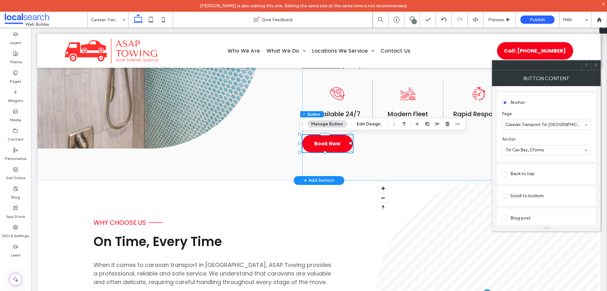
click at [593, 68] on div at bounding box center [595, 64] width 9 height 9
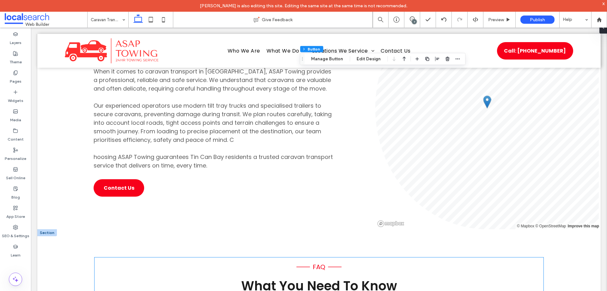
scroll to position [728, 0]
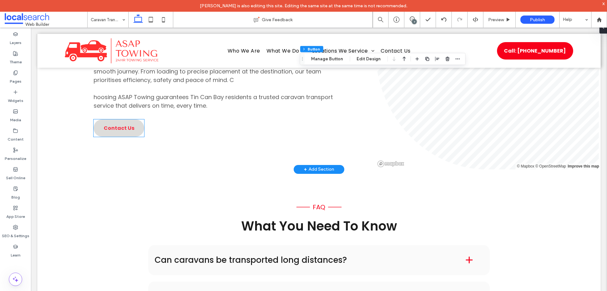
click at [128, 121] on link "Contact Us" at bounding box center [119, 127] width 51 height 17
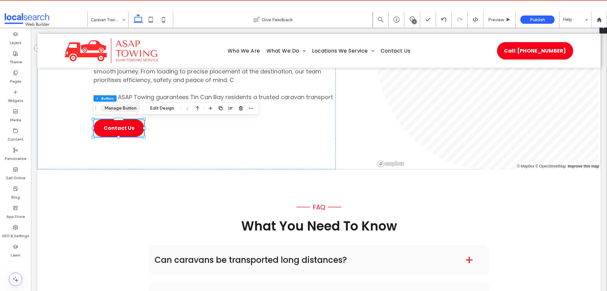
click at [125, 110] on button "Manage Button" at bounding box center [121, 108] width 40 height 8
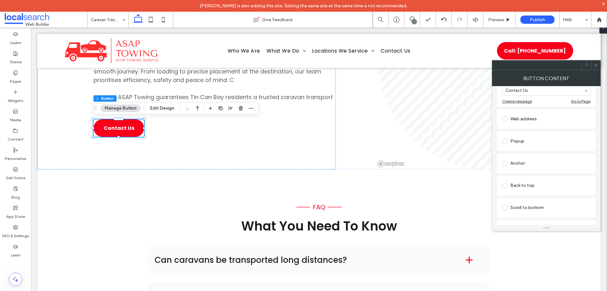
scroll to position [95, 0]
click at [536, 155] on div "Anchor" at bounding box center [546, 154] width 89 height 10
click at [593, 64] on div at bounding box center [595, 64] width 9 height 9
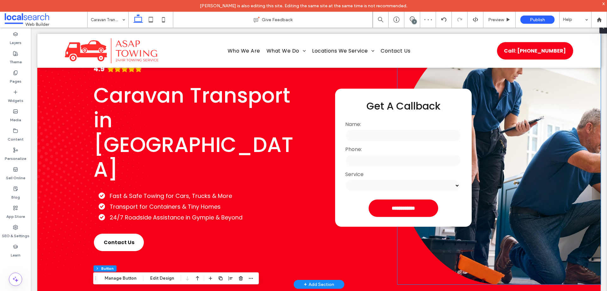
scroll to position [0, 0]
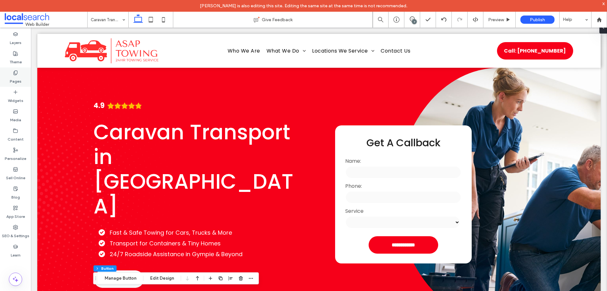
click at [19, 81] on label "Pages" at bounding box center [16, 79] width 12 height 9
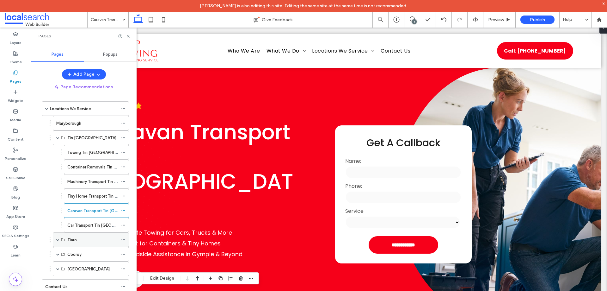
scroll to position [63, 0]
click at [102, 227] on label "Car Transport Tin [GEOGRAPHIC_DATA]" at bounding box center [105, 224] width 76 height 11
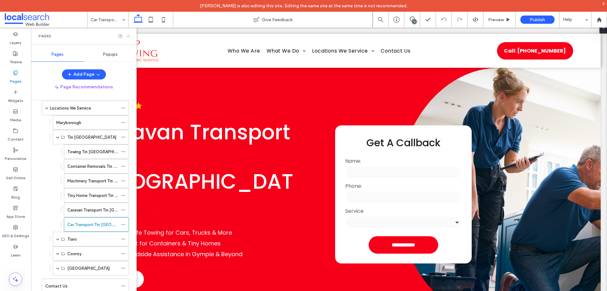
click at [128, 36] on use at bounding box center [128, 36] width 3 height 3
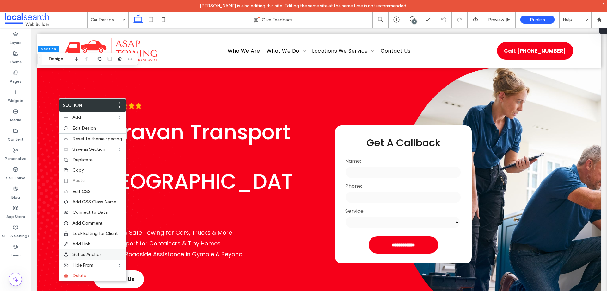
click at [97, 254] on span "Set as Anchor" at bounding box center [86, 254] width 28 height 5
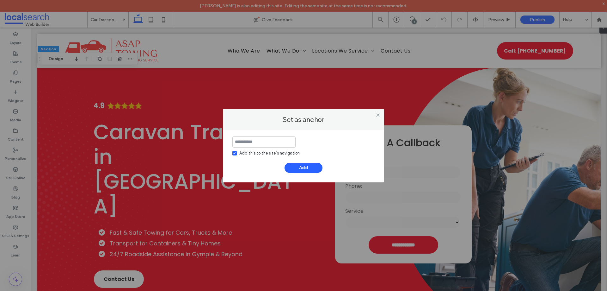
click at [257, 154] on div "Add this to the site’s navigation" at bounding box center [270, 153] width 60 height 6
click at [269, 138] on input at bounding box center [264, 141] width 63 height 11
paste input "**********"
type input "**********"
click at [310, 164] on button "Add" at bounding box center [304, 168] width 38 height 10
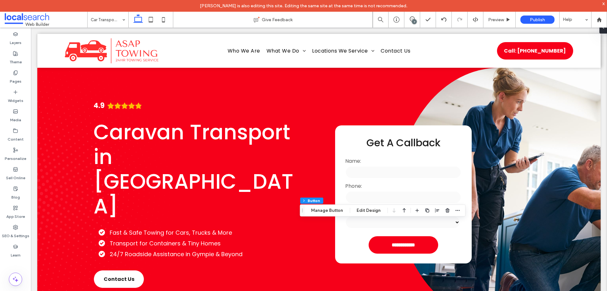
type input "**"
click at [341, 211] on button "Manage Button" at bounding box center [327, 211] width 40 height 8
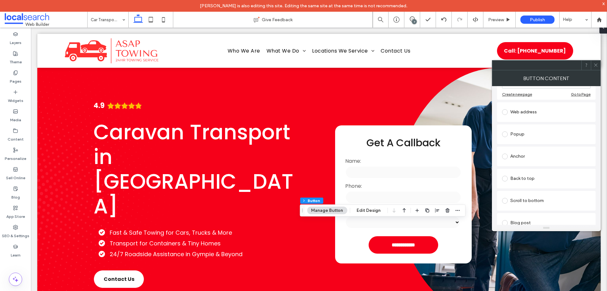
scroll to position [95, 0]
click at [549, 148] on div "Anchor" at bounding box center [546, 153] width 89 height 13
click at [596, 67] on icon at bounding box center [596, 65] width 5 height 5
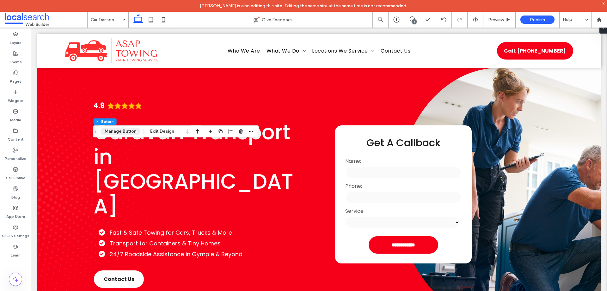
click at [128, 131] on button "Manage Button" at bounding box center [121, 132] width 40 height 8
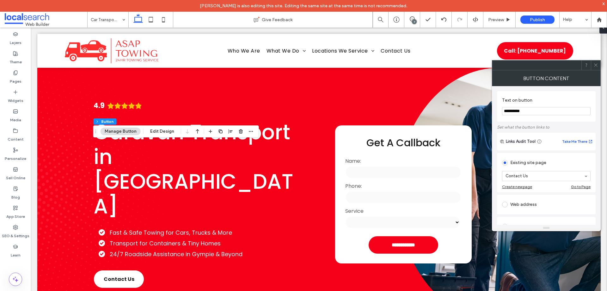
scroll to position [63, 0]
click at [532, 184] on div "Anchor" at bounding box center [546, 185] width 89 height 10
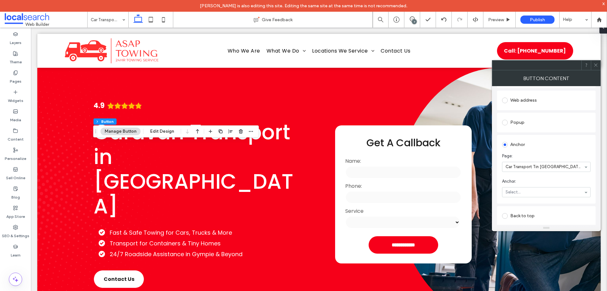
scroll to position [95, 0]
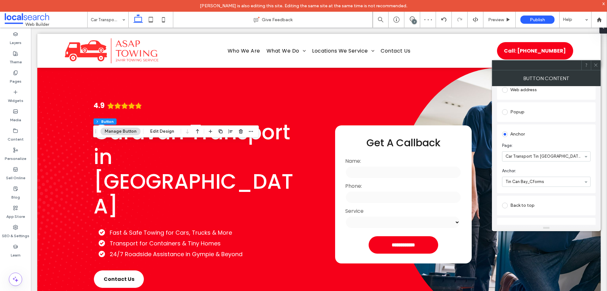
click at [596, 68] on span at bounding box center [596, 64] width 5 height 9
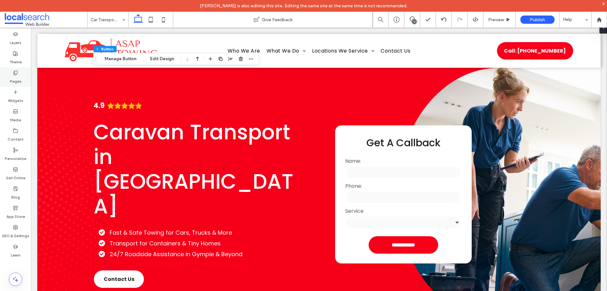
click at [20, 82] on label "Pages" at bounding box center [16, 79] width 12 height 9
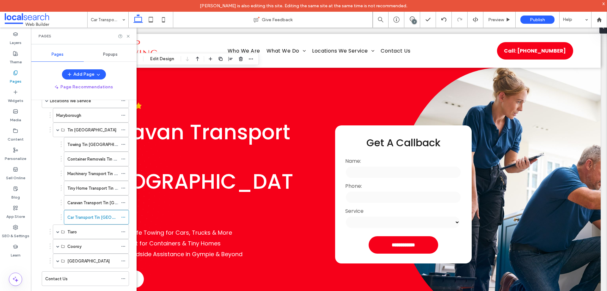
scroll to position [73, 0]
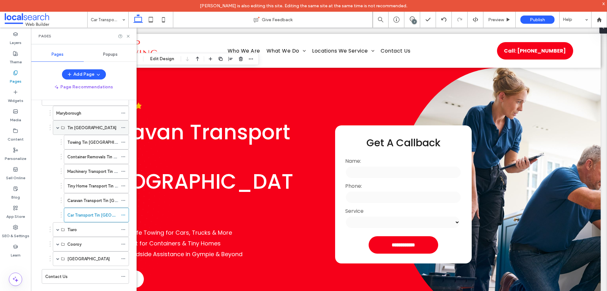
click at [57, 125] on span at bounding box center [57, 128] width 3 height 14
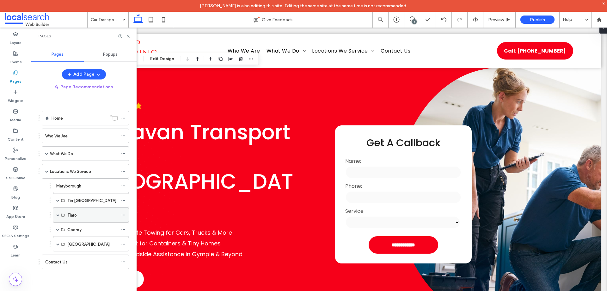
click at [58, 215] on span at bounding box center [57, 214] width 3 height 3
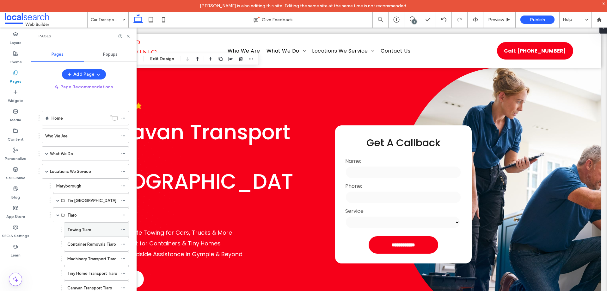
click at [90, 226] on label "Towing Tiaro" at bounding box center [79, 229] width 24 height 11
click at [127, 36] on icon at bounding box center [128, 36] width 5 height 5
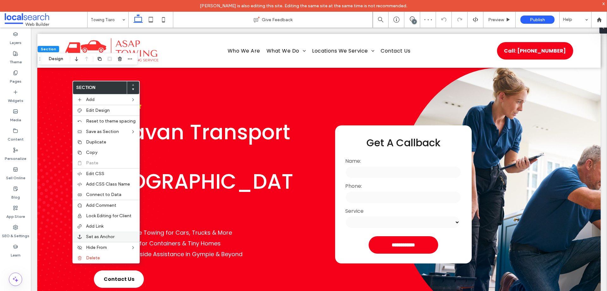
click at [111, 235] on span "Set as Anchor" at bounding box center [100, 236] width 28 height 5
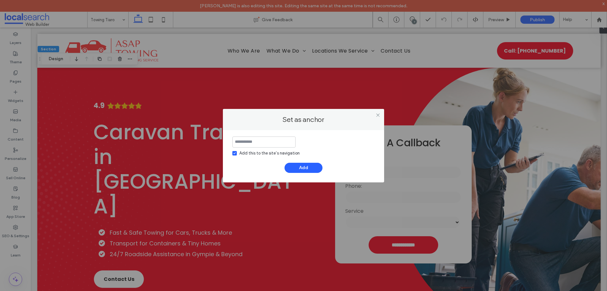
click at [258, 146] on input at bounding box center [264, 141] width 63 height 11
click at [255, 158] on div "Add this to the site’s navigation Add" at bounding box center [304, 154] width 142 height 36
click at [257, 153] on div "Add this to the site’s navigation" at bounding box center [270, 153] width 60 height 6
click at [260, 142] on input at bounding box center [264, 141] width 63 height 11
paste input "**********"
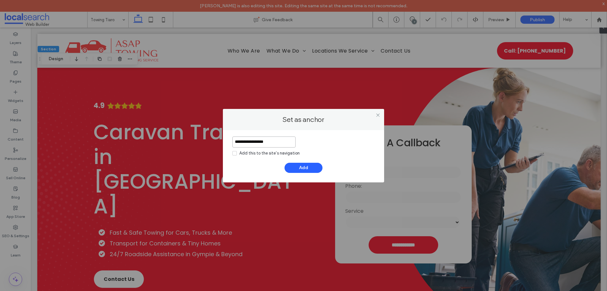
drag, startPoint x: 257, startPoint y: 142, endPoint x: 159, endPoint y: 141, distance: 97.8
click at [171, 139] on div "**********" at bounding box center [303, 145] width 607 height 291
type input "**********"
click at [272, 136] on div "**********" at bounding box center [303, 156] width 161 height 52
click at [272, 144] on input "**********" at bounding box center [264, 141] width 63 height 11
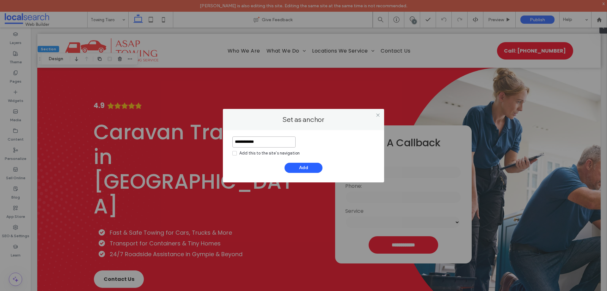
click at [272, 144] on input "**********" at bounding box center [264, 141] width 63 height 11
click at [312, 167] on button "Add" at bounding box center [304, 168] width 38 height 10
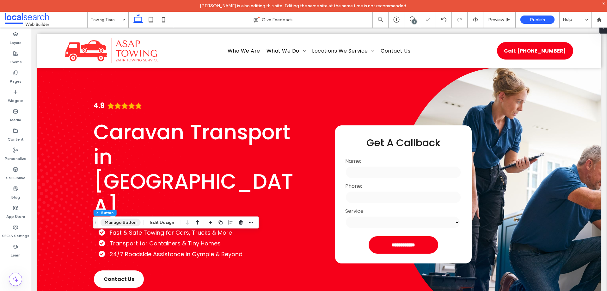
click at [133, 223] on button "Manage Button" at bounding box center [121, 223] width 40 height 8
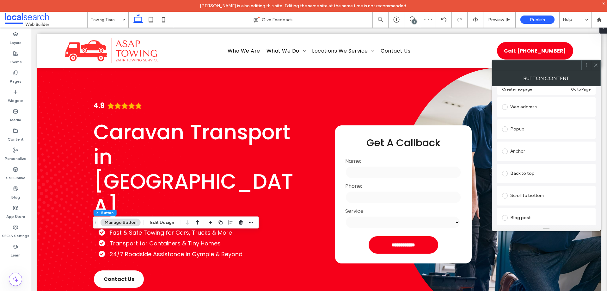
scroll to position [95, 0]
click at [550, 158] on div "Anchor" at bounding box center [546, 154] width 89 height 10
click at [598, 68] on span at bounding box center [596, 64] width 5 height 9
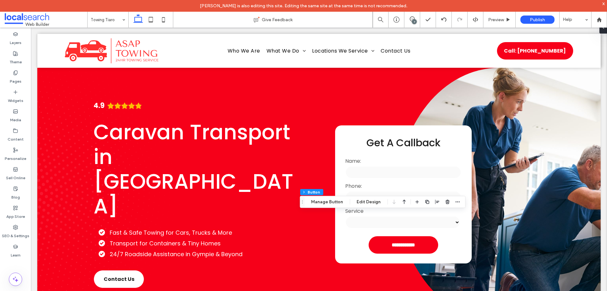
type input "**"
click at [344, 204] on button "Manage Button" at bounding box center [327, 202] width 40 height 8
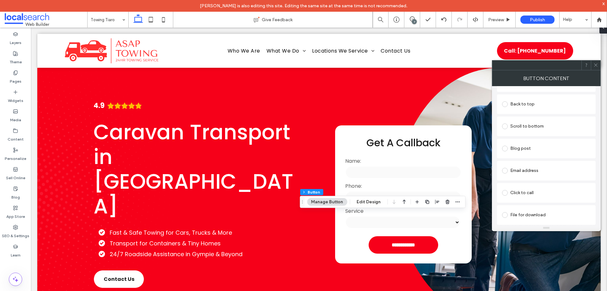
scroll to position [104, 0]
click at [546, 141] on div "Anchor" at bounding box center [546, 145] width 89 height 10
click at [598, 67] on icon at bounding box center [596, 65] width 5 height 5
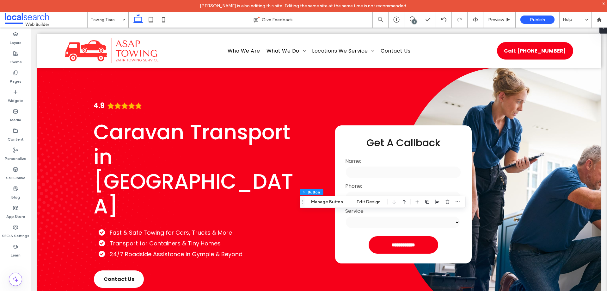
click at [339, 196] on div "Section Column Button Manage Button Edit Design" at bounding box center [383, 202] width 166 height 12
click at [336, 201] on button "Manage Button" at bounding box center [327, 202] width 40 height 8
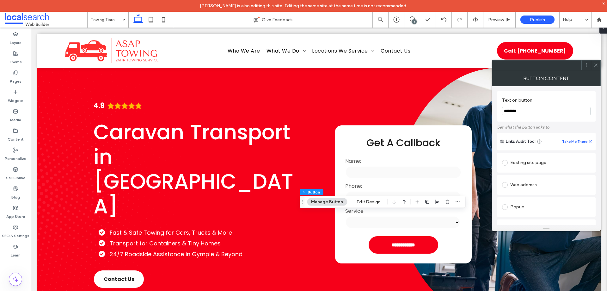
scroll to position [63, 0]
click at [595, 72] on div "Button Content" at bounding box center [546, 78] width 109 height 16
click at [593, 65] on div at bounding box center [595, 64] width 9 height 9
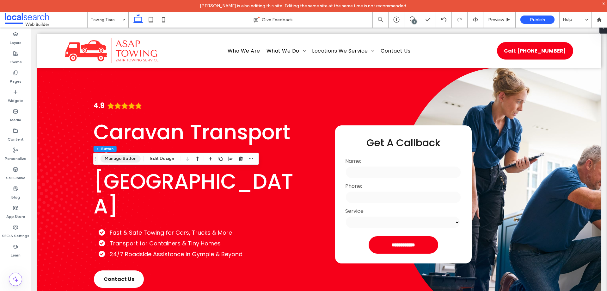
click at [128, 160] on button "Manage Button" at bounding box center [121, 159] width 40 height 8
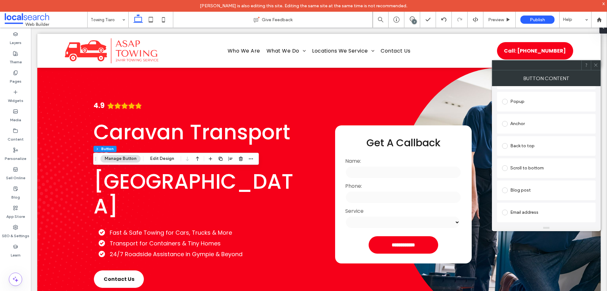
scroll to position [127, 0]
click at [572, 118] on div "Anchor" at bounding box center [546, 122] width 89 height 10
click at [550, 172] on div at bounding box center [547, 169] width 88 height 9
drag, startPoint x: 596, startPoint y: 62, endPoint x: 553, endPoint y: 94, distance: 52.9
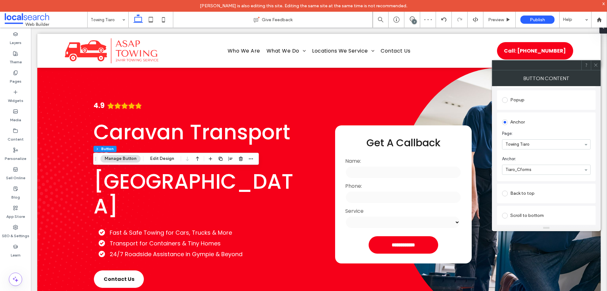
click at [596, 62] on span at bounding box center [596, 64] width 5 height 9
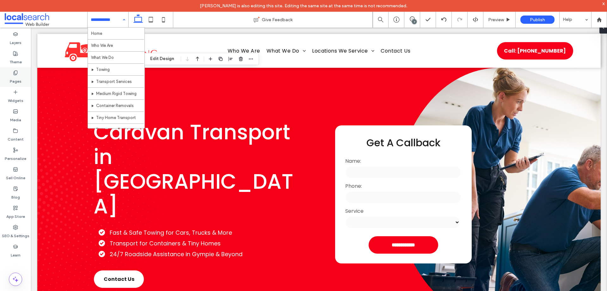
click at [17, 76] on label "Pages" at bounding box center [16, 79] width 12 height 9
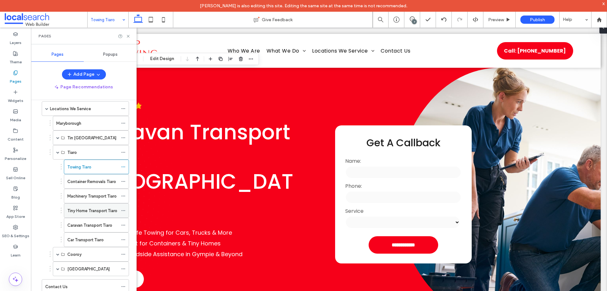
scroll to position [63, 0]
click at [95, 186] on div "Container Removals Tiaro" at bounding box center [92, 181] width 51 height 14
click at [130, 37] on icon at bounding box center [128, 36] width 5 height 5
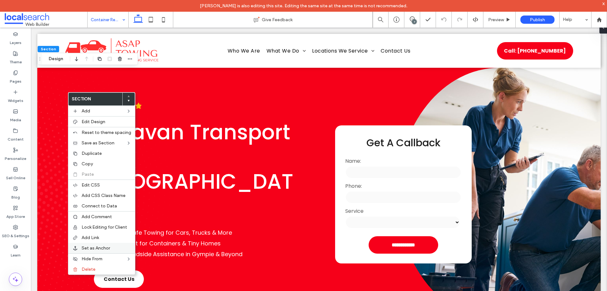
click at [111, 246] on label "Set as Anchor" at bounding box center [107, 247] width 50 height 5
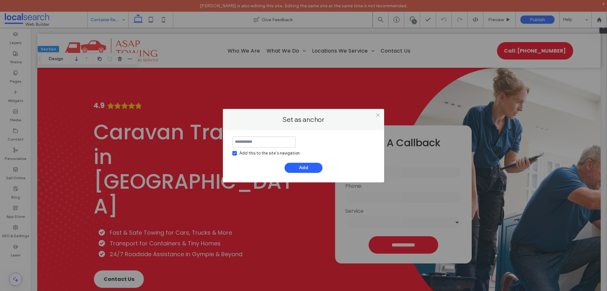
click at [277, 152] on div "Add this to the site’s navigation" at bounding box center [270, 153] width 60 height 6
click at [279, 141] on input at bounding box center [264, 141] width 63 height 11
paste input "**********"
type input "**********"
click at [307, 167] on button "Add" at bounding box center [304, 168] width 38 height 10
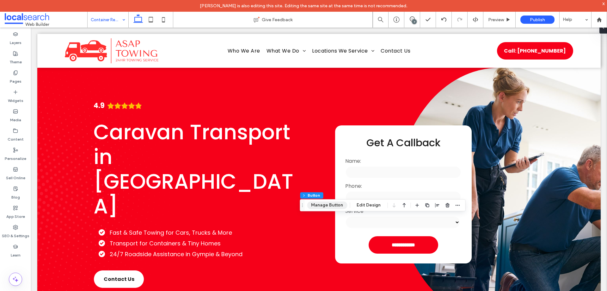
click at [327, 205] on button "Manage Button" at bounding box center [327, 205] width 40 height 8
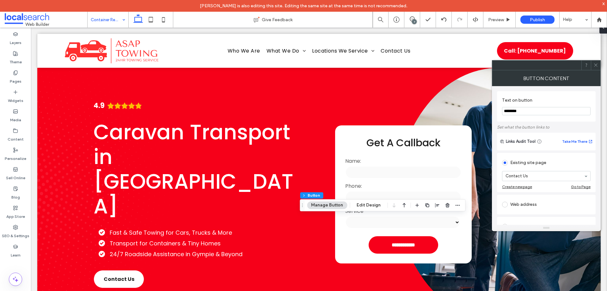
scroll to position [95, 0]
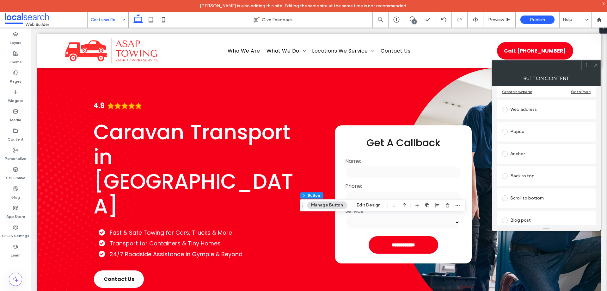
click at [526, 156] on div "Anchor" at bounding box center [546, 154] width 89 height 10
click at [592, 64] on div at bounding box center [595, 64] width 9 height 9
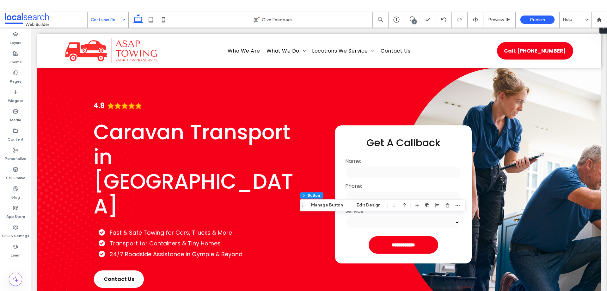
click at [328, 209] on div "Section Column Button Manage Button Edit Design" at bounding box center [383, 205] width 166 height 12
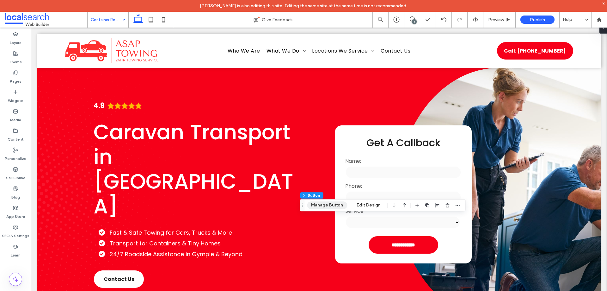
click at [335, 206] on button "Manage Button" at bounding box center [327, 205] width 40 height 8
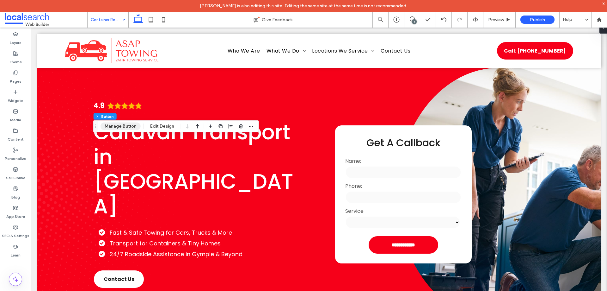
click at [131, 123] on button "Manage Button" at bounding box center [121, 126] width 40 height 8
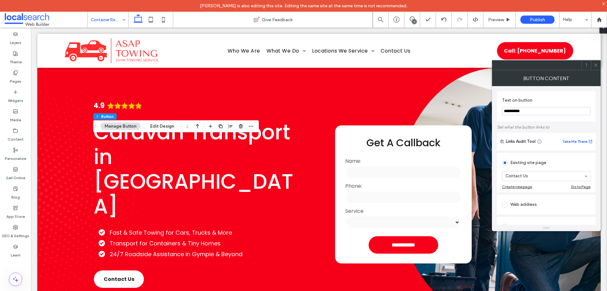
scroll to position [127, 0]
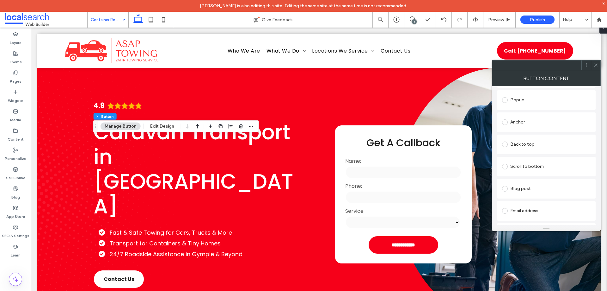
click at [538, 121] on div "Anchor" at bounding box center [546, 122] width 89 height 10
drag, startPoint x: 532, startPoint y: 181, endPoint x: 534, endPoint y: 163, distance: 18.4
click at [598, 62] on span at bounding box center [596, 64] width 5 height 9
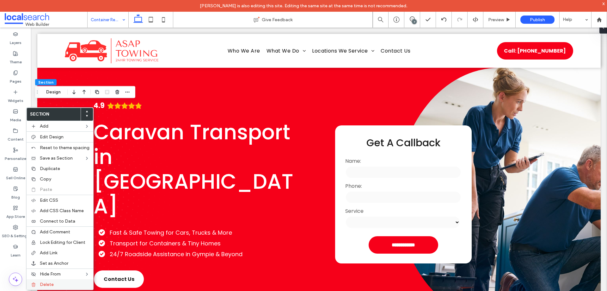
click at [64, 283] on label "Delete" at bounding box center [65, 284] width 50 height 5
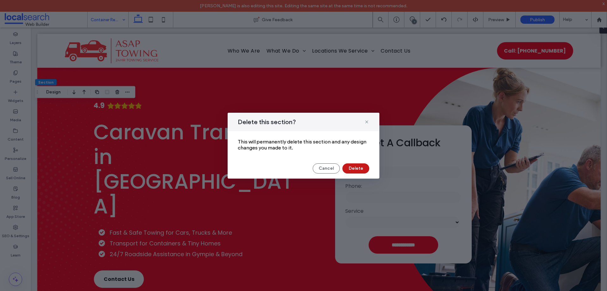
click at [358, 171] on button "Delete" at bounding box center [356, 168] width 27 height 10
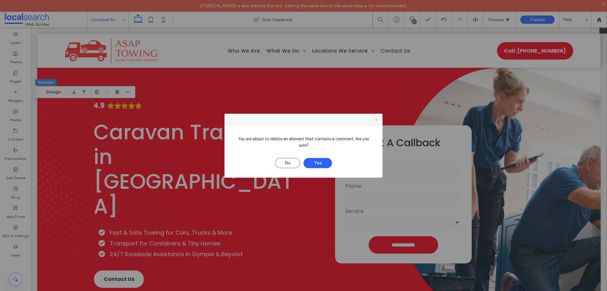
click at [375, 122] on icon at bounding box center [376, 119] width 5 height 5
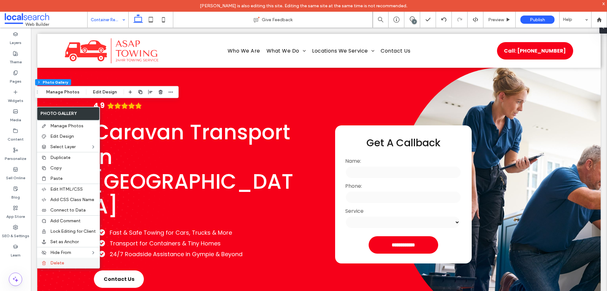
click at [69, 263] on label "Delete" at bounding box center [73, 262] width 46 height 5
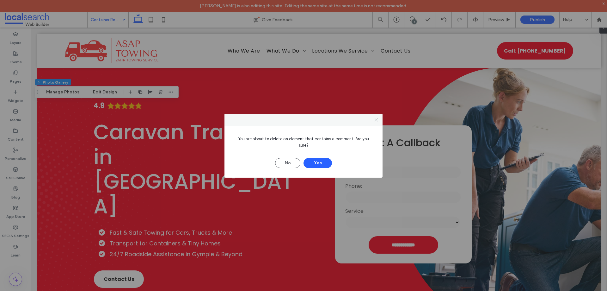
click at [376, 122] on icon at bounding box center [376, 119] width 5 height 5
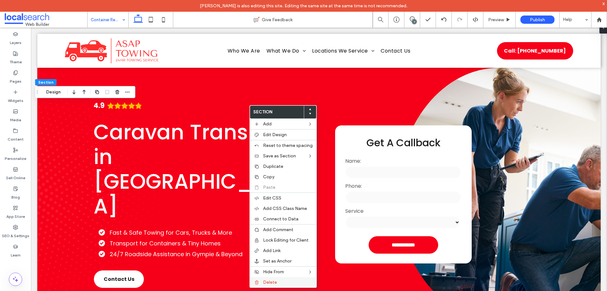
click at [286, 282] on label "Delete" at bounding box center [288, 281] width 50 height 5
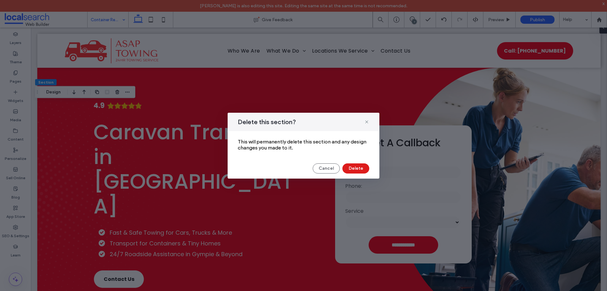
click at [351, 163] on div "Delete this section? This will permanently delete this section and any design c…" at bounding box center [304, 146] width 152 height 66
click at [352, 168] on button "Delete" at bounding box center [356, 168] width 27 height 10
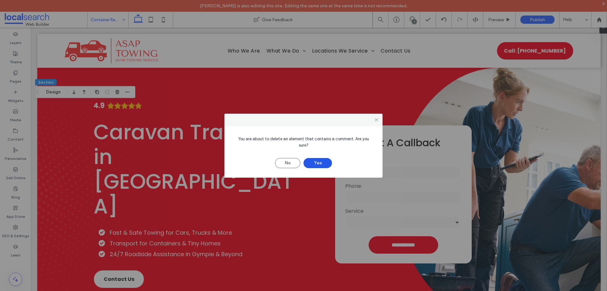
click at [323, 161] on button "Yes" at bounding box center [318, 163] width 28 height 10
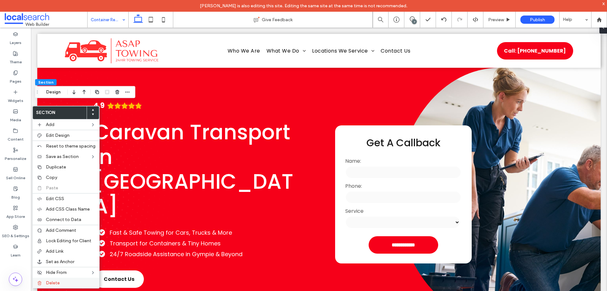
click at [64, 285] on label "Delete" at bounding box center [71, 282] width 50 height 5
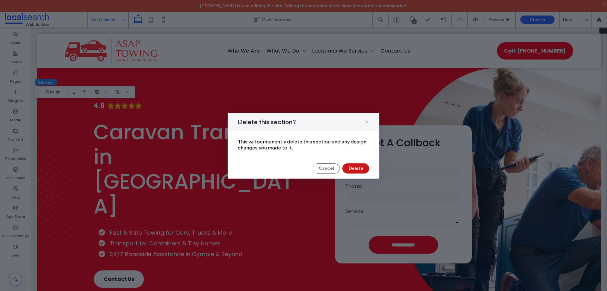
click at [364, 169] on button "Delete" at bounding box center [356, 168] width 27 height 10
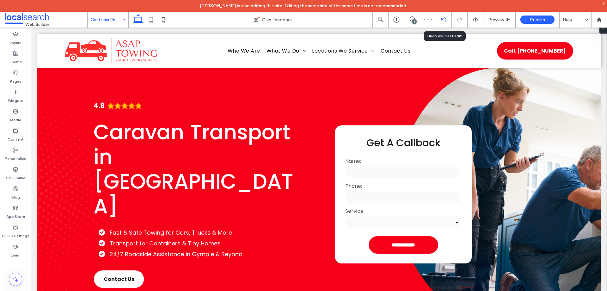
click at [442, 21] on icon at bounding box center [444, 19] width 5 height 5
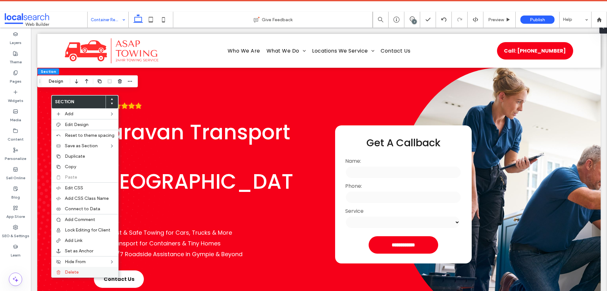
click at [90, 273] on label "Delete" at bounding box center [90, 271] width 50 height 5
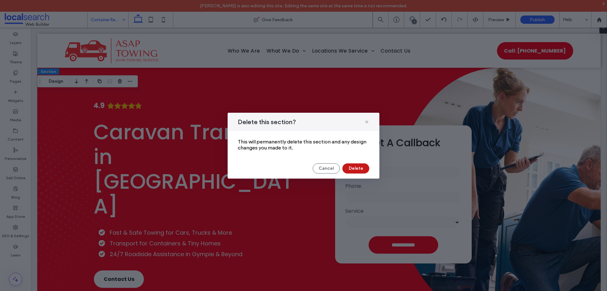
click at [360, 170] on button "Delete" at bounding box center [356, 168] width 27 height 10
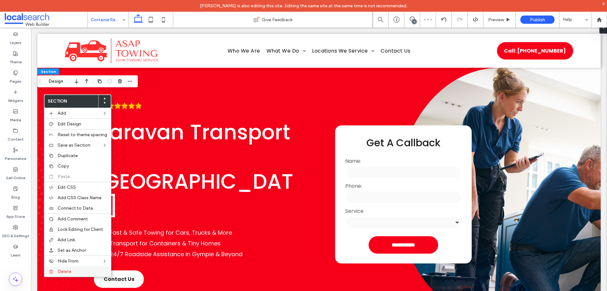
click at [96, 272] on label "Delete" at bounding box center [83, 271] width 50 height 5
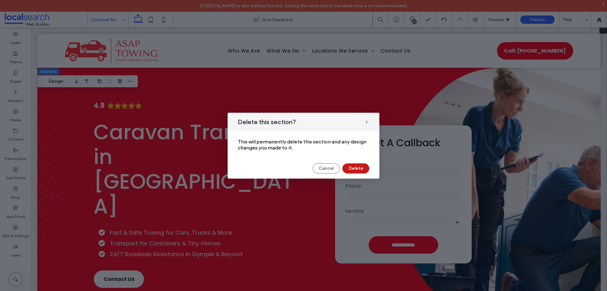
click at [358, 169] on button "Delete" at bounding box center [356, 168] width 27 height 10
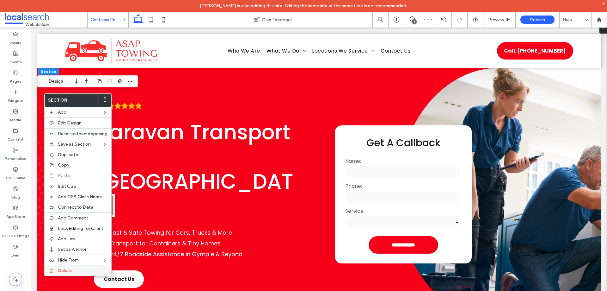
click at [77, 274] on div "Delete" at bounding box center [78, 270] width 67 height 10
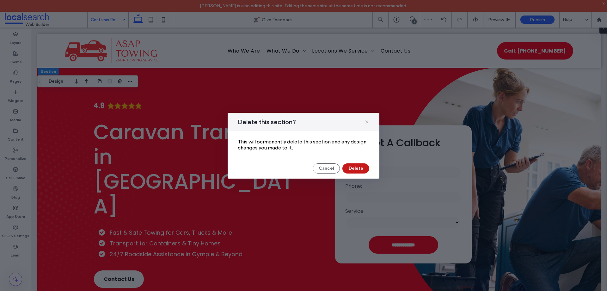
click at [353, 168] on button "Delete" at bounding box center [356, 168] width 27 height 10
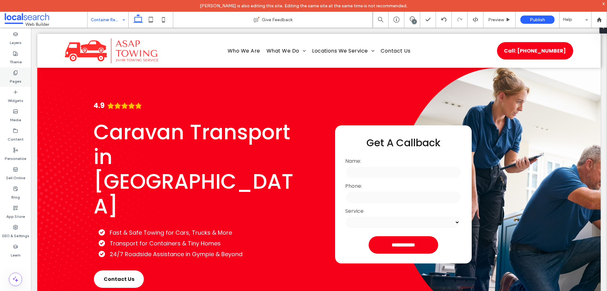
click at [15, 79] on label "Pages" at bounding box center [16, 79] width 12 height 9
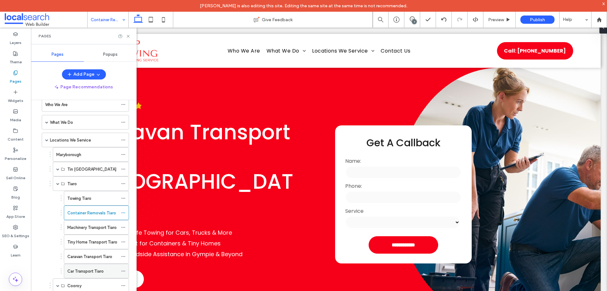
scroll to position [73, 0]
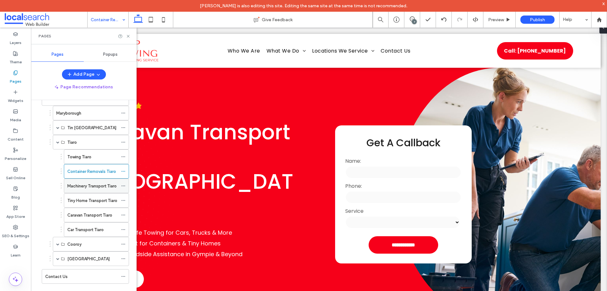
click at [99, 187] on label "Machinery Transport Tiaro" at bounding box center [91, 185] width 49 height 11
click at [127, 35] on use at bounding box center [128, 36] width 3 height 3
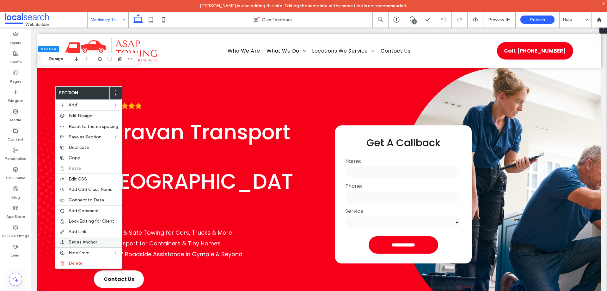
click at [109, 243] on label "Set as Anchor" at bounding box center [94, 241] width 50 height 5
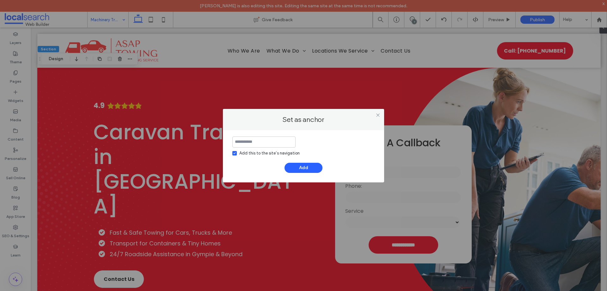
click at [240, 151] on div "Add this to the site’s navigation" at bounding box center [270, 153] width 60 height 6
click at [253, 143] on input at bounding box center [264, 141] width 63 height 11
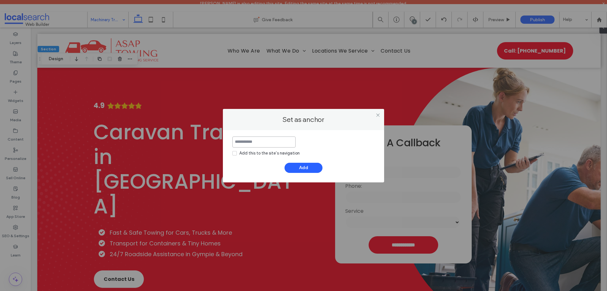
click at [253, 143] on input at bounding box center [264, 141] width 63 height 11
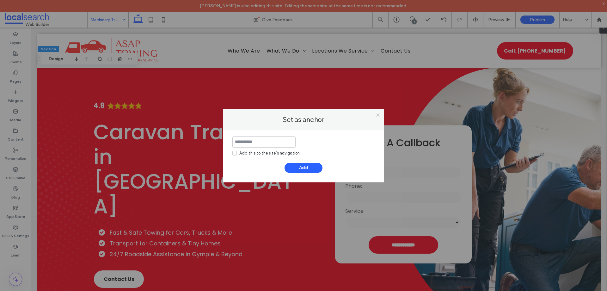
click at [378, 115] on icon at bounding box center [378, 115] width 5 height 5
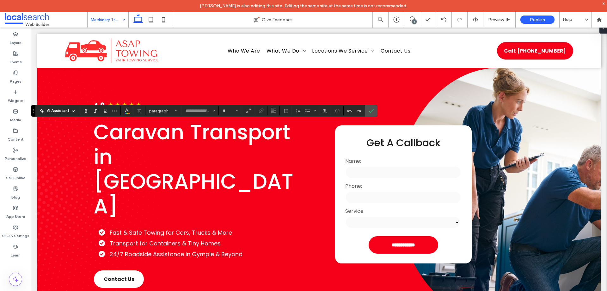
type input "*******"
type input "**"
click at [372, 112] on icon "Confirm" at bounding box center [371, 110] width 5 height 5
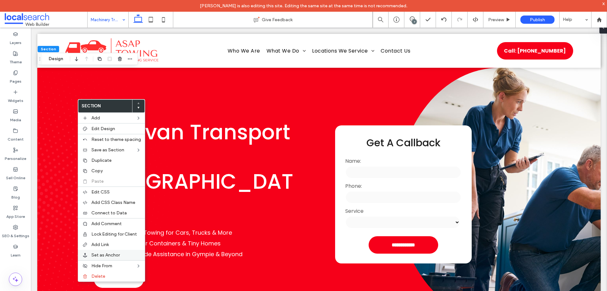
click at [106, 255] on span "Set as Anchor" at bounding box center [105, 254] width 28 height 5
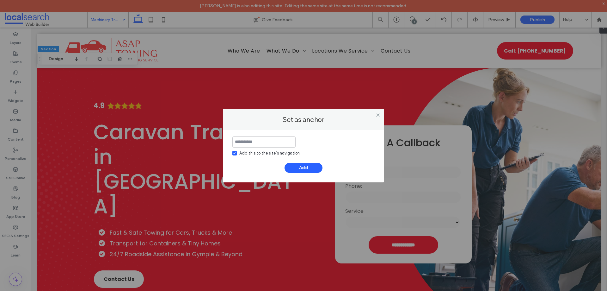
click at [260, 139] on input at bounding box center [264, 141] width 63 height 11
click at [234, 153] on icon at bounding box center [234, 153] width 2 height 2
click at [260, 145] on input "*****" at bounding box center [264, 141] width 63 height 11
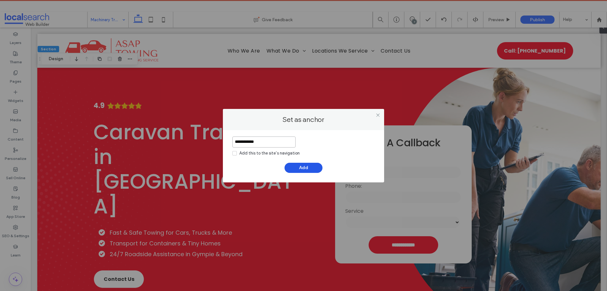
type input "**********"
click at [314, 167] on button "Add" at bounding box center [304, 168] width 38 height 10
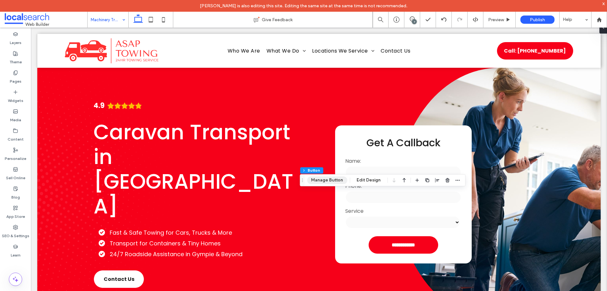
click at [340, 177] on button "Manage Button" at bounding box center [327, 180] width 40 height 8
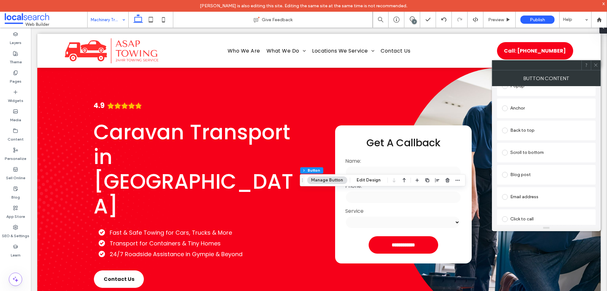
scroll to position [158, 0]
click at [548, 96] on div "Anchor" at bounding box center [546, 90] width 89 height 10
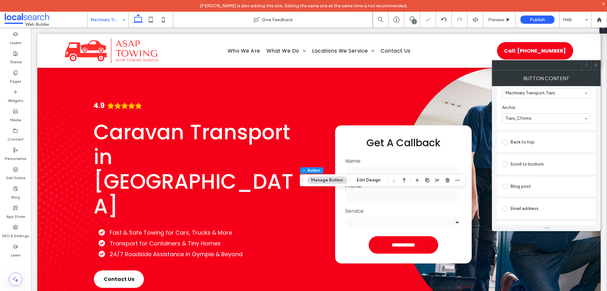
click at [596, 66] on icon at bounding box center [596, 65] width 5 height 5
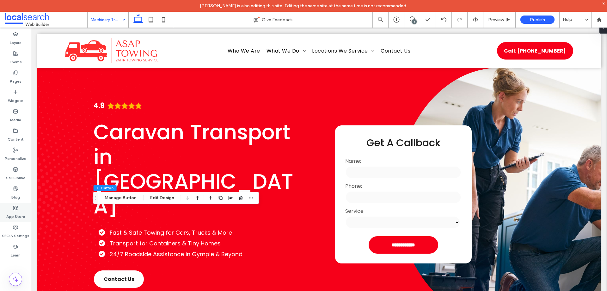
type input "**"
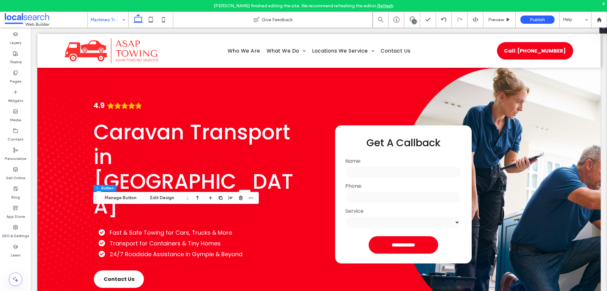
click at [125, 203] on div "Section Column Button Manage Button Edit Design" at bounding box center [176, 198] width 166 height 12
click at [128, 197] on button "Manage Button" at bounding box center [121, 198] width 40 height 8
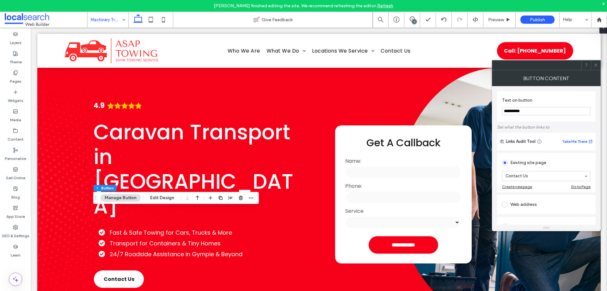
scroll to position [167, 0]
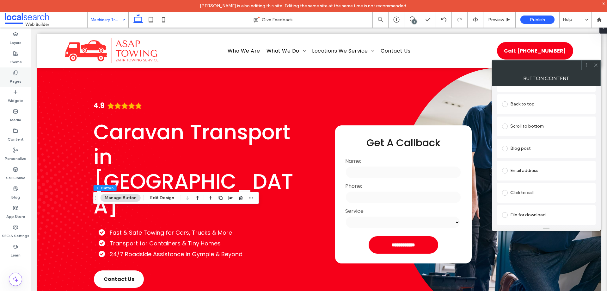
click at [17, 79] on label "Pages" at bounding box center [16, 79] width 12 height 9
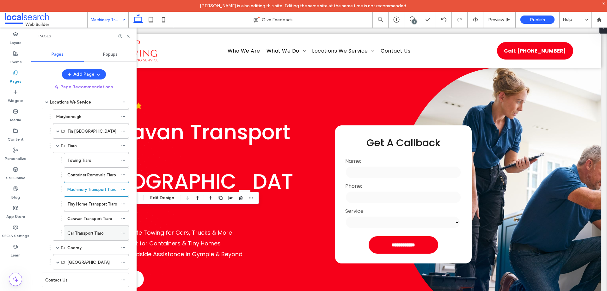
scroll to position [73, 0]
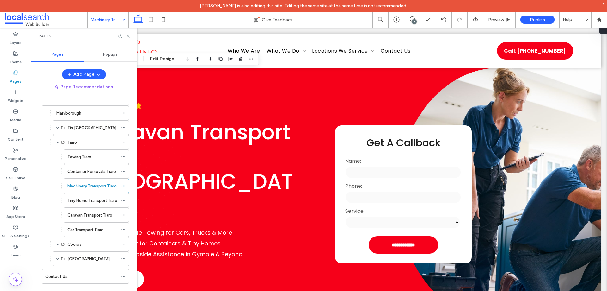
click at [129, 34] on icon at bounding box center [128, 36] width 5 height 5
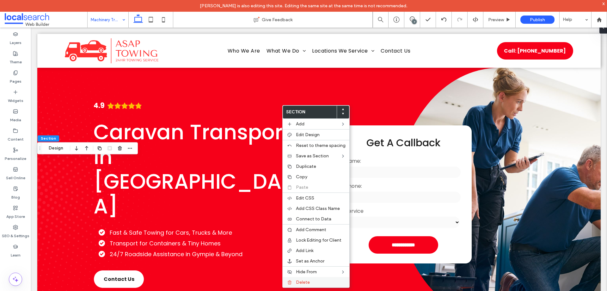
click at [329, 283] on label "Delete" at bounding box center [321, 281] width 50 height 5
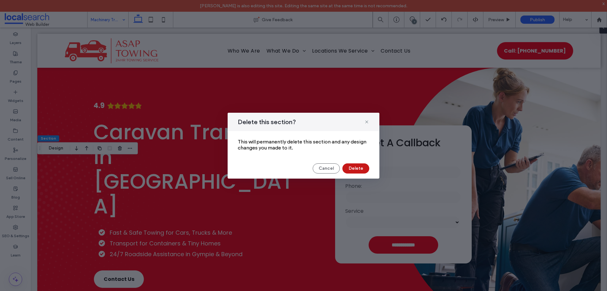
click at [359, 168] on button "Delete" at bounding box center [356, 168] width 27 height 10
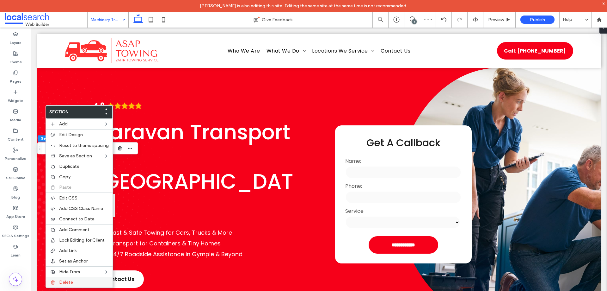
click at [79, 281] on label "Delete" at bounding box center [84, 281] width 50 height 5
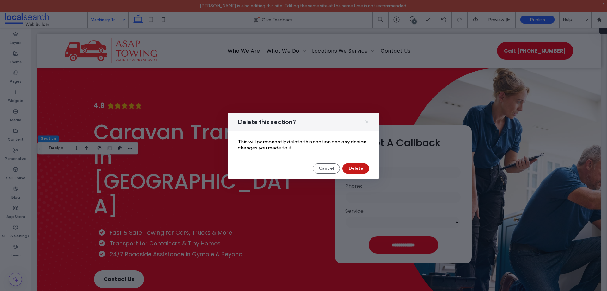
click at [358, 165] on button "Delete" at bounding box center [356, 168] width 27 height 10
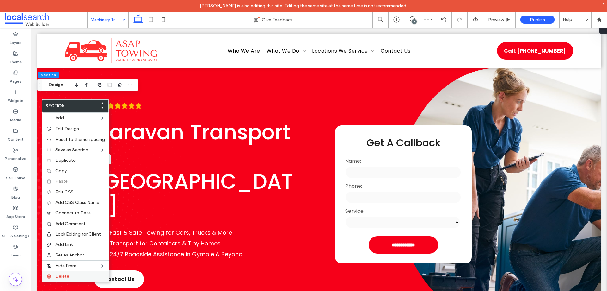
click at [63, 273] on span "Delete" at bounding box center [62, 275] width 14 height 5
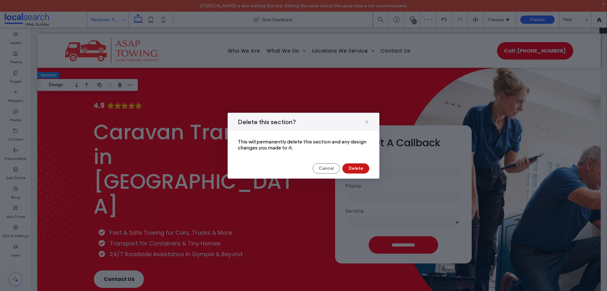
click at [355, 171] on button "Delete" at bounding box center [356, 168] width 27 height 10
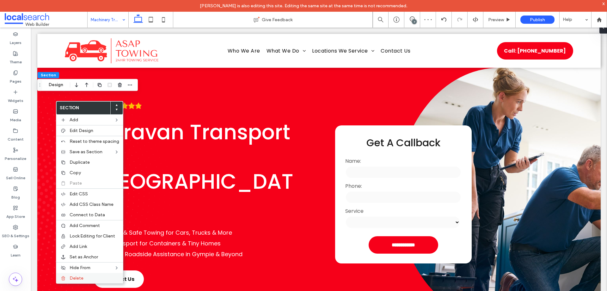
click at [95, 281] on div "Delete" at bounding box center [89, 278] width 67 height 10
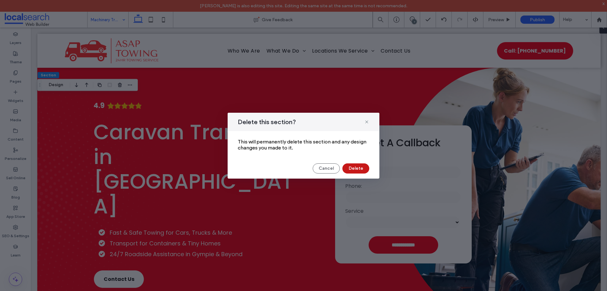
click at [358, 165] on button "Delete" at bounding box center [356, 168] width 27 height 10
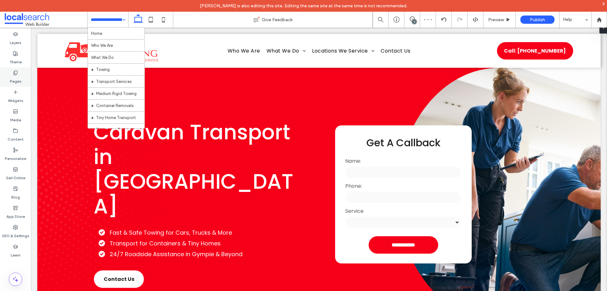
click at [12, 71] on div "Pages" at bounding box center [15, 76] width 31 height 19
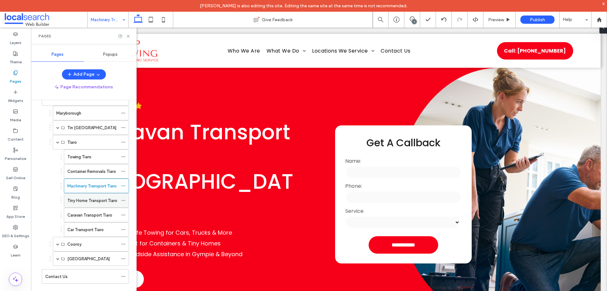
click at [101, 200] on label "Tiny Home Transport Tiaro" at bounding box center [92, 200] width 50 height 11
click at [128, 35] on use at bounding box center [128, 36] width 3 height 3
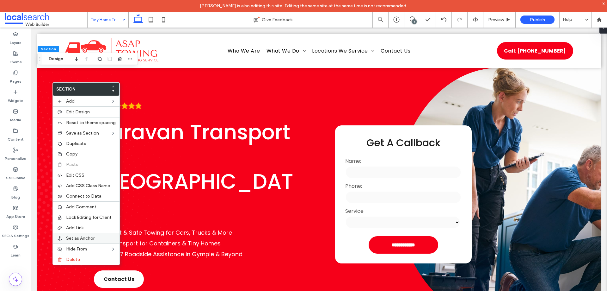
click at [101, 241] on div "Set as Anchor" at bounding box center [86, 238] width 67 height 10
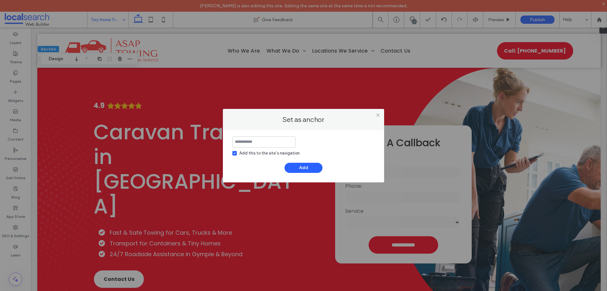
click at [246, 159] on div "Add this to the site’s navigation Add" at bounding box center [304, 154] width 142 height 36
click at [247, 157] on div "Add this to the site’s navigation Add" at bounding box center [304, 154] width 142 height 36
click at [250, 155] on div "Add this to the site’s navigation" at bounding box center [270, 153] width 60 height 6
click at [256, 140] on input at bounding box center [264, 141] width 63 height 11
paste input "*****"
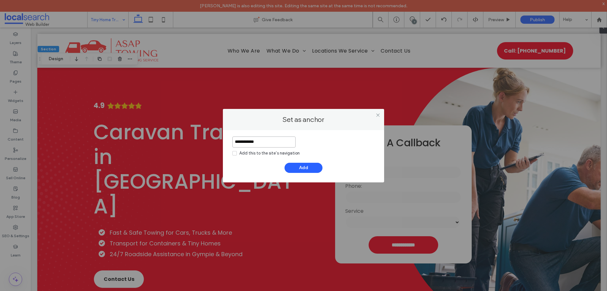
click at [255, 145] on input "**********" at bounding box center [264, 141] width 63 height 11
type input "**********"
click at [312, 173] on div "**********" at bounding box center [303, 156] width 161 height 52
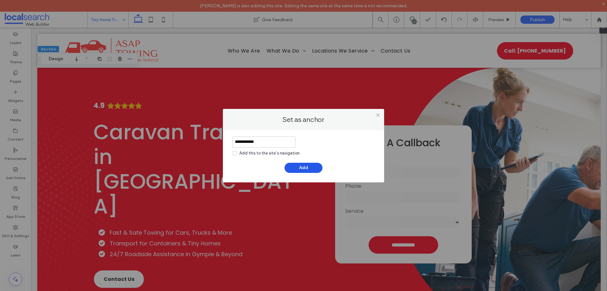
click at [314, 166] on button "Add" at bounding box center [304, 168] width 38 height 10
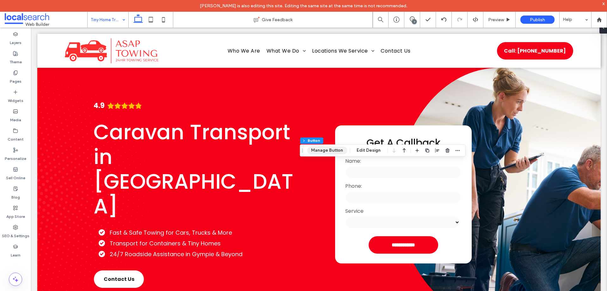
click at [344, 153] on button "Manage Button" at bounding box center [327, 150] width 40 height 8
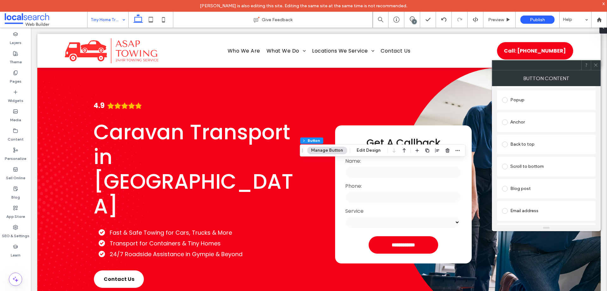
click at [528, 125] on div "Anchor" at bounding box center [546, 122] width 89 height 10
click at [598, 65] on icon at bounding box center [596, 65] width 5 height 5
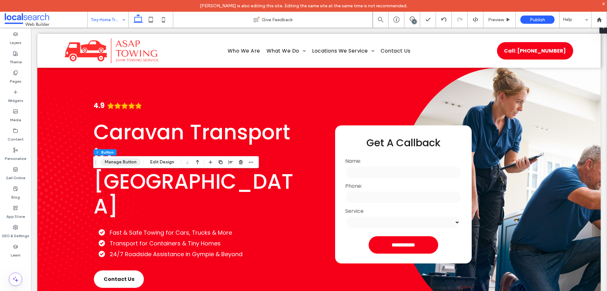
click at [121, 163] on button "Manage Button" at bounding box center [121, 162] width 40 height 8
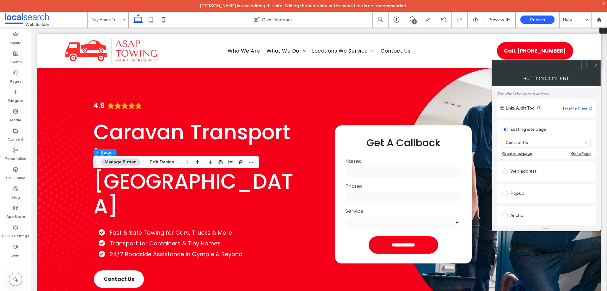
scroll to position [63, 0]
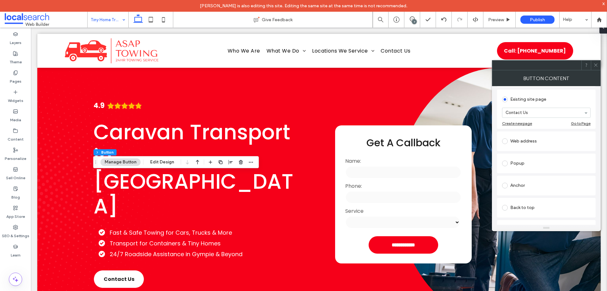
click at [545, 187] on div "Anchor" at bounding box center [546, 185] width 89 height 10
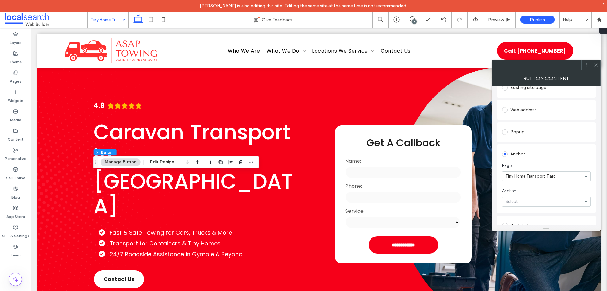
scroll to position [95, 0]
click at [17, 88] on div "Widgets" at bounding box center [15, 96] width 31 height 19
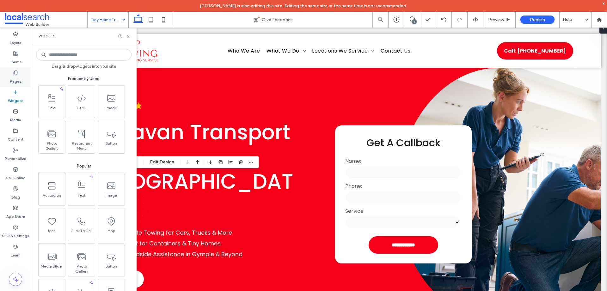
click at [19, 79] on label "Pages" at bounding box center [16, 79] width 12 height 9
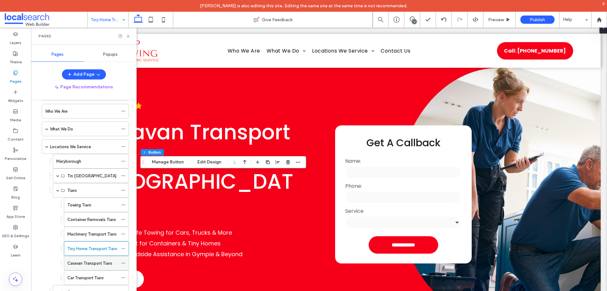
scroll to position [32, 0]
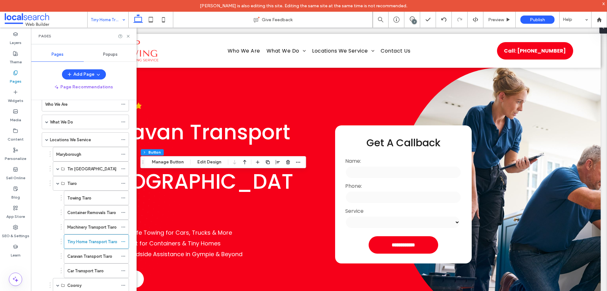
click at [129, 40] on div "Pages" at bounding box center [84, 36] width 106 height 17
click at [128, 35] on icon at bounding box center [128, 36] width 5 height 5
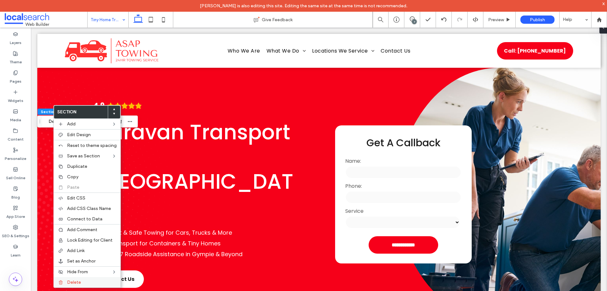
click at [90, 283] on label "Delete" at bounding box center [92, 281] width 50 height 5
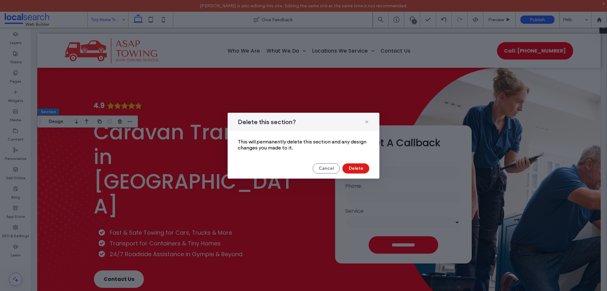
click at [355, 161] on div "Delete this section? This will permanently delete this section and any design c…" at bounding box center [304, 146] width 152 height 66
click at [357, 165] on button "Delete" at bounding box center [356, 168] width 27 height 10
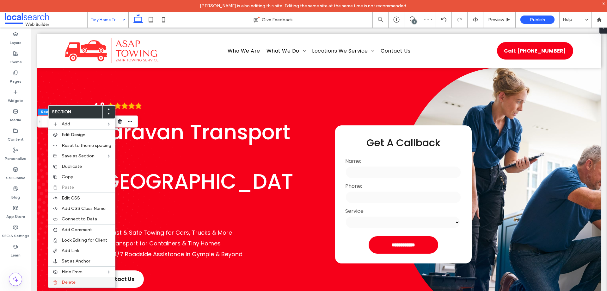
click at [76, 282] on label "Delete" at bounding box center [87, 281] width 50 height 5
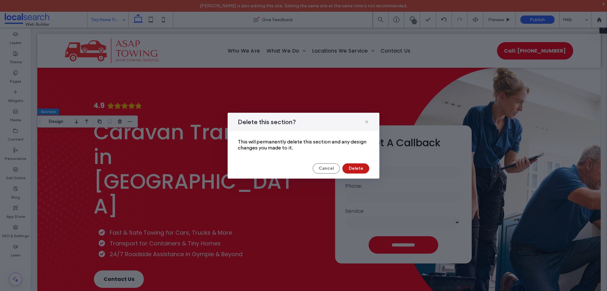
click at [360, 171] on button "Delete" at bounding box center [356, 168] width 27 height 10
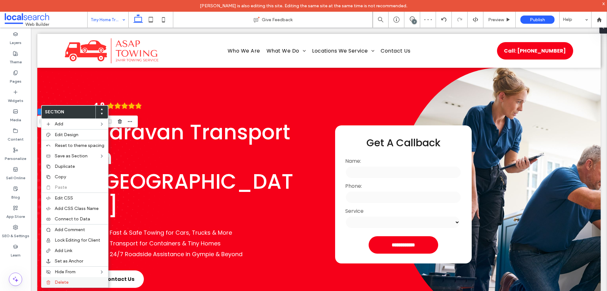
click at [68, 278] on div "Delete" at bounding box center [74, 282] width 67 height 10
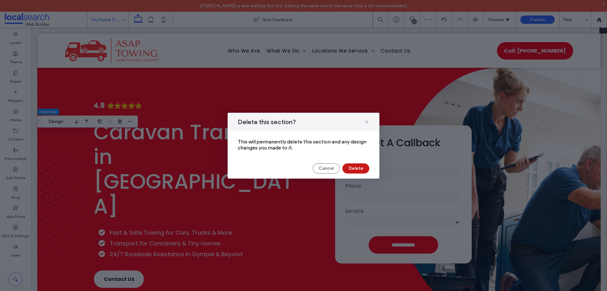
click at [362, 169] on button "Delete" at bounding box center [356, 168] width 27 height 10
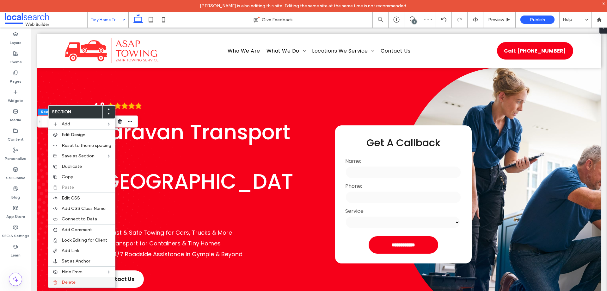
click at [64, 285] on div "Delete" at bounding box center [81, 282] width 67 height 10
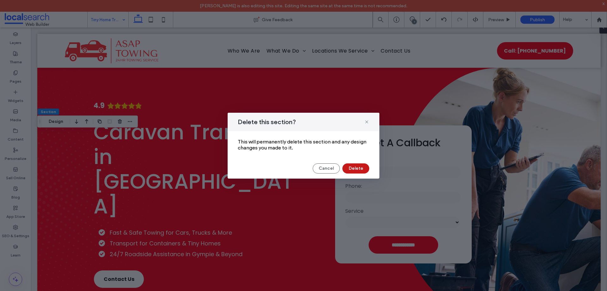
click at [359, 170] on button "Delete" at bounding box center [356, 168] width 27 height 10
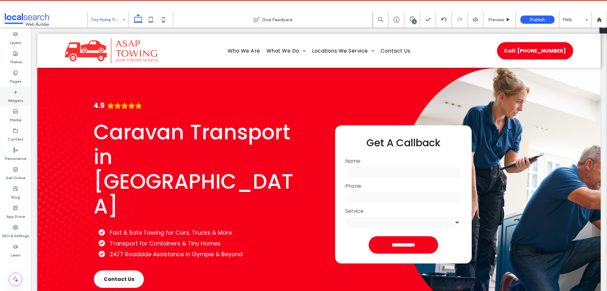
click at [19, 87] on div "Widgets" at bounding box center [15, 96] width 31 height 19
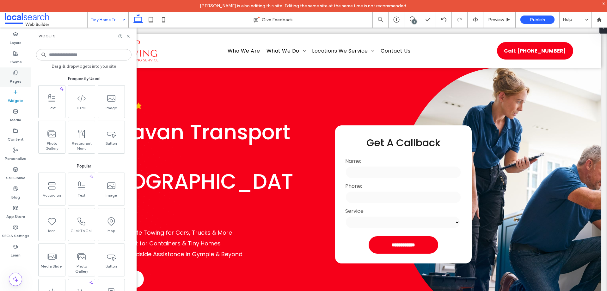
click at [21, 76] on label "Pages" at bounding box center [16, 79] width 12 height 9
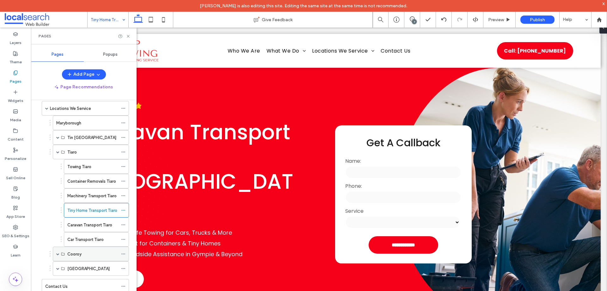
scroll to position [63, 0]
click at [89, 223] on label "Caravan Transport Tiaro" at bounding box center [89, 224] width 45 height 11
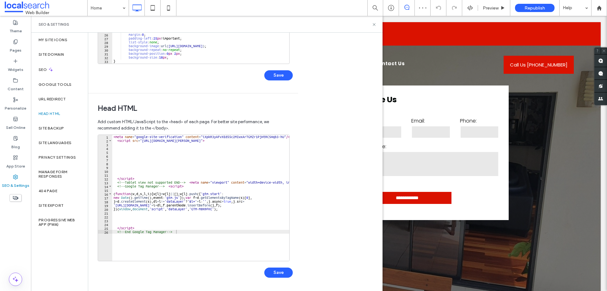
click at [175, 210] on div "< meta name = "google-site-verification" content = "iXpkR3yAFvXEd55c2MIwxArTGMZ…" at bounding box center [218, 199] width 213 height 129
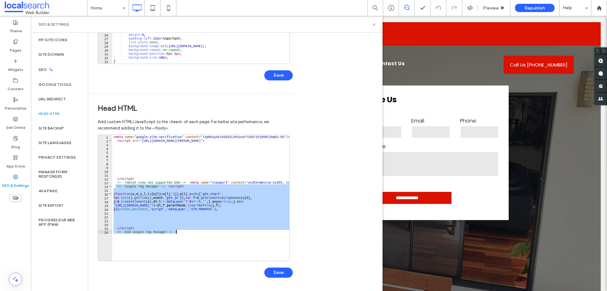
drag, startPoint x: 116, startPoint y: 188, endPoint x: 187, endPoint y: 233, distance: 84.8
click at [187, 233] on div "< meta name = "google-site-verification" content = "iXpkR3yAFvXEd55c2MIwxArTGMZ…" at bounding box center [218, 199] width 213 height 129
click at [170, 200] on div "< meta name = "google-site-verification" content = "iXpkR3yAFvXEd55c2MIwxArTGMZ…" at bounding box center [200, 198] width 177 height 126
type textarea "**********"
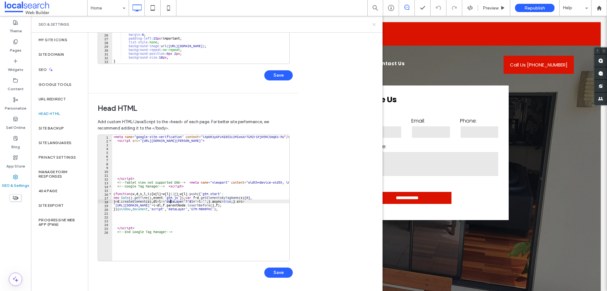
click at [375, 23] on icon at bounding box center [374, 24] width 5 height 5
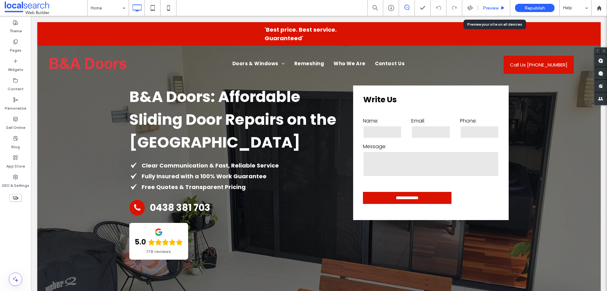
click at [483, 6] on span "Preview" at bounding box center [491, 7] width 16 height 5
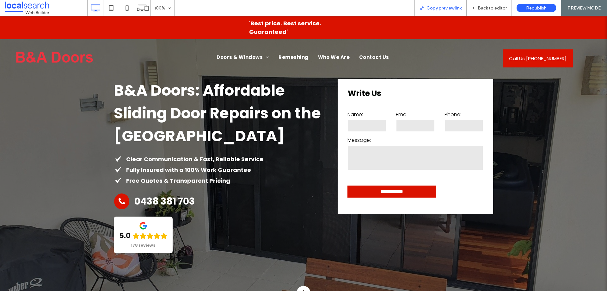
click at [424, 10] on icon at bounding box center [422, 7] width 5 height 5
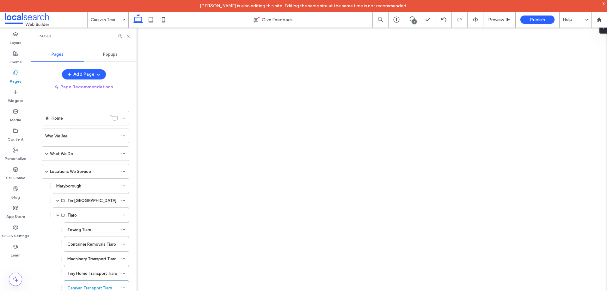
scroll to position [63, 0]
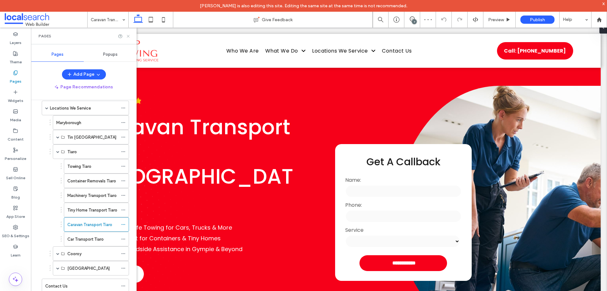
click at [130, 36] on icon at bounding box center [128, 36] width 5 height 5
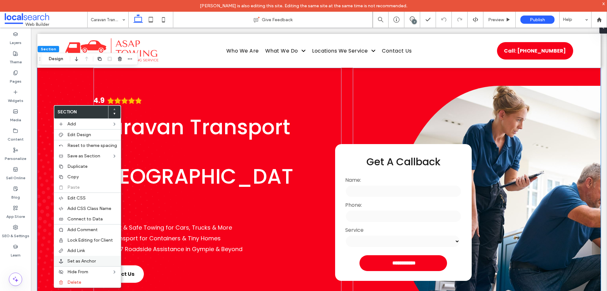
click at [89, 261] on span "Set as Anchor" at bounding box center [81, 260] width 28 height 5
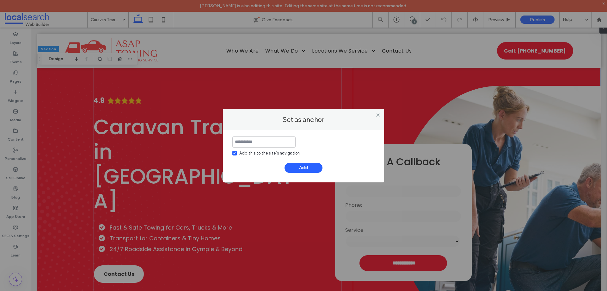
click at [232, 154] on div "Add this to the site’s navigation Add" at bounding box center [303, 156] width 161 height 52
click at [239, 151] on label "Add this to the site’s navigation" at bounding box center [266, 153] width 67 height 6
click at [246, 143] on input at bounding box center [264, 141] width 63 height 11
paste input "**********"
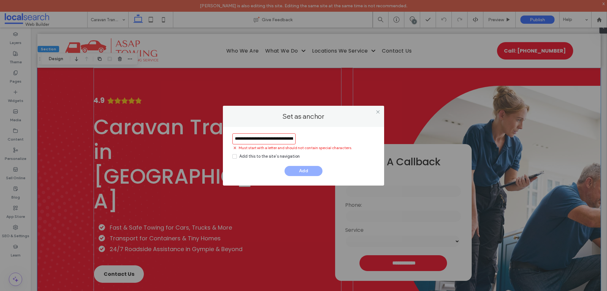
type input "**********"
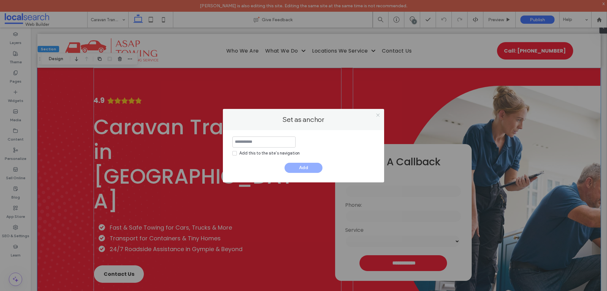
click at [379, 114] on use at bounding box center [377, 115] width 3 height 3
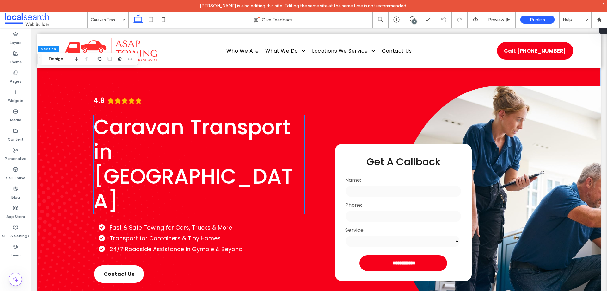
click at [187, 164] on h1 "Caravan Transport in [GEOGRAPHIC_DATA]" at bounding box center [199, 164] width 211 height 99
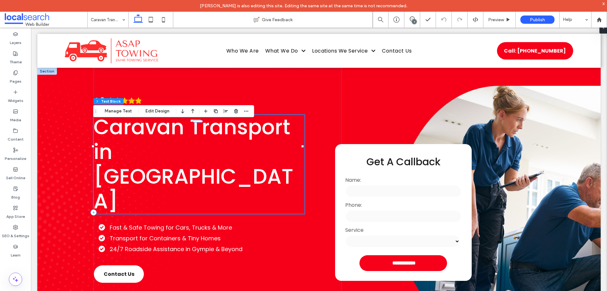
click at [139, 153] on span "Caravan Transport in [GEOGRAPHIC_DATA]" at bounding box center [194, 164] width 200 height 103
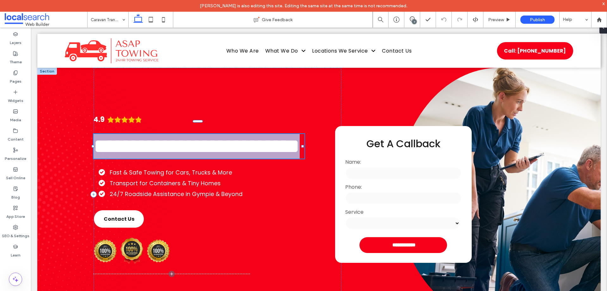
click at [139, 153] on span "**********" at bounding box center [197, 146] width 206 height 21
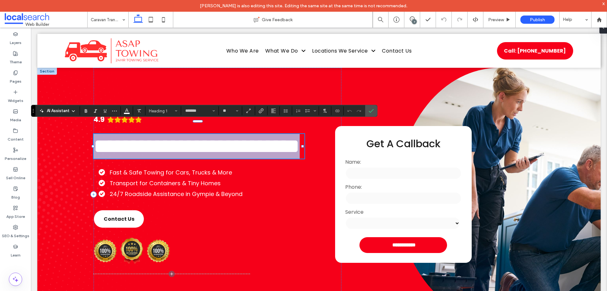
click at [147, 154] on span "**********" at bounding box center [197, 146] width 206 height 21
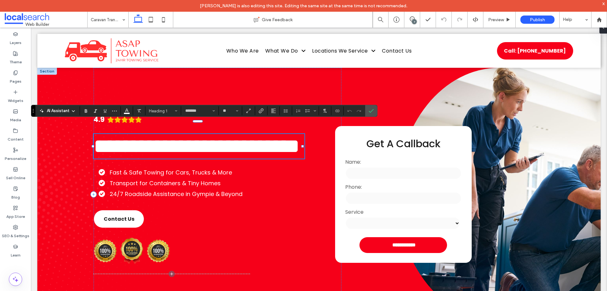
scroll to position [2, 0]
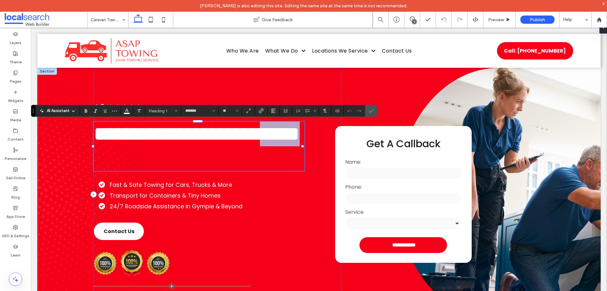
click at [147, 144] on span "**********" at bounding box center [197, 133] width 206 height 21
copy span "*****"
click at [374, 113] on label "Confirm" at bounding box center [371, 110] width 9 height 11
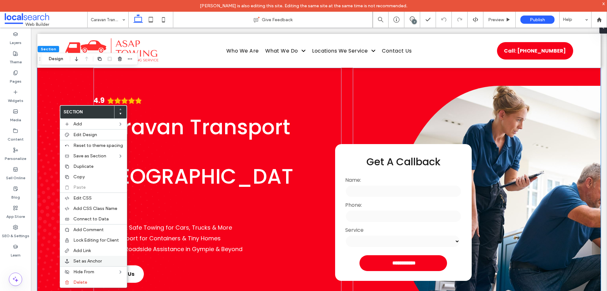
click at [78, 259] on span "Set as Anchor" at bounding box center [87, 260] width 28 height 5
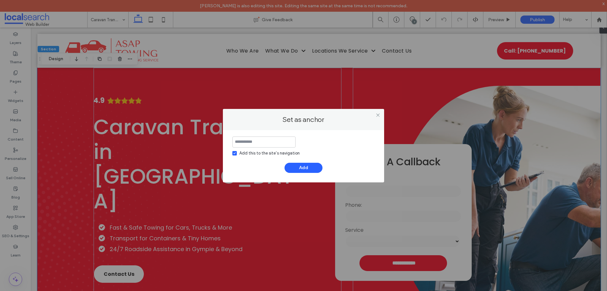
click at [242, 152] on div "Add this to the site’s navigation" at bounding box center [270, 153] width 60 height 6
click at [250, 143] on input at bounding box center [264, 141] width 63 height 11
paste input "*****"
click at [258, 141] on input "**********" at bounding box center [264, 141] width 63 height 11
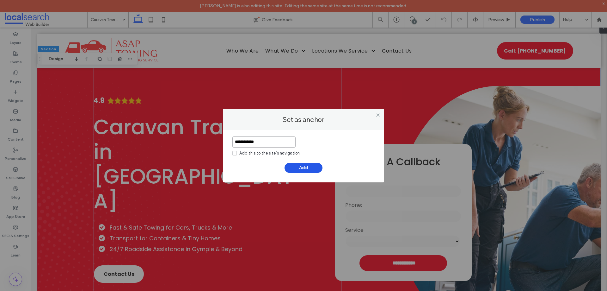
type input "**********"
click at [301, 167] on button "Add" at bounding box center [304, 168] width 38 height 10
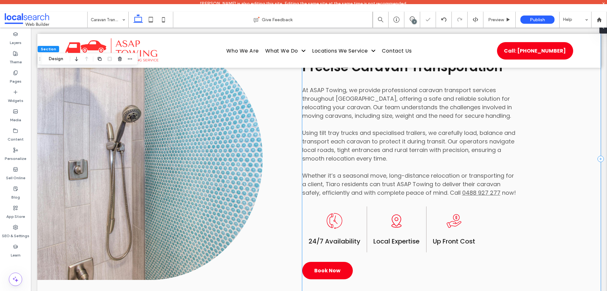
scroll to position [475, 0]
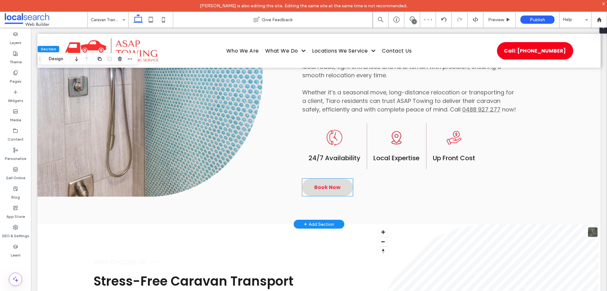
click at [314, 183] on span "Book Now" at bounding box center [327, 187] width 26 height 8
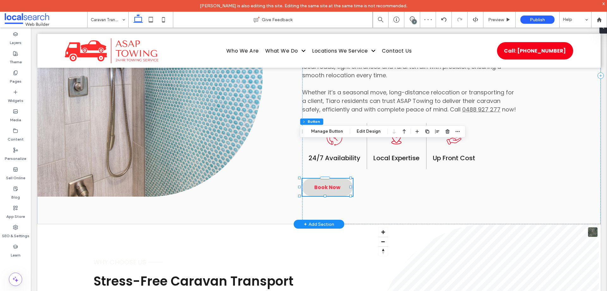
type input "**"
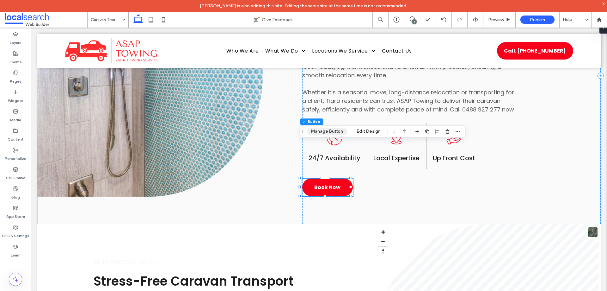
click at [320, 130] on button "Manage Button" at bounding box center [327, 132] width 40 height 8
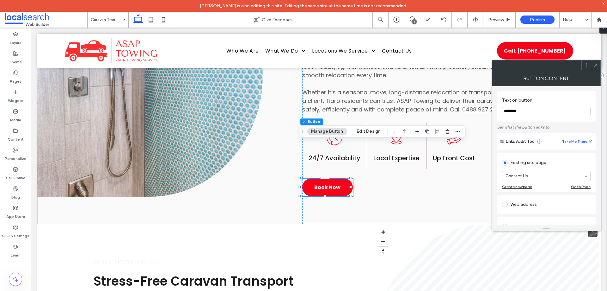
scroll to position [158, 0]
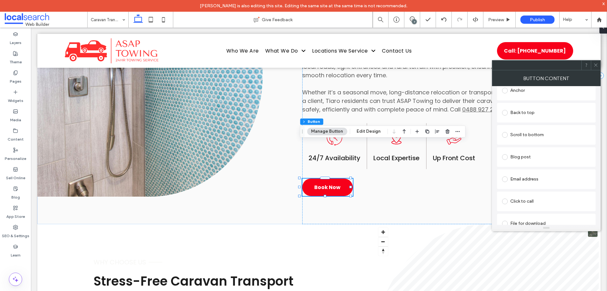
click at [533, 91] on div "Anchor" at bounding box center [546, 90] width 89 height 10
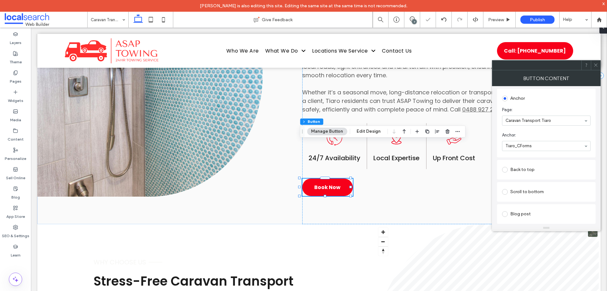
scroll to position [95, 0]
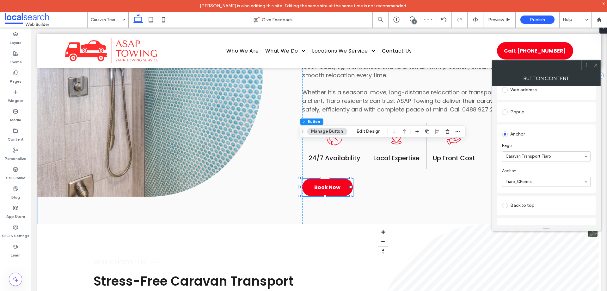
click at [594, 65] on icon at bounding box center [596, 65] width 5 height 5
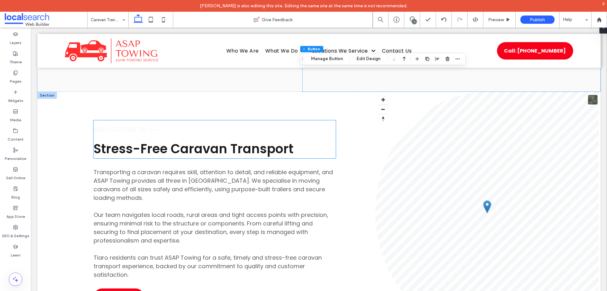
scroll to position [664, 0]
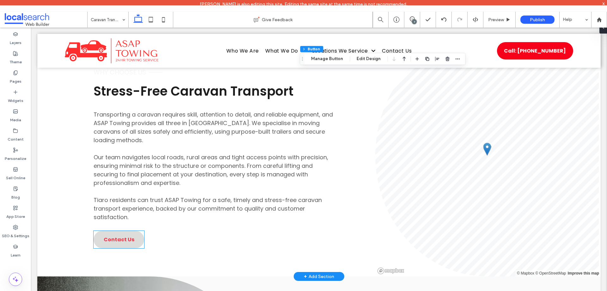
click at [124, 231] on link "Contact Us" at bounding box center [119, 239] width 51 height 17
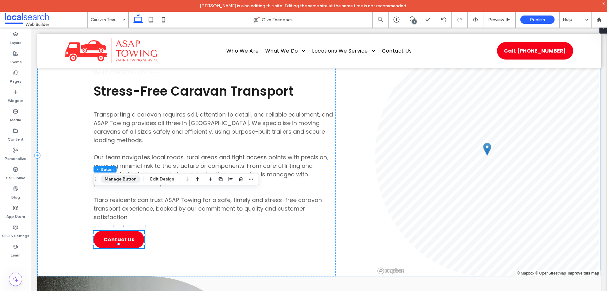
click at [127, 180] on button "Manage Button" at bounding box center [121, 179] width 40 height 8
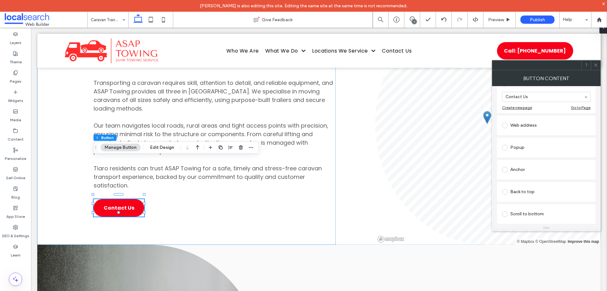
scroll to position [95, 0]
click at [548, 155] on div "Anchor" at bounding box center [546, 154] width 89 height 10
click at [539, 188] on section "Anchor: Top" at bounding box center [546, 177] width 89 height 25
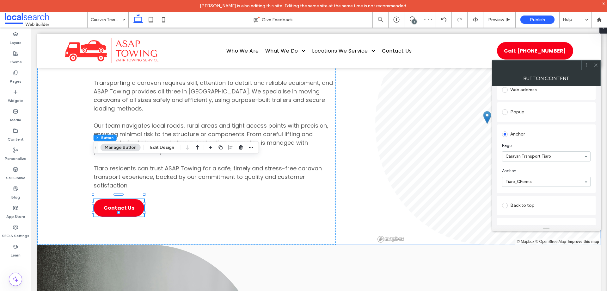
click at [594, 63] on icon at bounding box center [596, 65] width 5 height 5
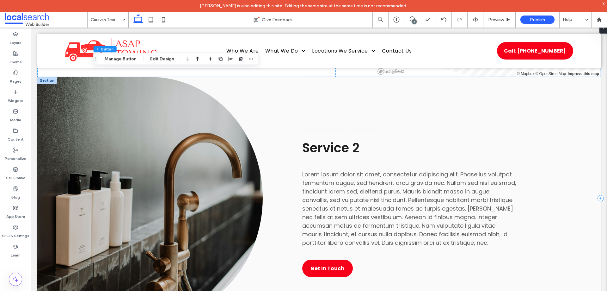
scroll to position [791, 0]
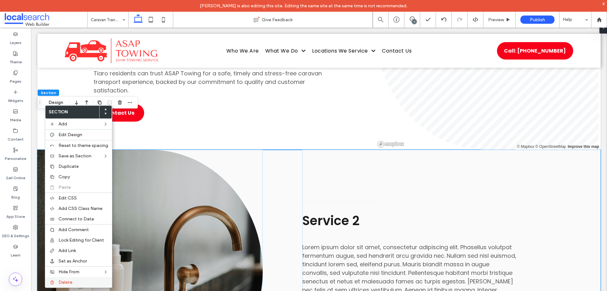
click at [66, 280] on span "Delete" at bounding box center [66, 281] width 14 height 5
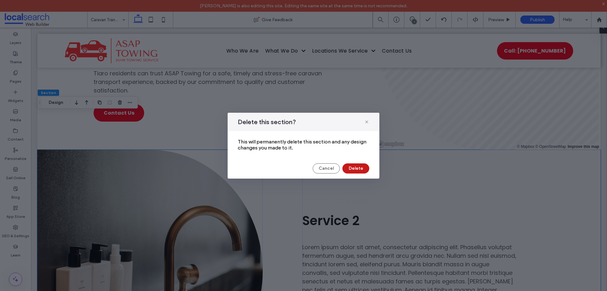
click at [355, 167] on button "Delete" at bounding box center [356, 168] width 27 height 10
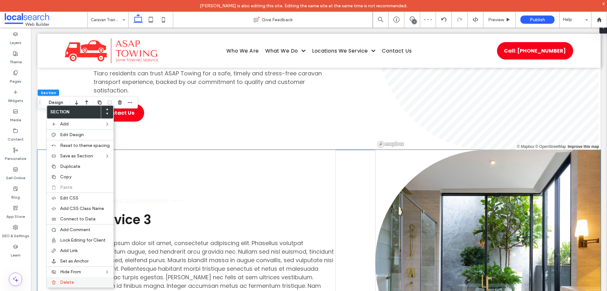
click at [67, 283] on span "Delete" at bounding box center [67, 281] width 14 height 5
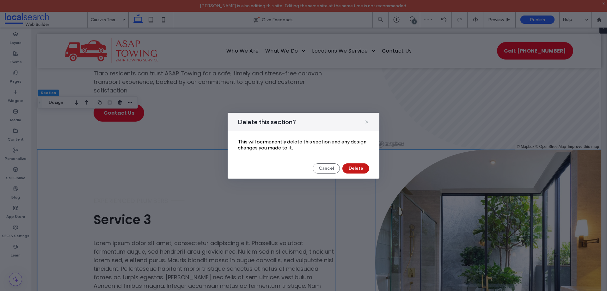
click at [366, 167] on button "Delete" at bounding box center [356, 168] width 27 height 10
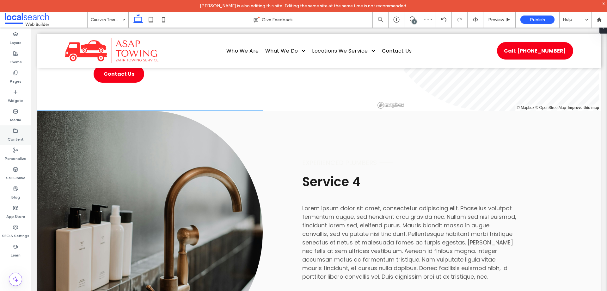
scroll to position [823, 0]
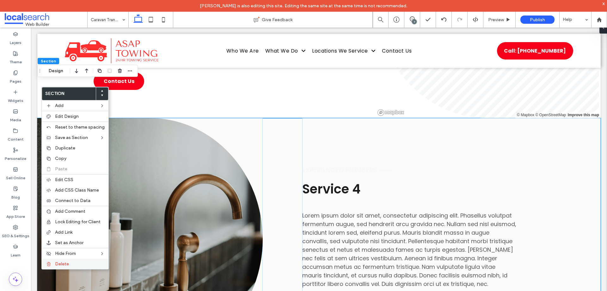
click at [61, 264] on span "Delete" at bounding box center [62, 263] width 14 height 5
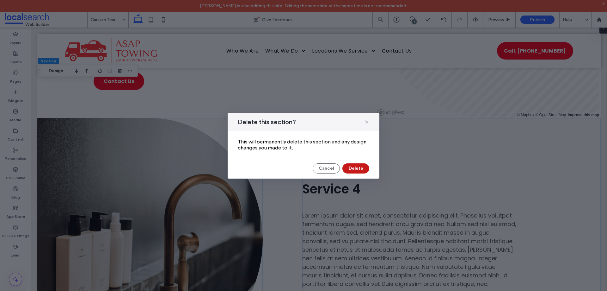
click at [364, 168] on button "Delete" at bounding box center [356, 168] width 27 height 10
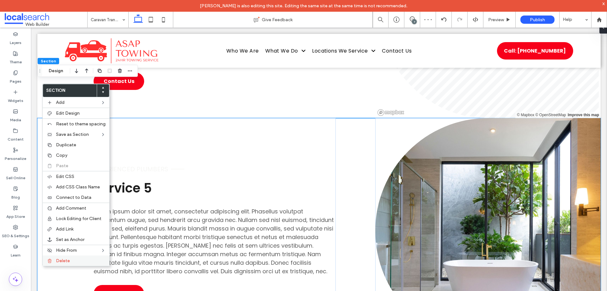
click at [69, 261] on span "Delete" at bounding box center [63, 260] width 14 height 5
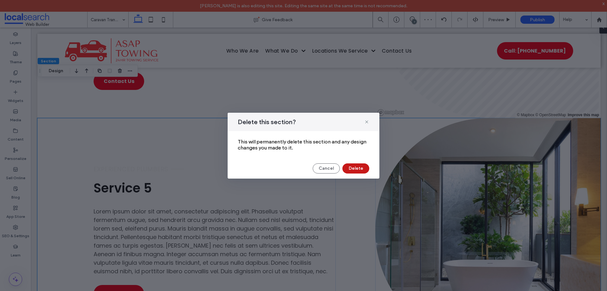
click at [364, 171] on button "Delete" at bounding box center [356, 168] width 27 height 10
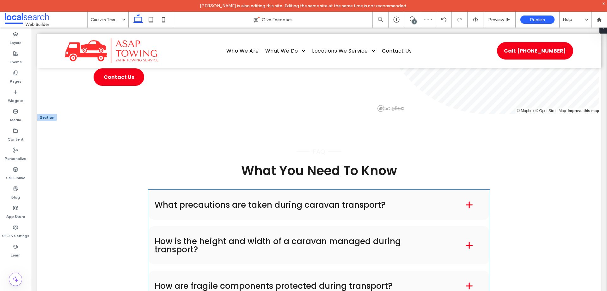
scroll to position [949, 0]
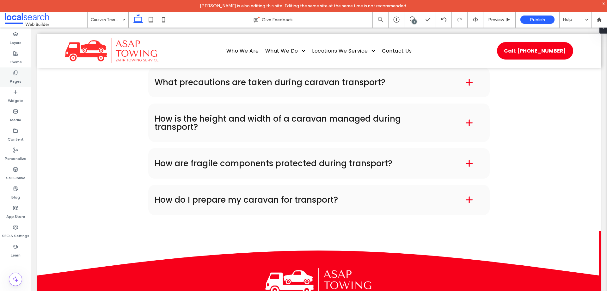
click at [17, 74] on icon at bounding box center [15, 72] width 5 height 5
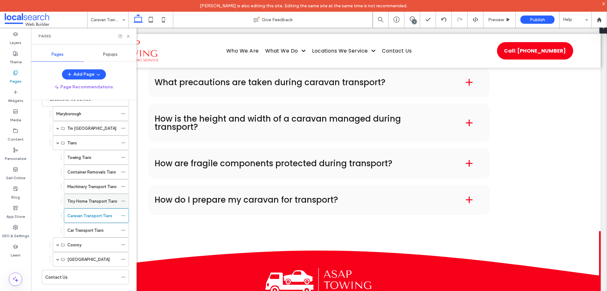
scroll to position [73, 0]
click at [93, 232] on label "Car Transport Tiaro" at bounding box center [85, 229] width 36 height 11
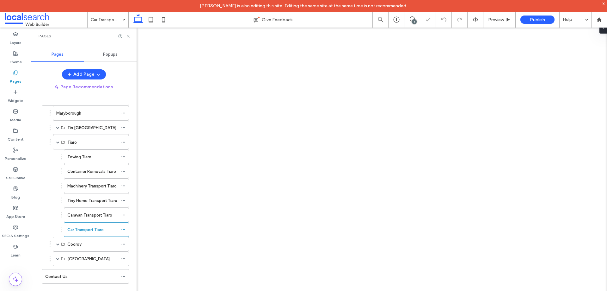
click at [128, 36] on use at bounding box center [128, 36] width 3 height 3
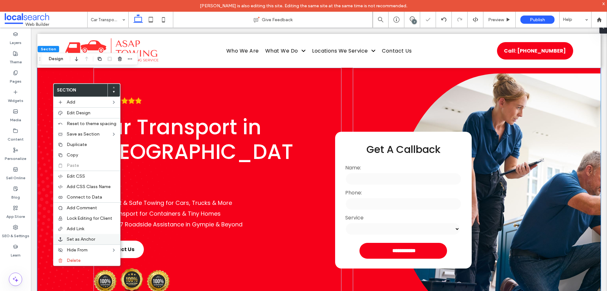
click at [77, 241] on span "Set as Anchor" at bounding box center [81, 238] width 28 height 5
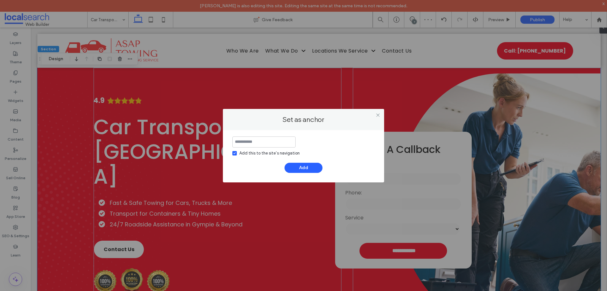
click at [262, 140] on input at bounding box center [264, 141] width 63 height 11
click at [233, 155] on span at bounding box center [235, 153] width 4 height 4
click at [242, 147] on input at bounding box center [264, 141] width 63 height 11
paste input "**********"
type input "**********"
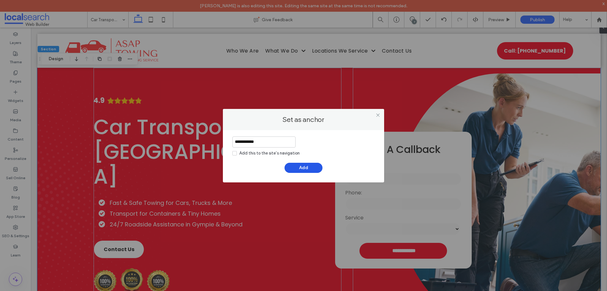
click at [305, 165] on button "Add" at bounding box center [304, 168] width 38 height 10
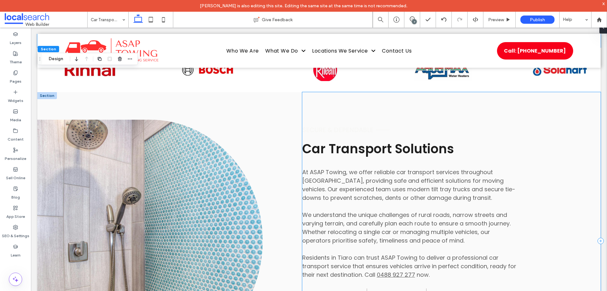
scroll to position [411, 0]
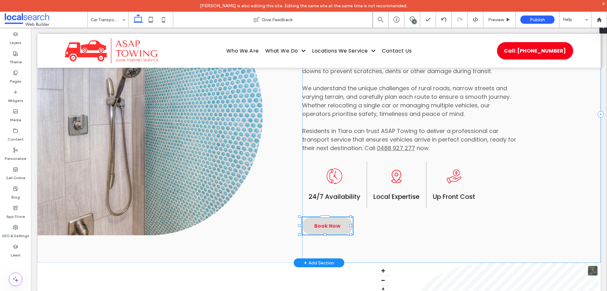
type input "**"
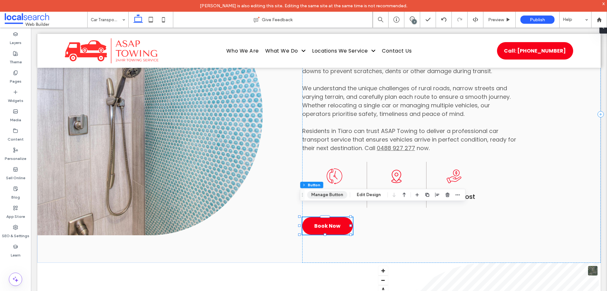
click at [334, 195] on button "Manage Button" at bounding box center [327, 195] width 40 height 8
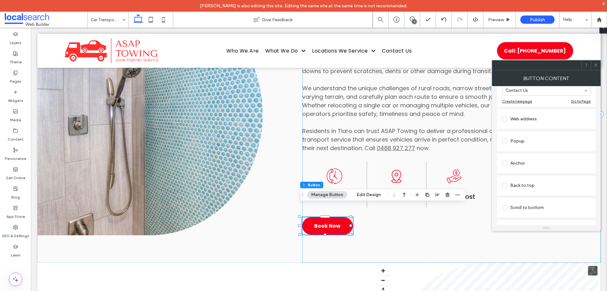
scroll to position [95, 0]
click at [534, 164] on div "Anchor" at bounding box center [546, 154] width 99 height 20
click at [540, 156] on div "Anchor" at bounding box center [546, 154] width 89 height 10
click at [598, 64] on icon at bounding box center [596, 65] width 5 height 5
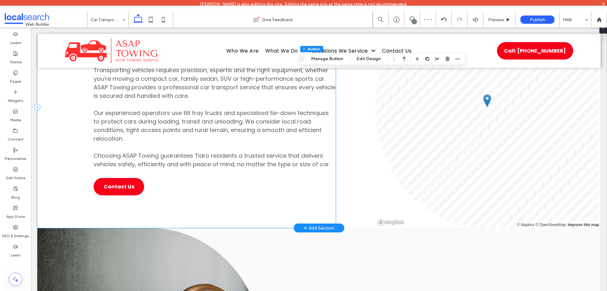
scroll to position [696, 0]
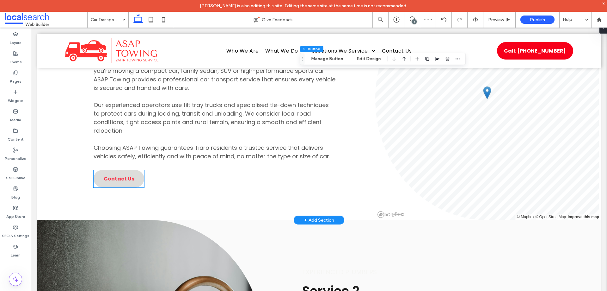
click at [104, 175] on span "Contact Us" at bounding box center [119, 179] width 31 height 8
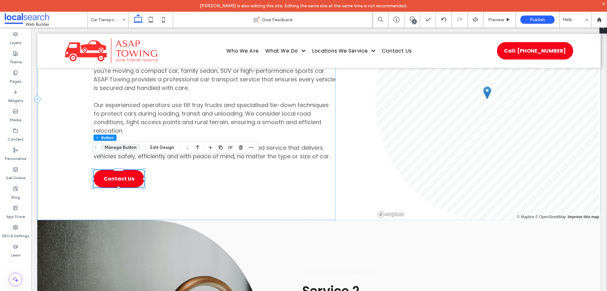
click at [136, 150] on button "Manage Button" at bounding box center [121, 148] width 40 height 8
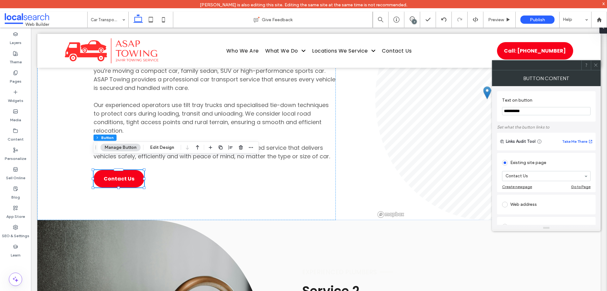
scroll to position [63, 0]
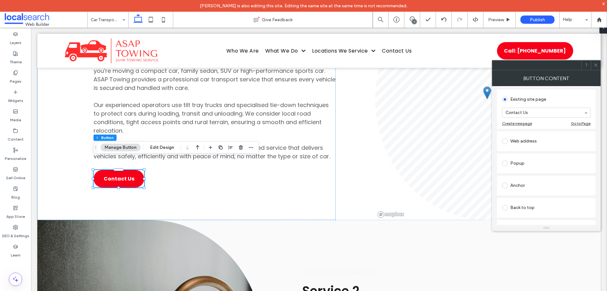
click at [533, 189] on div "Anchor" at bounding box center [546, 185] width 89 height 10
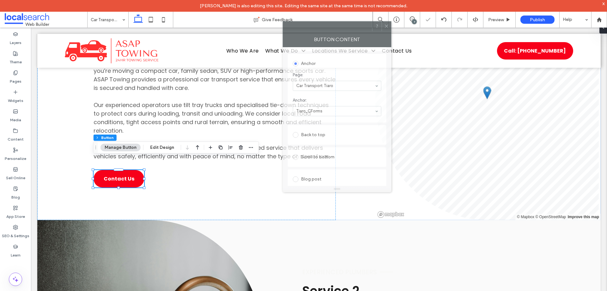
drag, startPoint x: 543, startPoint y: 69, endPoint x: 333, endPoint y: 30, distance: 213.0
click at [333, 30] on div at bounding box center [327, 26] width 89 height 9
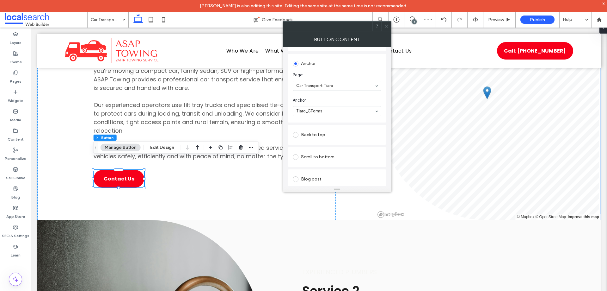
click at [388, 25] on use at bounding box center [386, 26] width 3 height 3
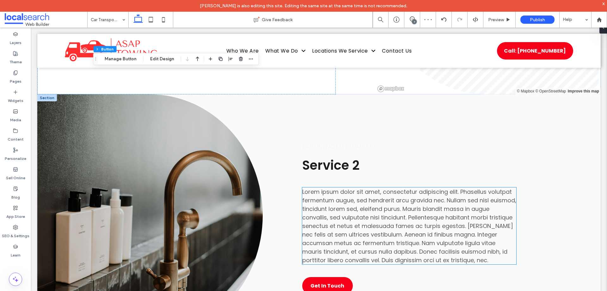
scroll to position [791, 0]
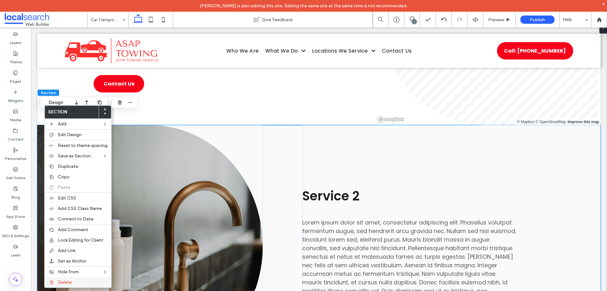
click at [67, 284] on span "Delete" at bounding box center [65, 281] width 14 height 5
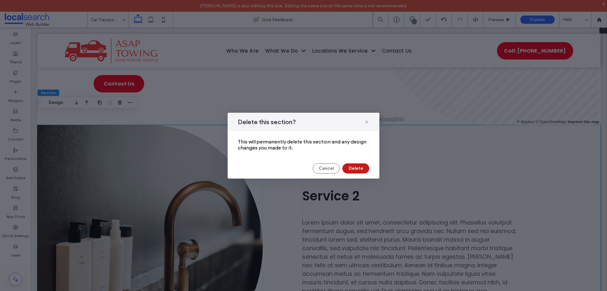
click at [351, 164] on button "Delete" at bounding box center [356, 168] width 27 height 10
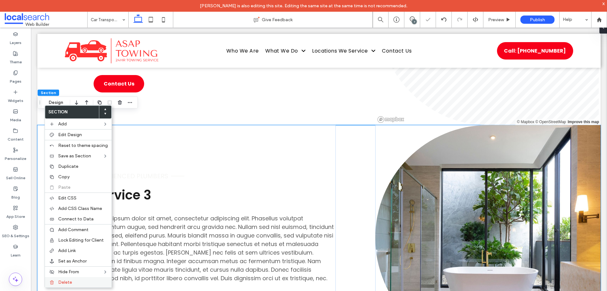
click at [68, 282] on span "Delete" at bounding box center [65, 281] width 14 height 5
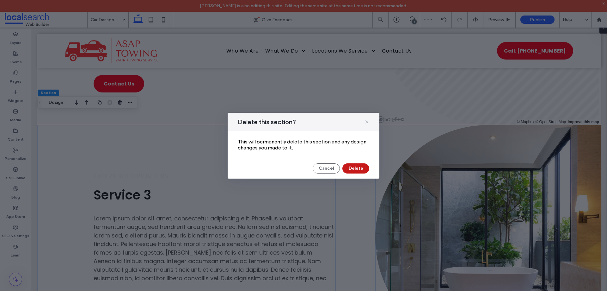
click at [356, 165] on button "Delete" at bounding box center [356, 168] width 27 height 10
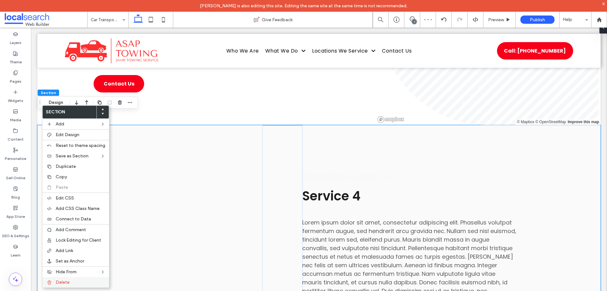
click at [68, 281] on span "Delete" at bounding box center [63, 281] width 14 height 5
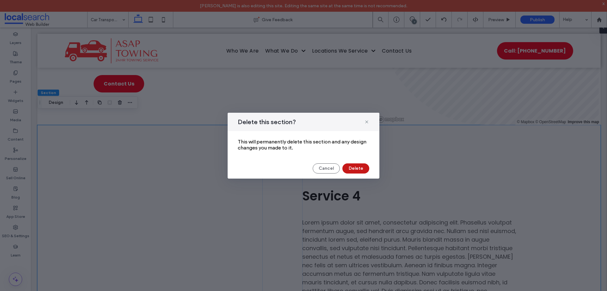
click at [362, 166] on button "Delete" at bounding box center [356, 168] width 27 height 10
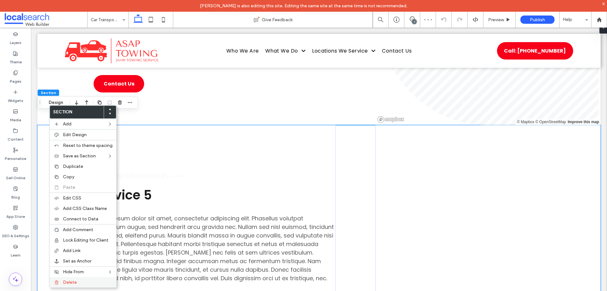
click at [94, 281] on label "Delete" at bounding box center [88, 281] width 50 height 5
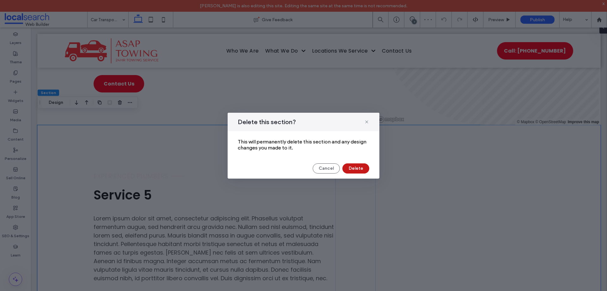
click at [366, 171] on button "Delete" at bounding box center [356, 168] width 27 height 10
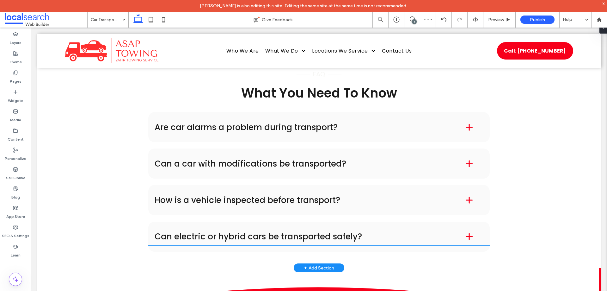
scroll to position [918, 0]
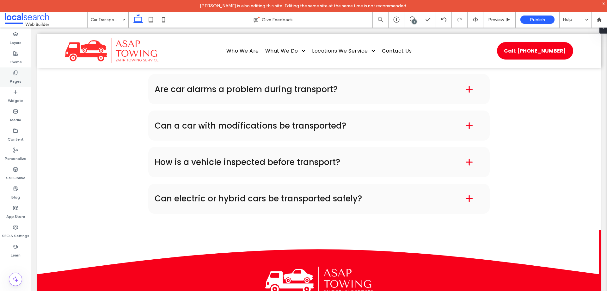
click at [17, 79] on label "Pages" at bounding box center [16, 79] width 12 height 9
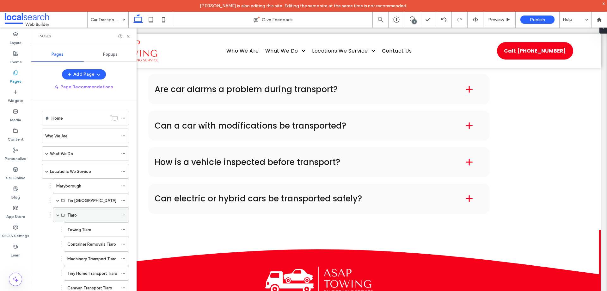
click at [56, 216] on div "Tiaro" at bounding box center [91, 215] width 76 height 15
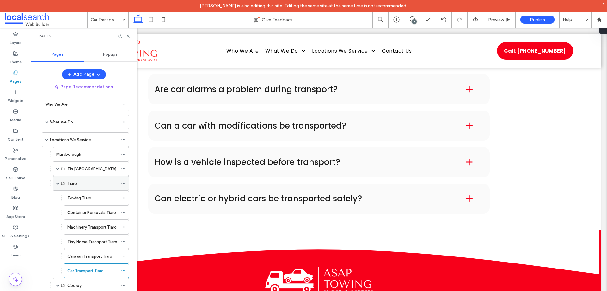
click at [59, 185] on span at bounding box center [57, 183] width 3 height 14
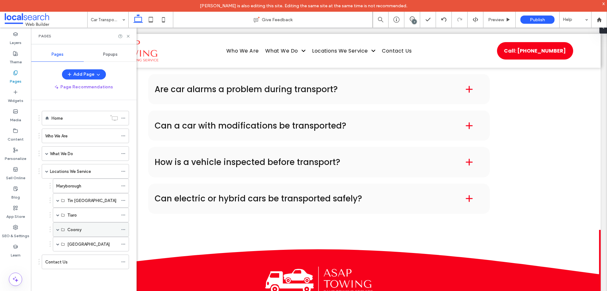
click at [60, 228] on div "Cooroy" at bounding box center [91, 229] width 76 height 15
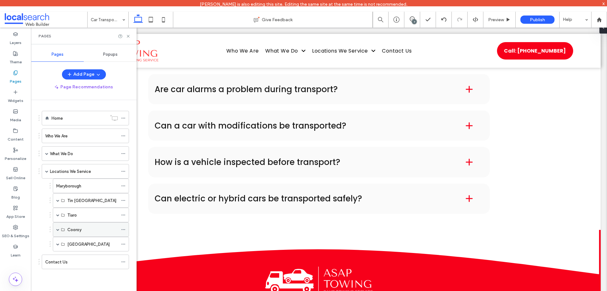
click at [57, 230] on span at bounding box center [57, 229] width 3 height 3
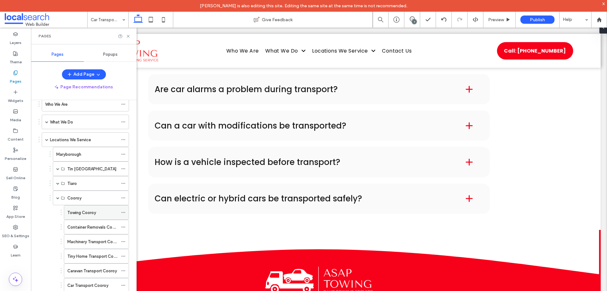
scroll to position [73, 0]
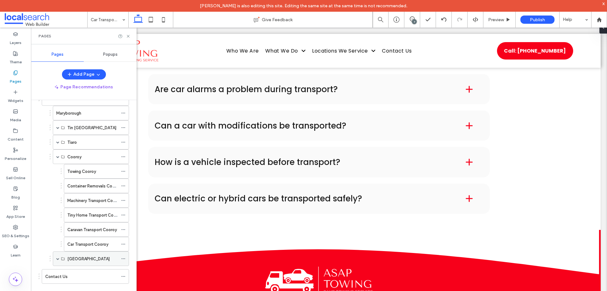
click at [58, 256] on span at bounding box center [57, 259] width 3 height 14
click at [56, 245] on span at bounding box center [57, 243] width 3 height 3
click at [59, 258] on span at bounding box center [57, 258] width 3 height 3
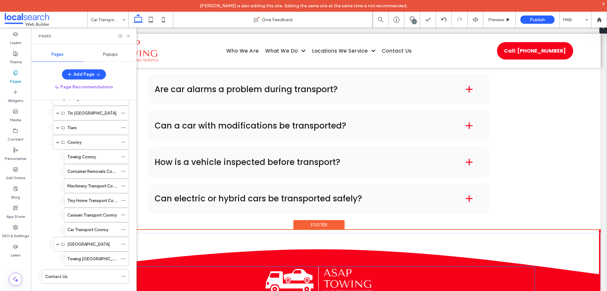
click at [334, 266] on img at bounding box center [319, 280] width 108 height 29
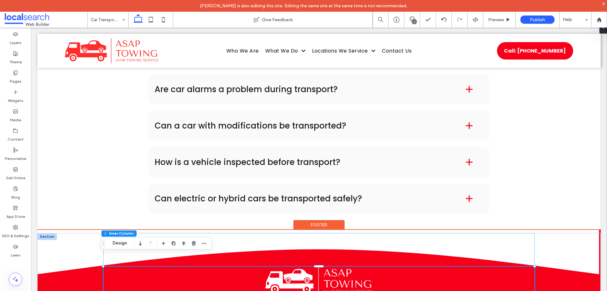
click at [334, 266] on img at bounding box center [319, 280] width 108 height 29
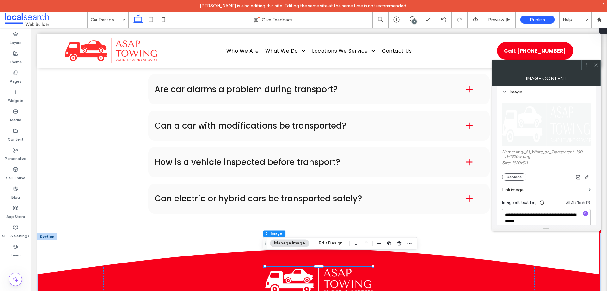
scroll to position [0, 0]
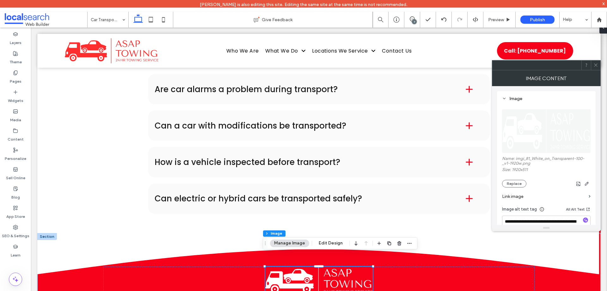
click at [595, 61] on span at bounding box center [596, 64] width 5 height 9
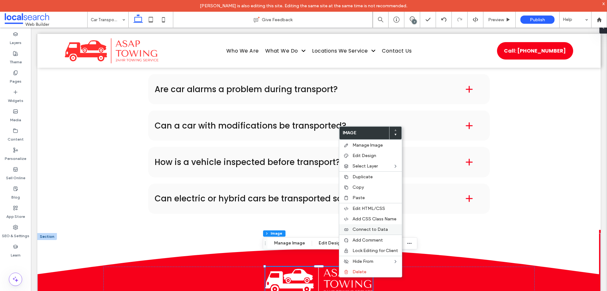
click at [382, 229] on span "Connect to Data" at bounding box center [370, 229] width 35 height 5
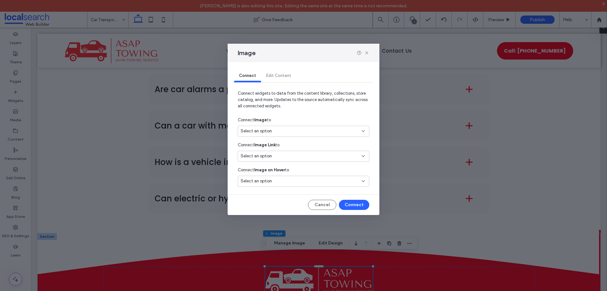
click at [316, 129] on div "Select an option" at bounding box center [300, 131] width 118 height 6
click at [306, 153] on div "Business logo" at bounding box center [303, 153] width 131 height 11
click at [332, 203] on button "Cancel" at bounding box center [322, 205] width 28 height 10
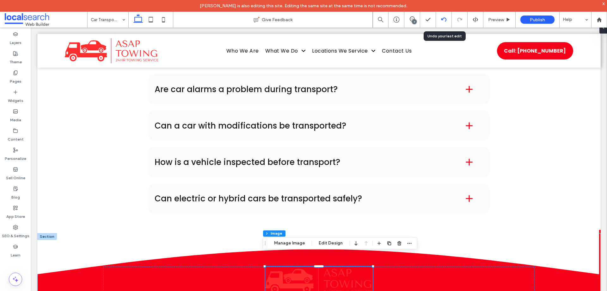
click at [442, 19] on icon at bounding box center [444, 19] width 5 height 5
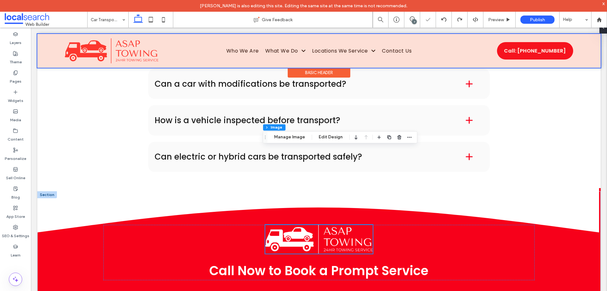
scroll to position [1023, 0]
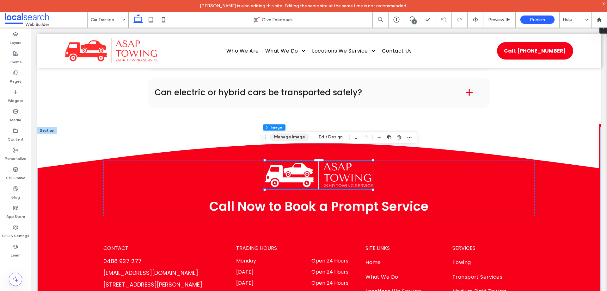
click at [307, 135] on button "Manage Image" at bounding box center [289, 137] width 39 height 8
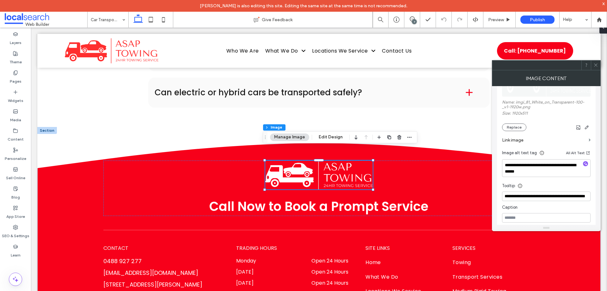
scroll to position [63, 0]
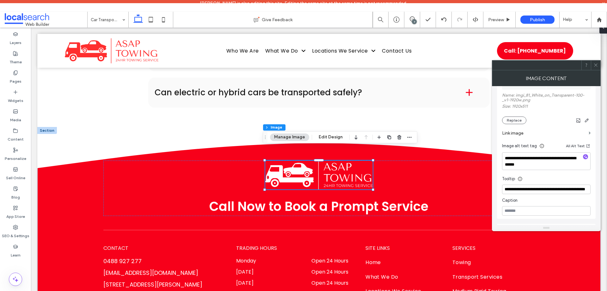
click at [537, 131] on label "Link image" at bounding box center [544, 133] width 84 height 12
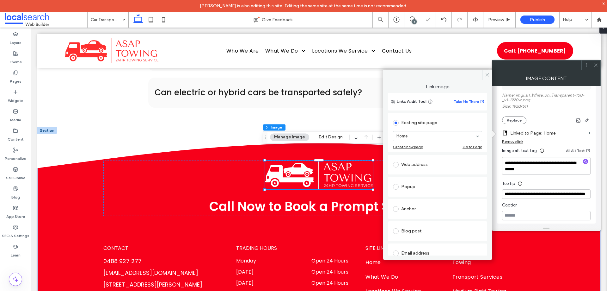
click at [593, 65] on div at bounding box center [595, 64] width 9 height 9
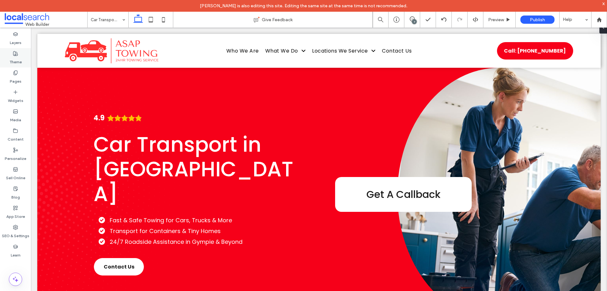
click at [16, 62] on label "Theme" at bounding box center [15, 60] width 12 height 9
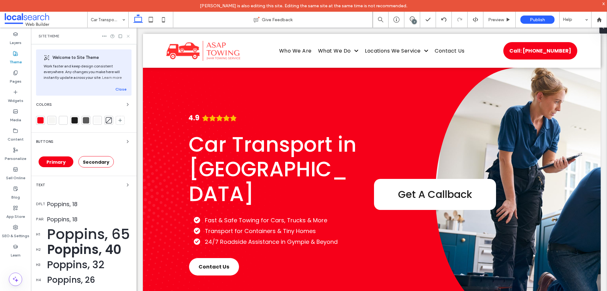
click at [129, 37] on icon at bounding box center [128, 36] width 5 height 5
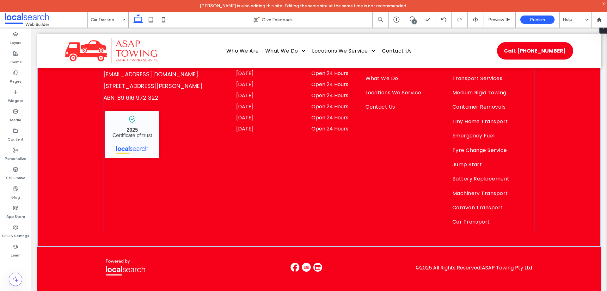
scroll to position [1087, 0]
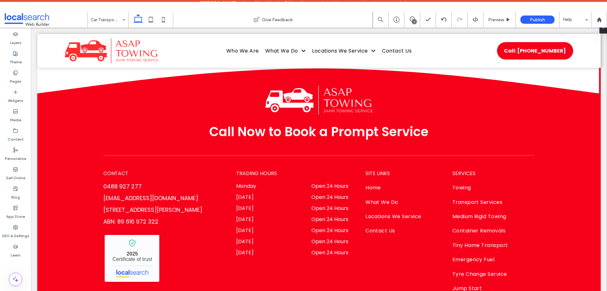
click at [34, 16] on span at bounding box center [46, 19] width 83 height 13
